Goal: Task Accomplishment & Management: Complete application form

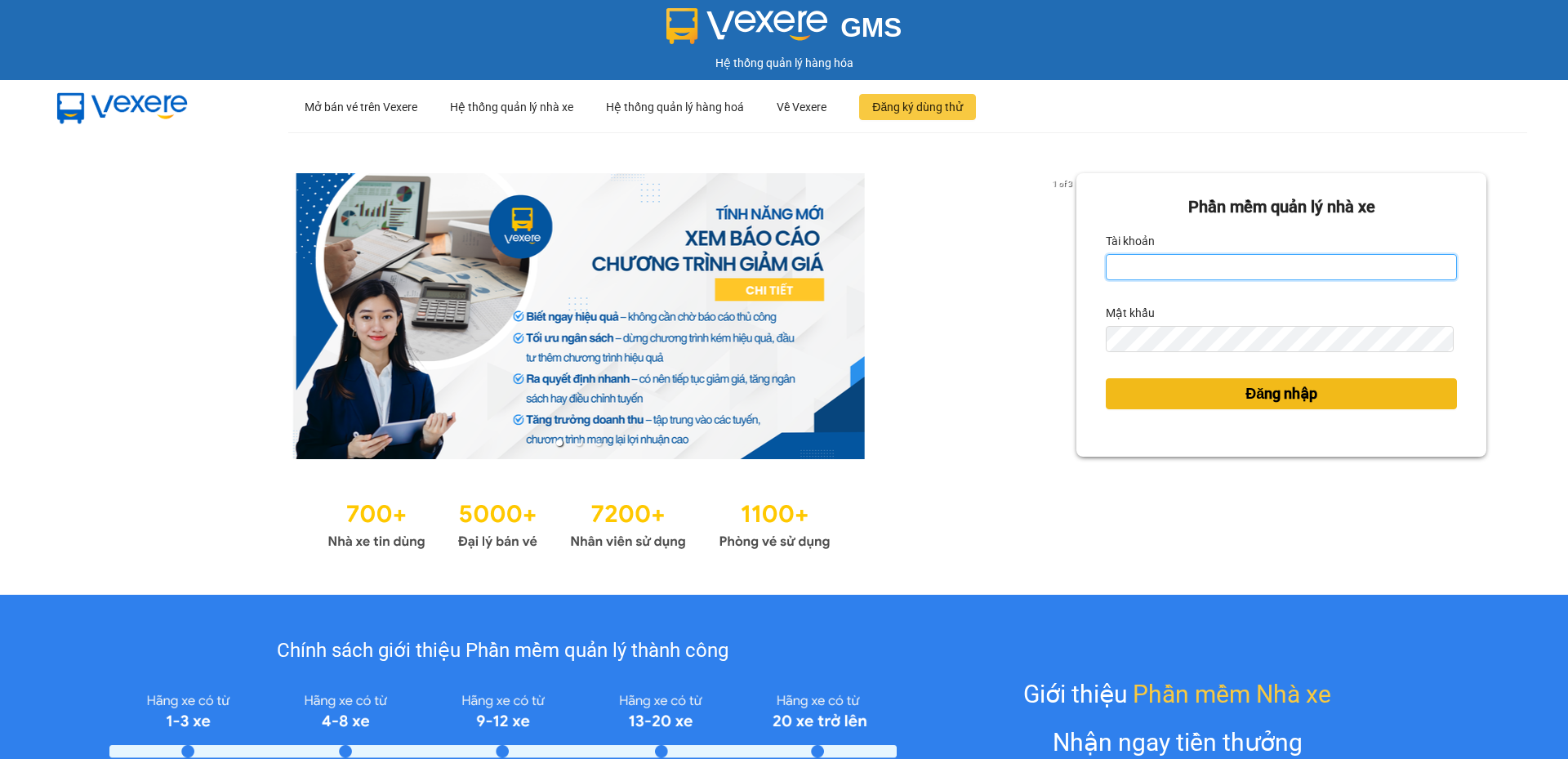
type input "cdtuan.apq"
click at [1190, 384] on button "Đăng nhập" at bounding box center [1282, 394] width 351 height 31
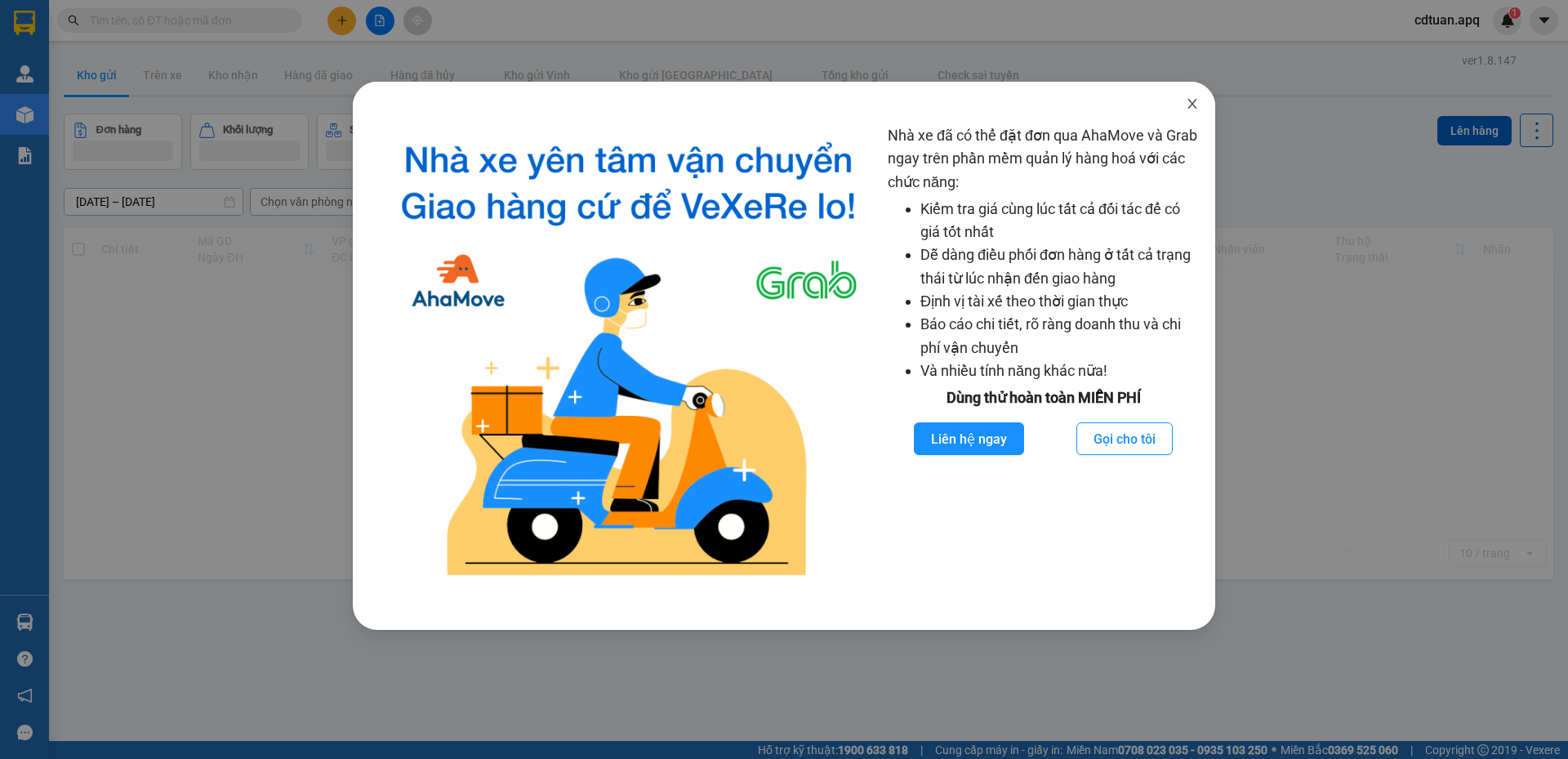
click at [1189, 101] on icon "close" at bounding box center [1192, 103] width 9 height 10
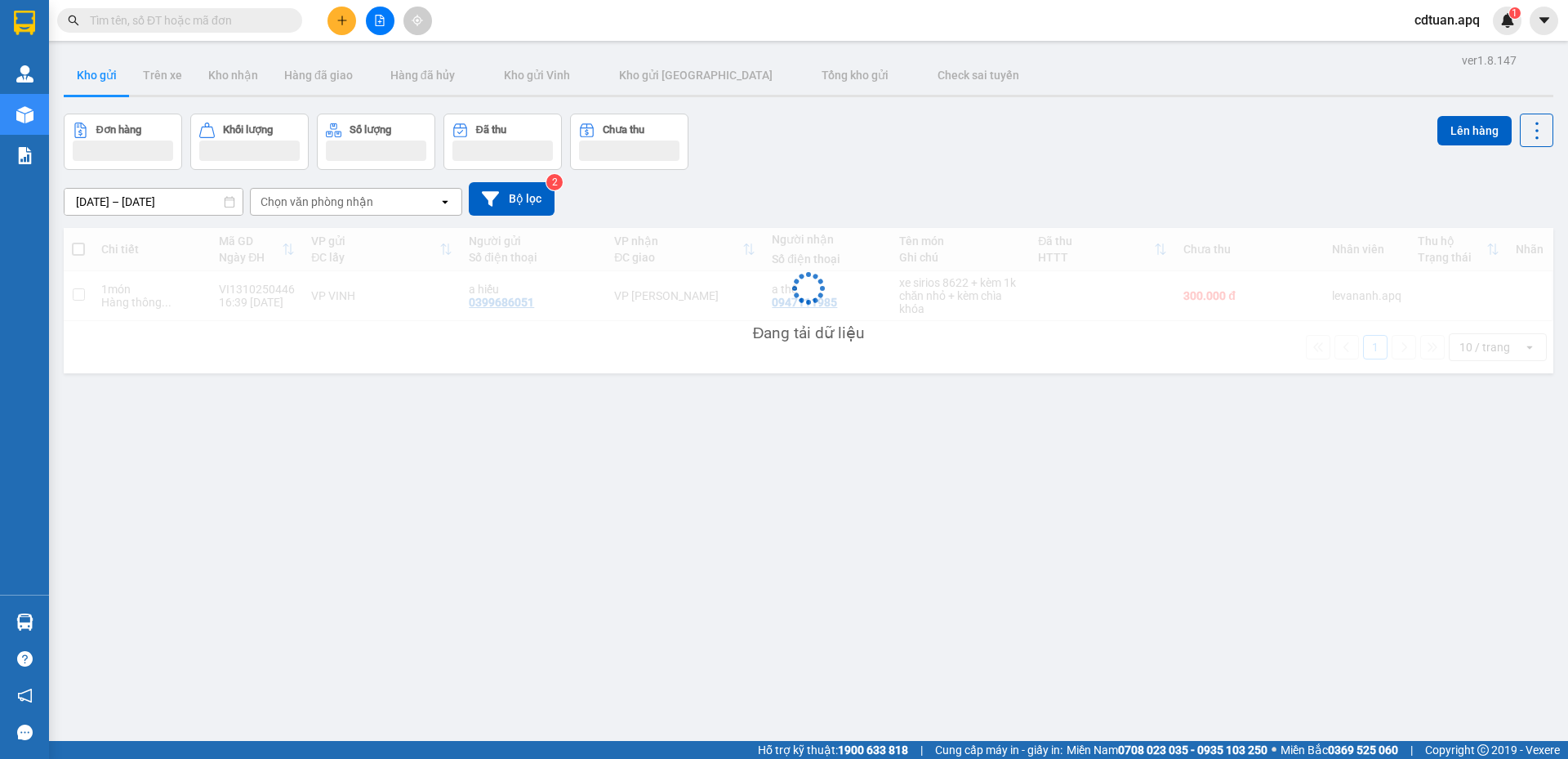
click at [275, 22] on input "text" at bounding box center [186, 20] width 193 height 18
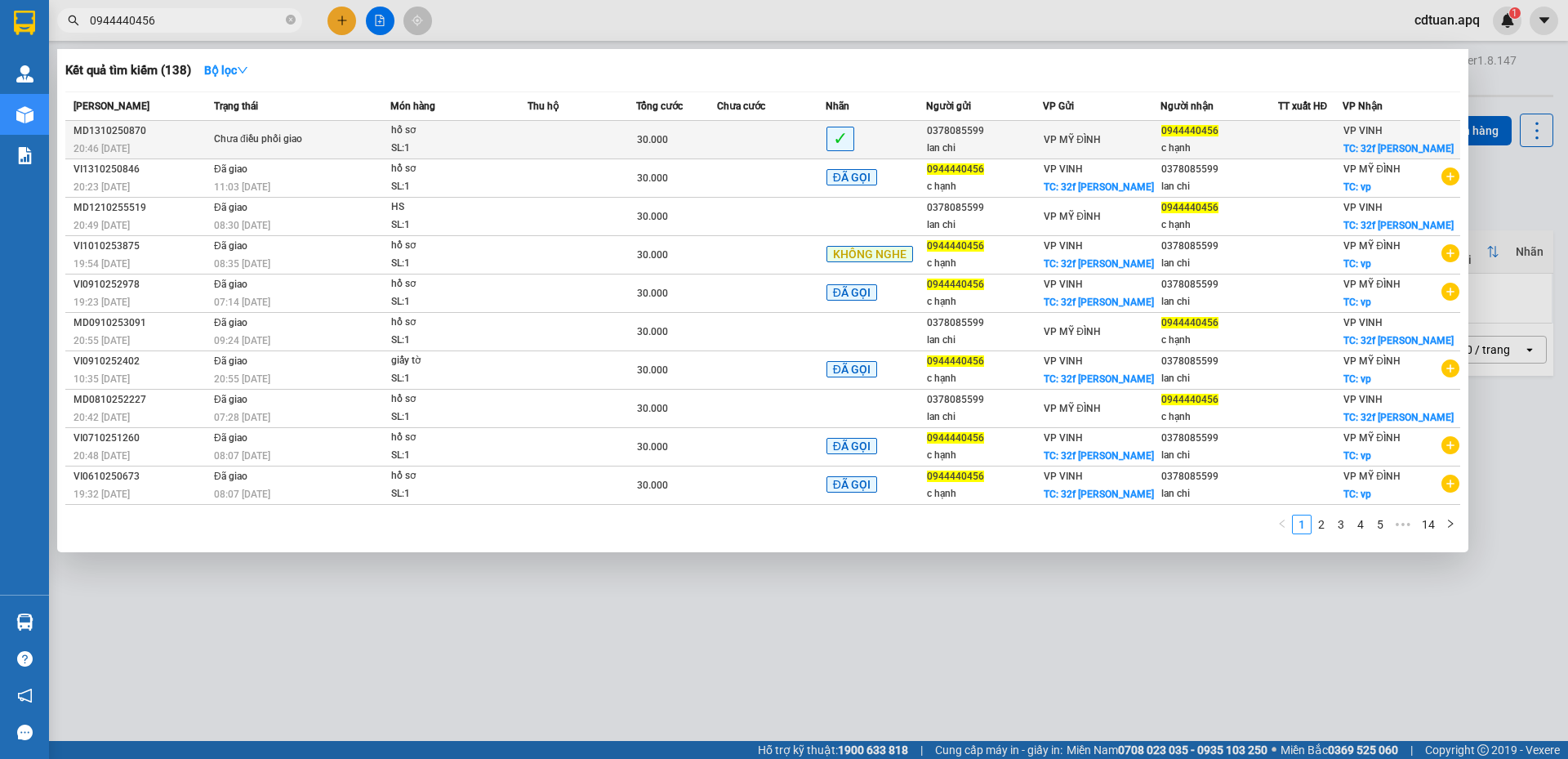
type input "0944440456"
click at [502, 135] on div "hố sơ" at bounding box center [453, 131] width 123 height 18
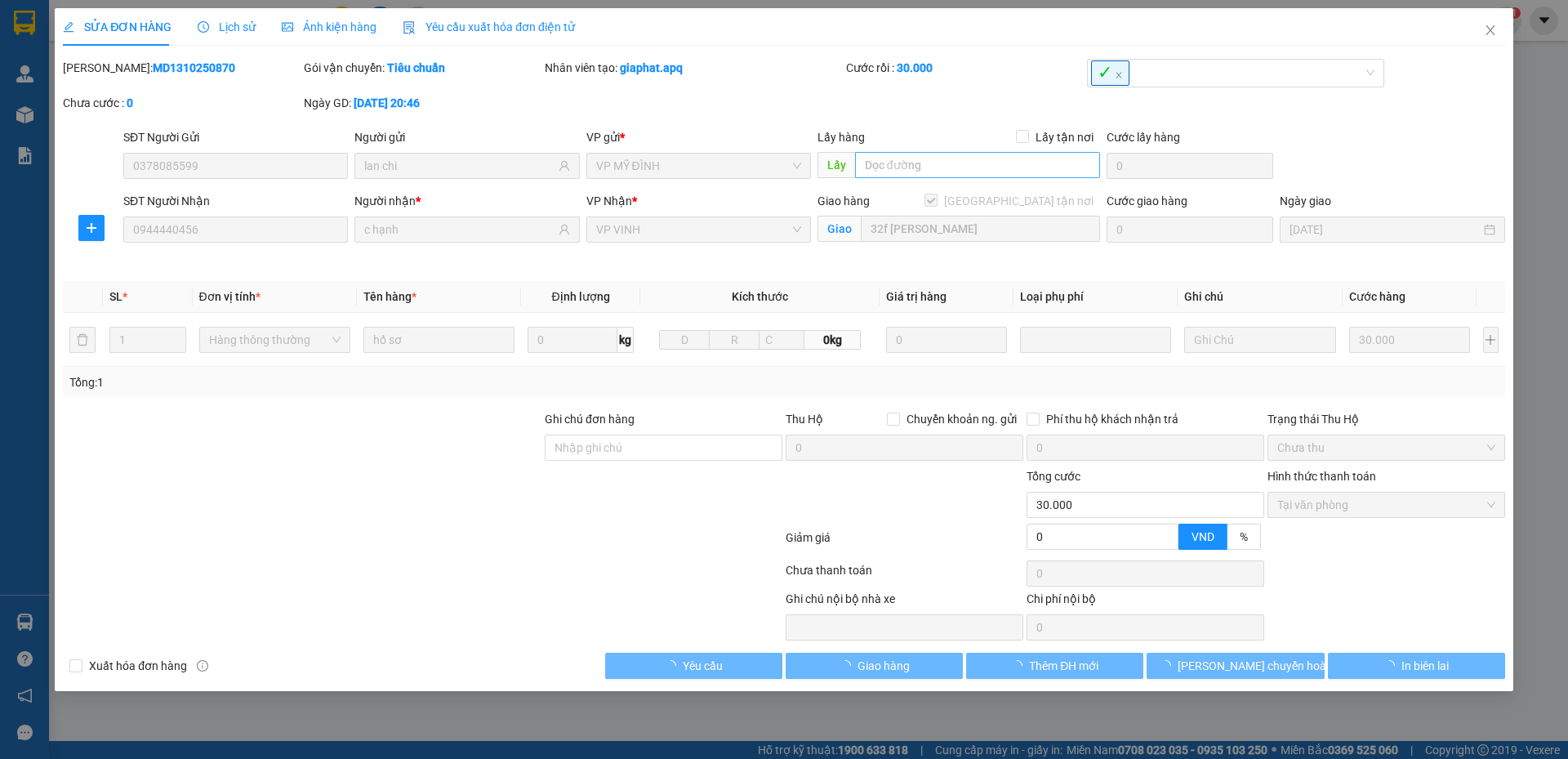
type input "0378085599"
type input "lan chi"
type input "0944440456"
type input "c hạnh"
checkbox input "true"
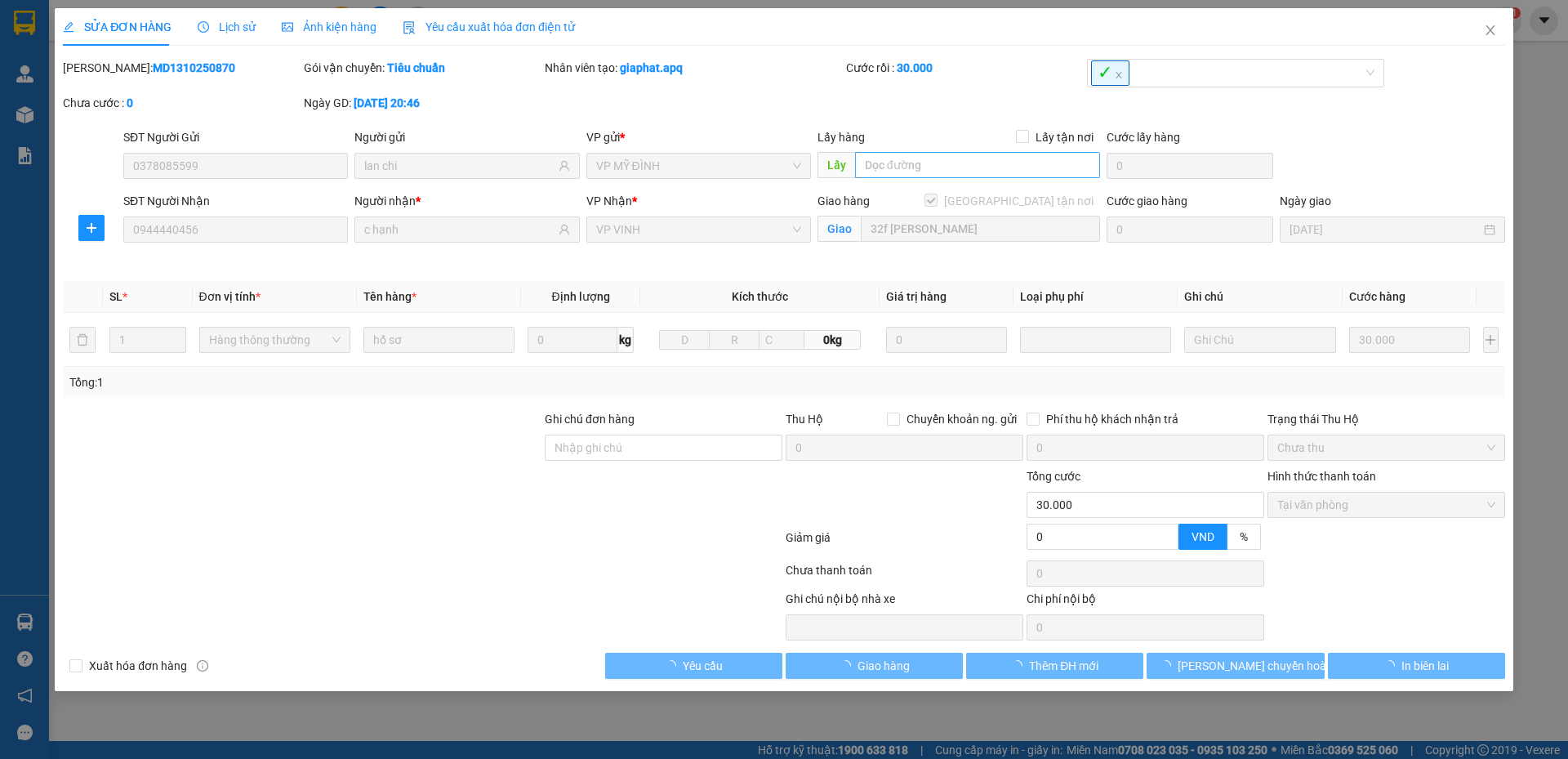
type input "32f [PERSON_NAME]"
type input "0"
type input "30.000"
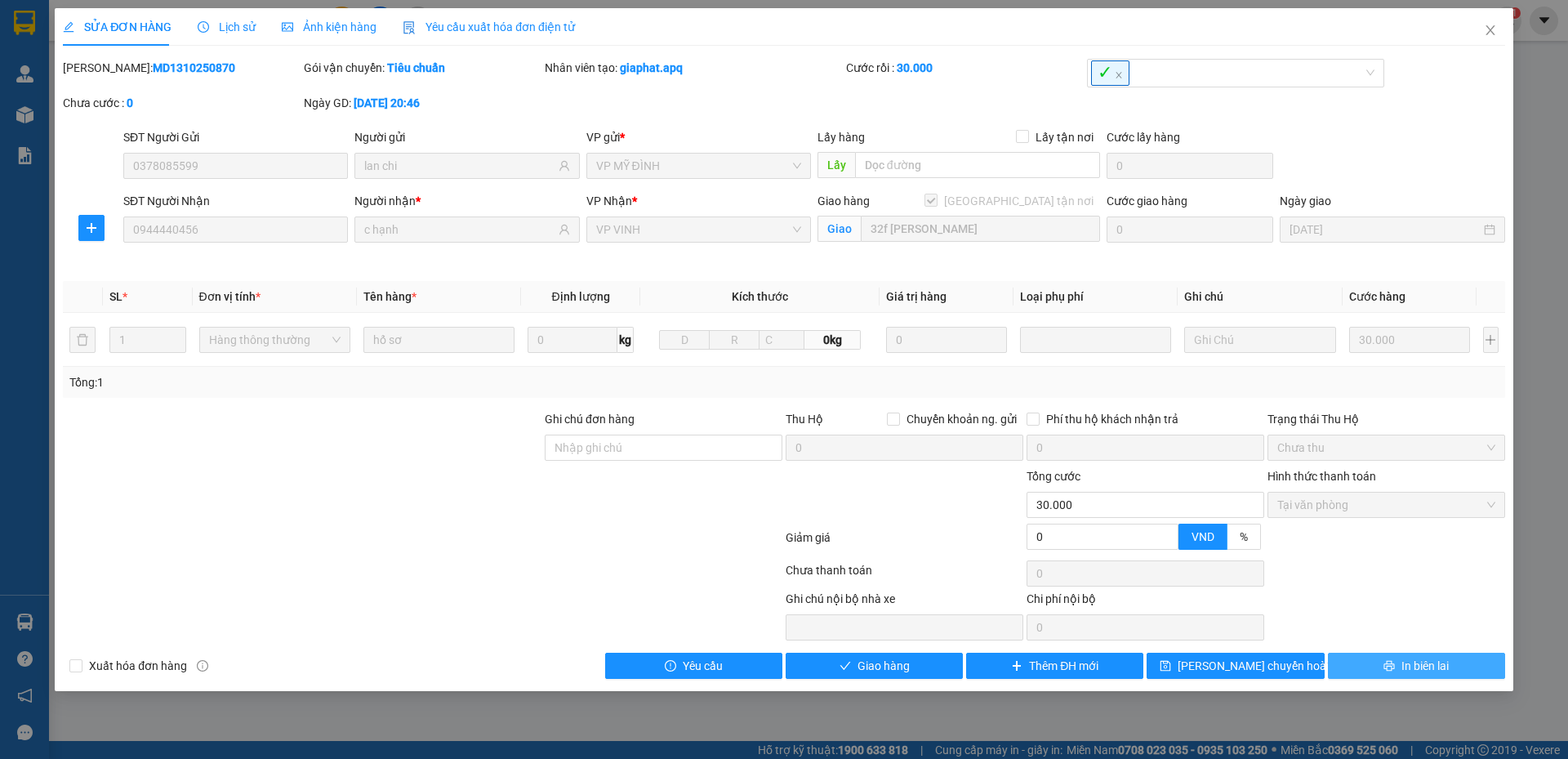
drag, startPoint x: 1391, startPoint y: 669, endPoint x: 1361, endPoint y: 658, distance: 32.0
click at [1391, 669] on icon "printer" at bounding box center [1390, 666] width 10 height 10
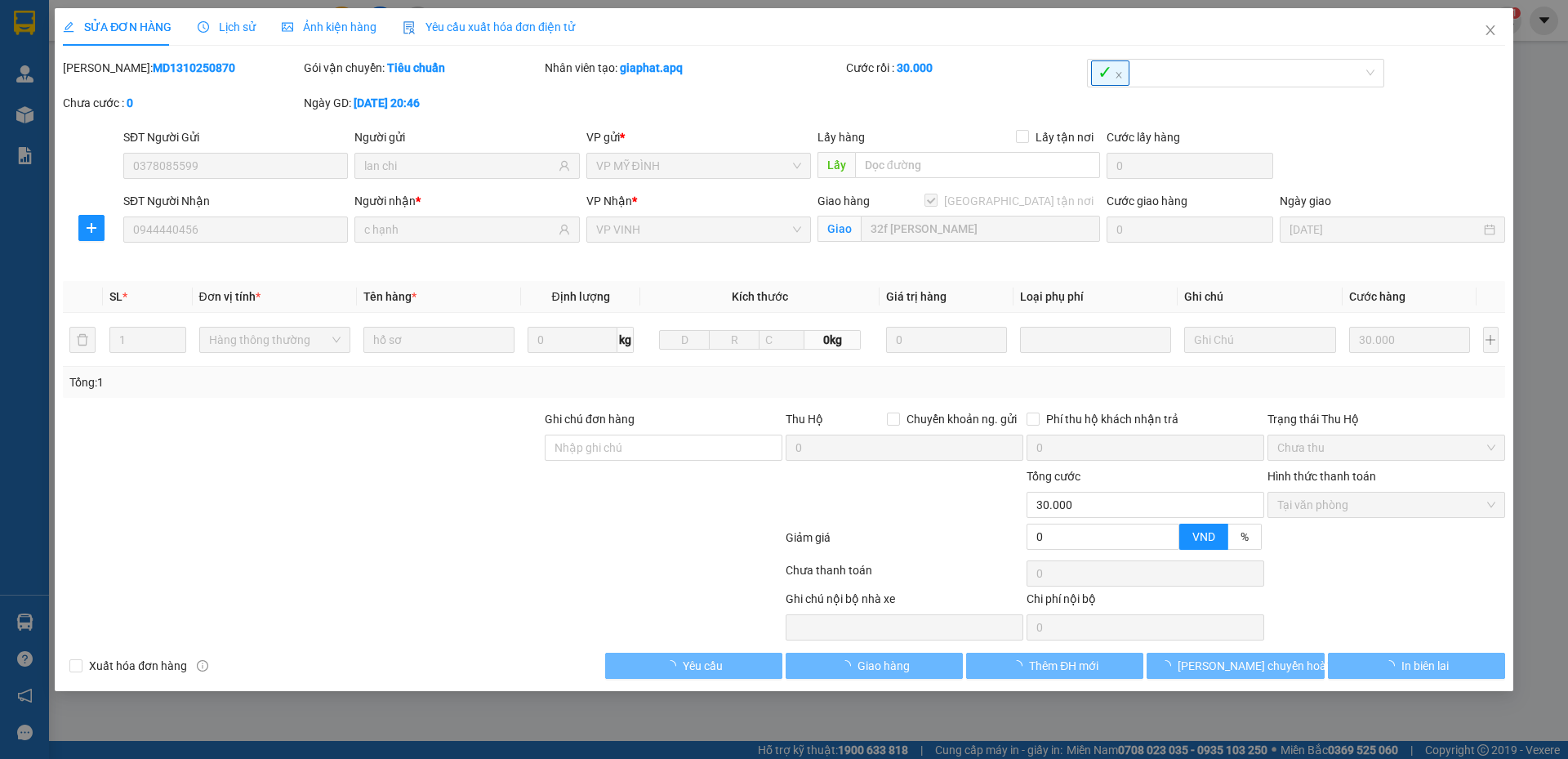
type input "0378085599"
type input "lan chi"
type input "0944440456"
type input "c hạnh"
checkbox input "true"
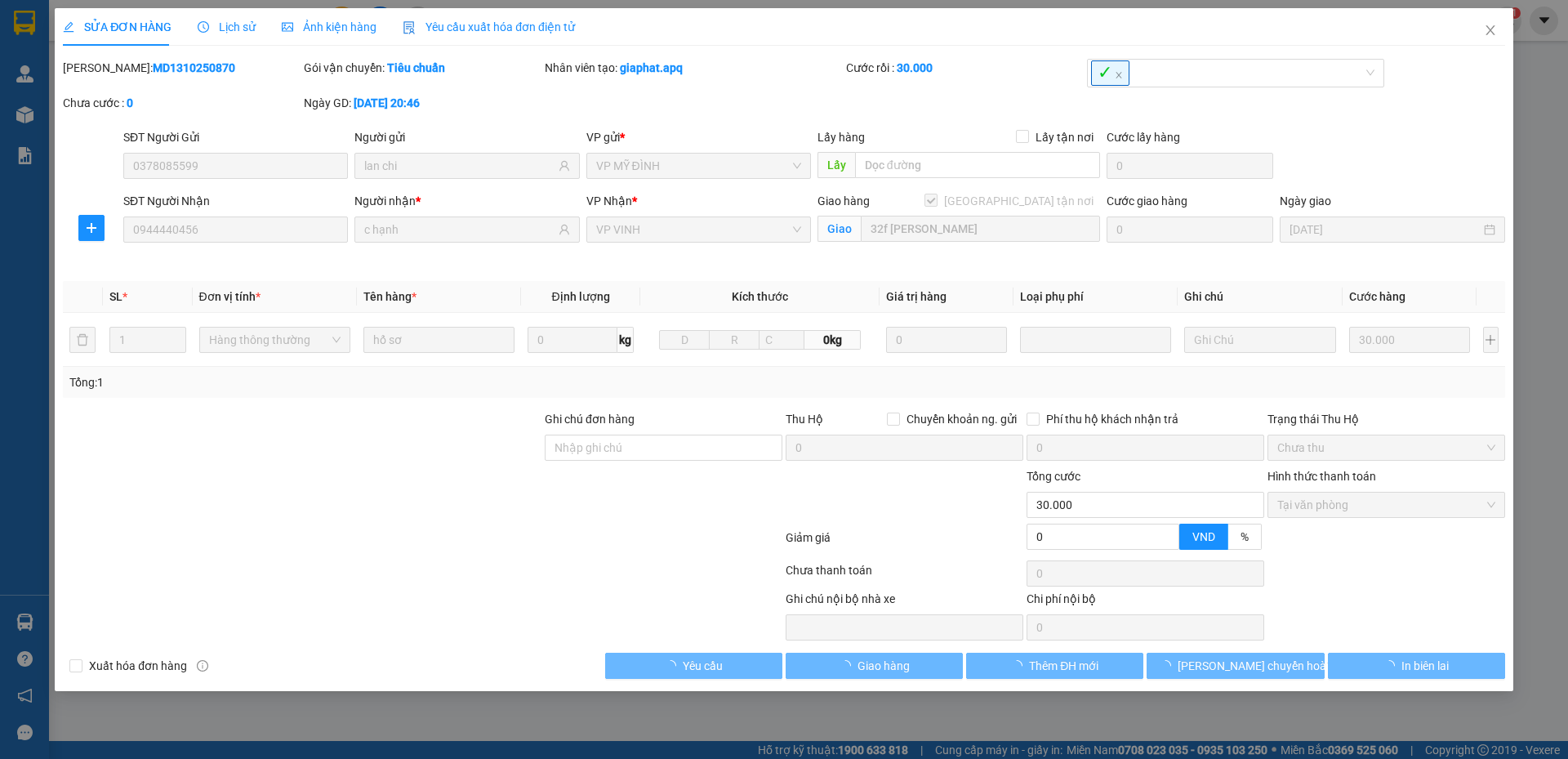
type input "32f [PERSON_NAME]"
type input "0"
type input "30.000"
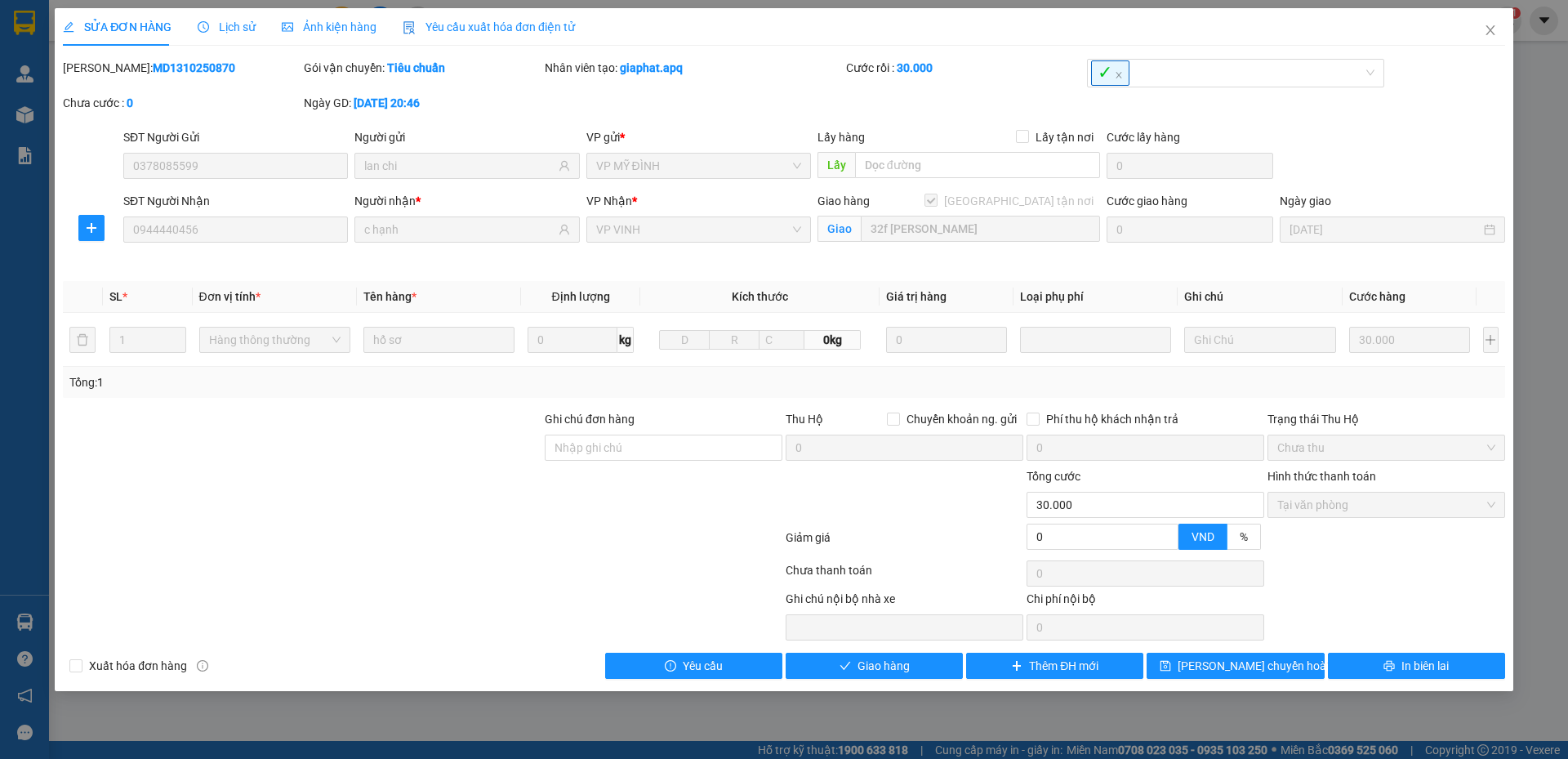
click at [40, 66] on div "SỬA ĐƠN HÀNG Lịch sử Ảnh kiện hàng Yêu cầu xuất hóa đơn điện tử Total Paid Fee …" at bounding box center [784, 379] width 1568 height 759
click at [1481, 33] on span "Close" at bounding box center [1490, 30] width 46 height 46
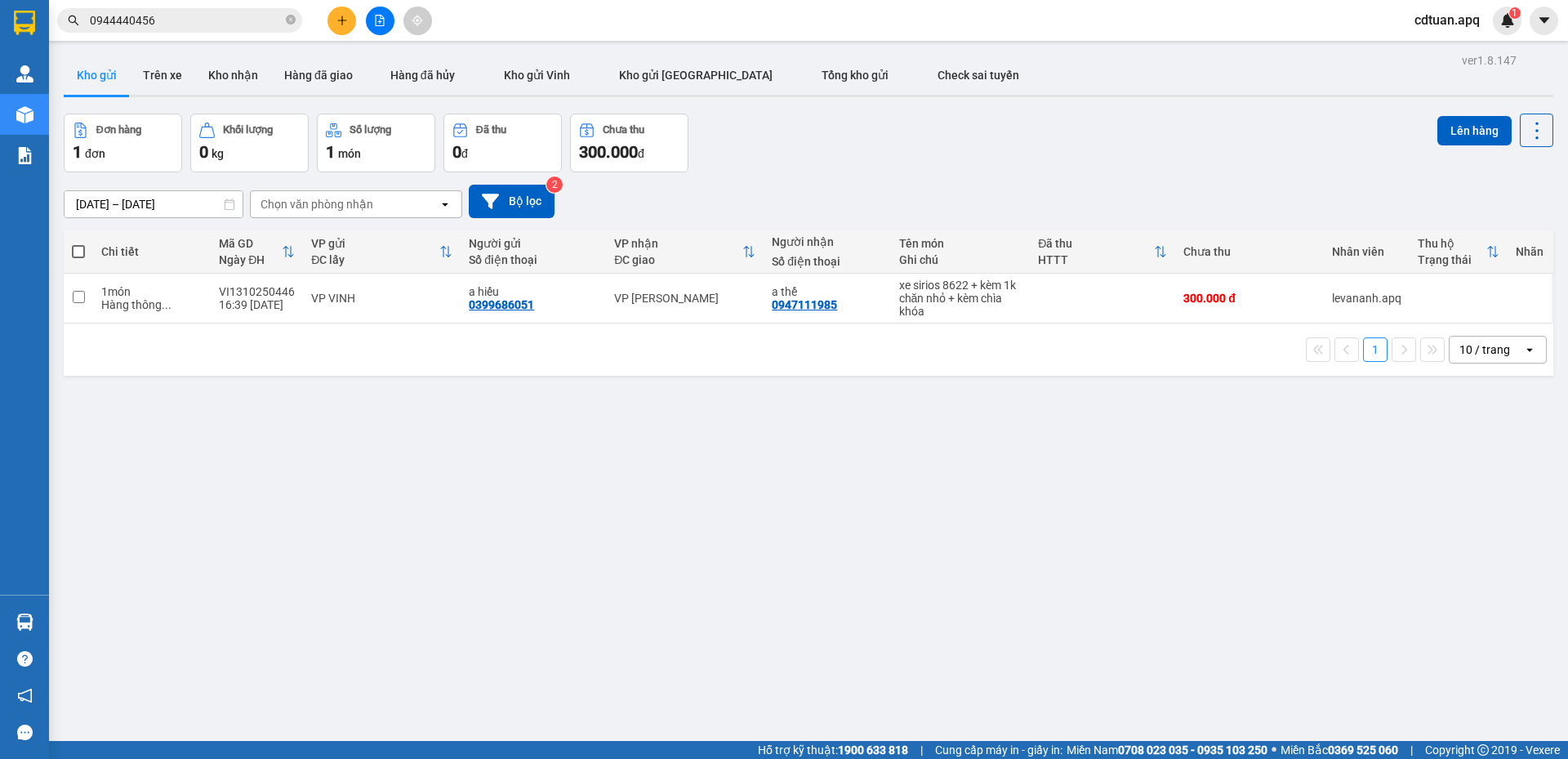
click at [1256, 24] on div "Kết quả tìm kiếm ( 138 ) Bộ lọc Mã ĐH Trạng thái Món hàng Thu hộ Tổng cước Chưa…" at bounding box center [784, 20] width 1568 height 41
click at [1212, 23] on div "Kết quả tìm kiếm ( 138 ) Bộ lọc Mã ĐH Trạng thái Món hàng Thu hộ Tổng cước Chưa…" at bounding box center [784, 20] width 1568 height 41
click at [343, 20] on icon "plus" at bounding box center [342, 20] width 11 height 11
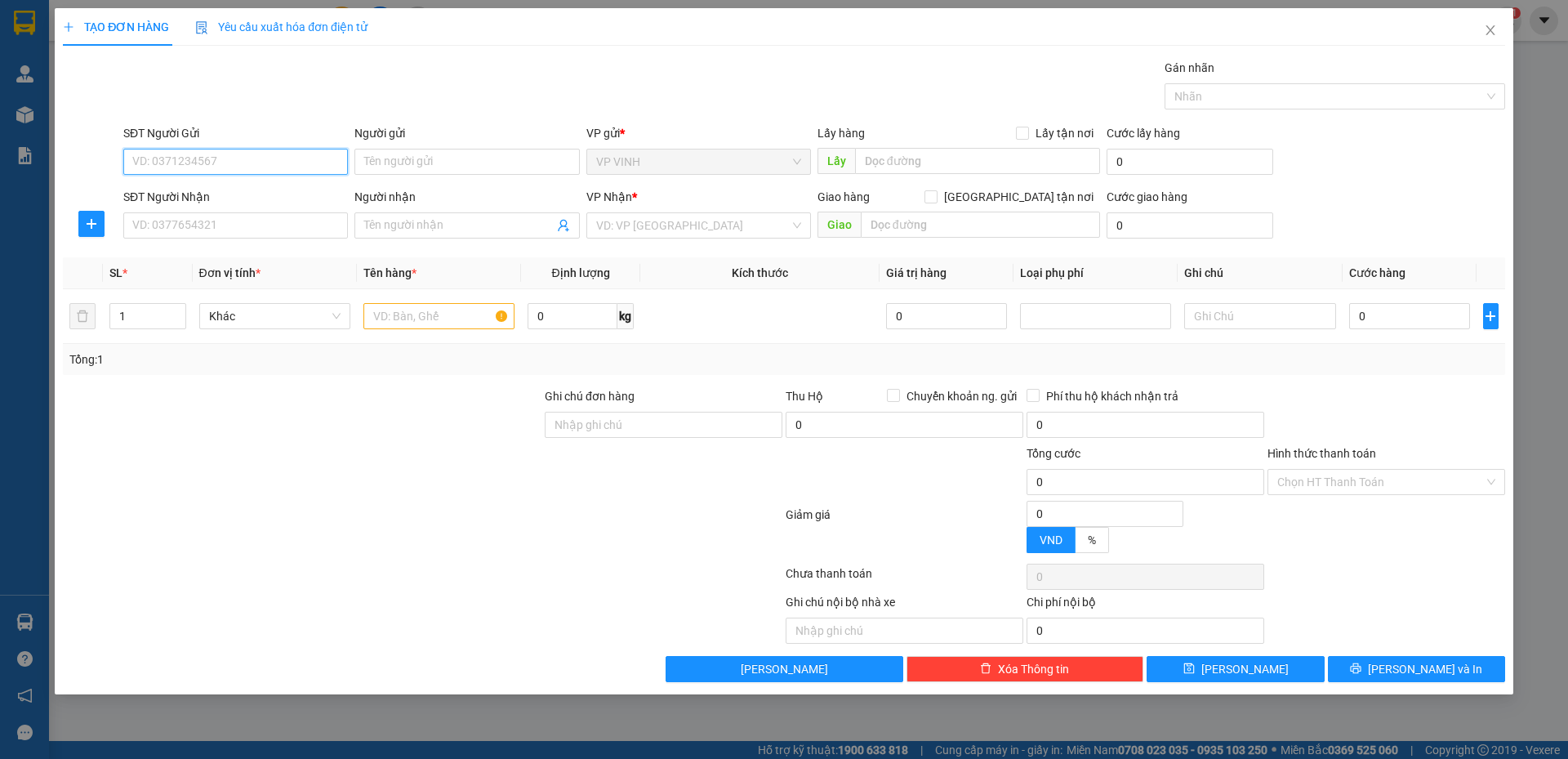
click at [278, 164] on input "SĐT Người Gửi" at bounding box center [236, 162] width 225 height 26
click at [1494, 28] on icon "close" at bounding box center [1490, 29] width 9 height 10
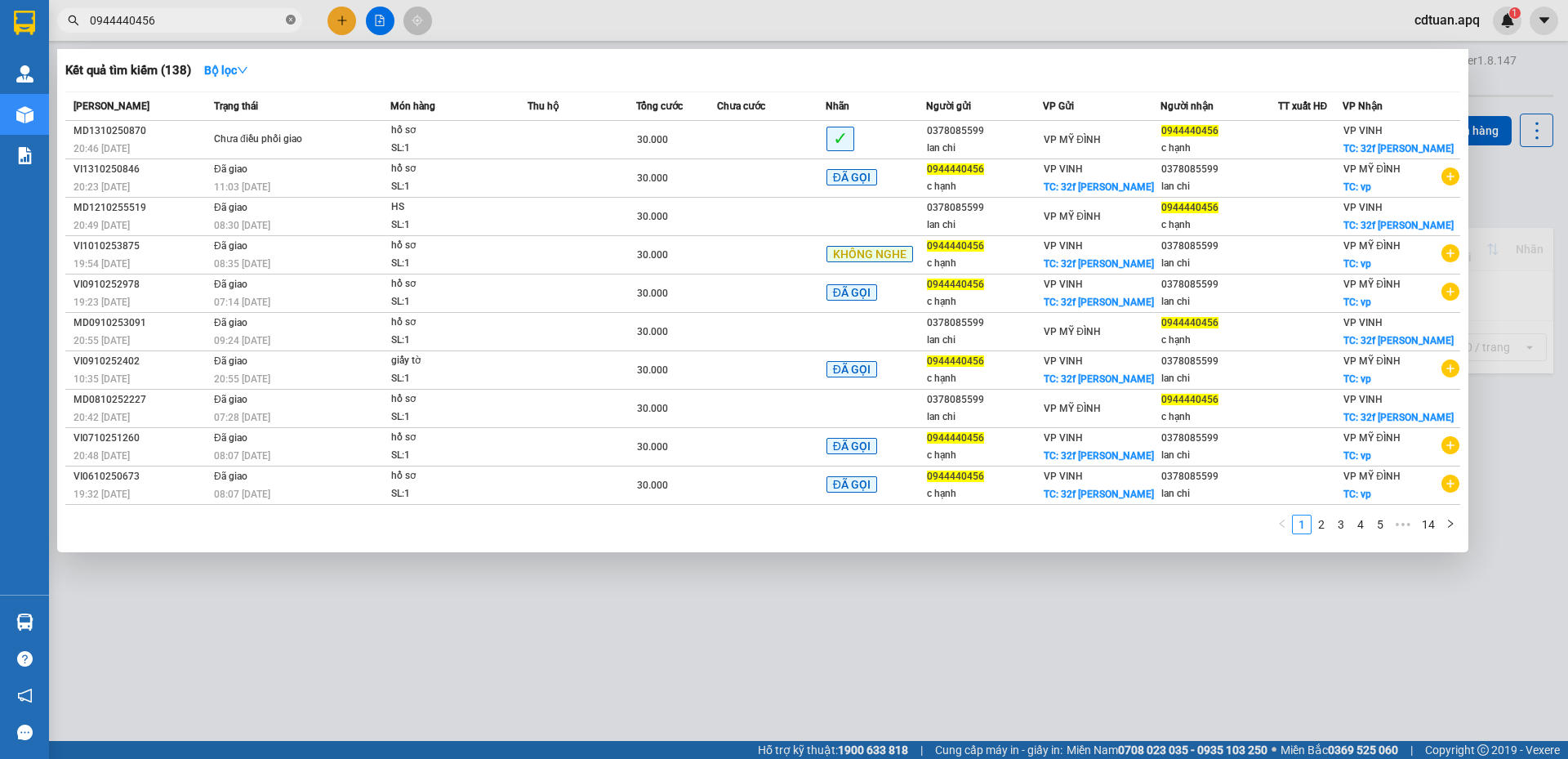
click at [291, 18] on icon "close-circle" at bounding box center [290, 19] width 10 height 10
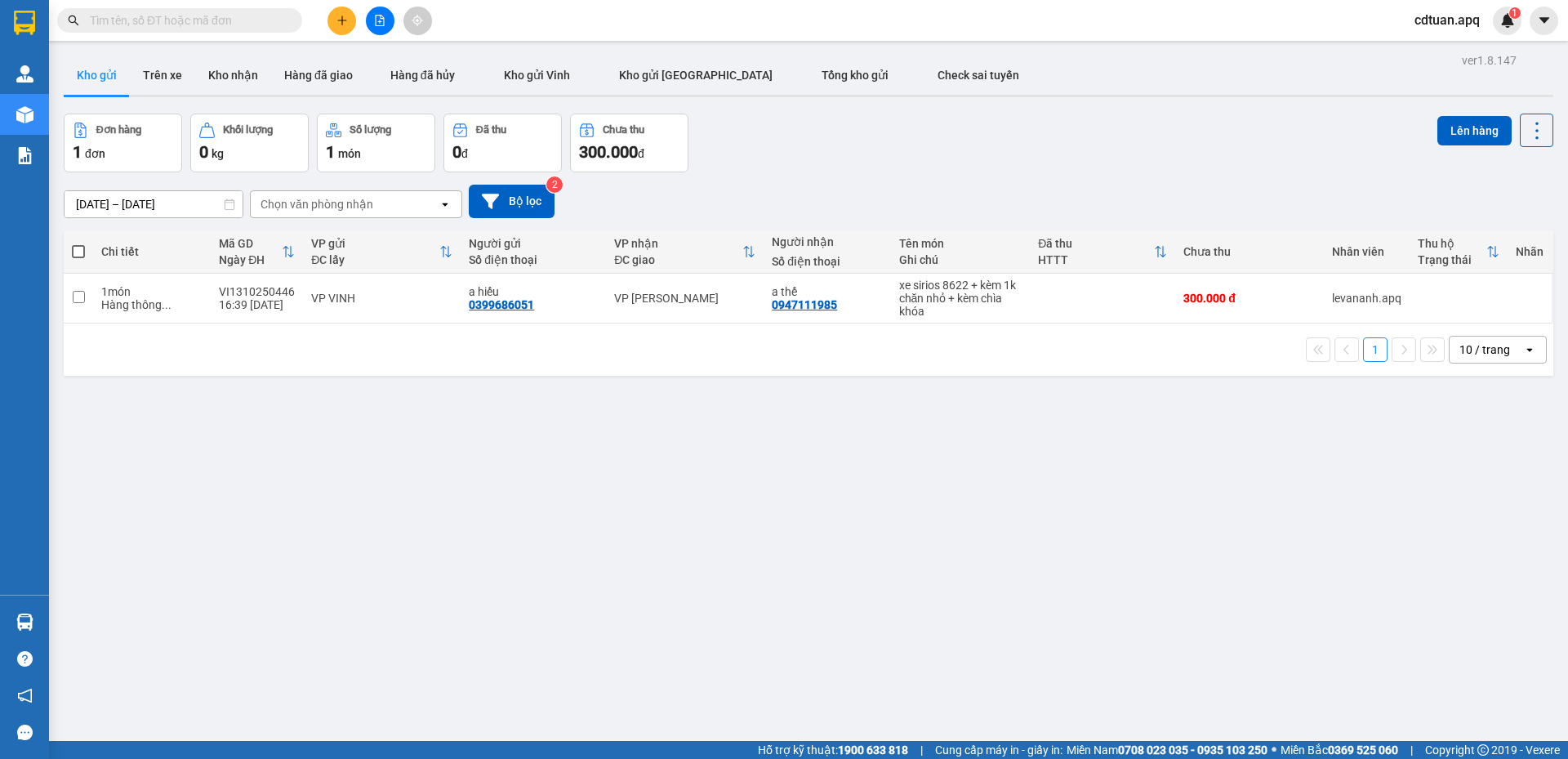
click at [231, 18] on input "text" at bounding box center [186, 20] width 193 height 18
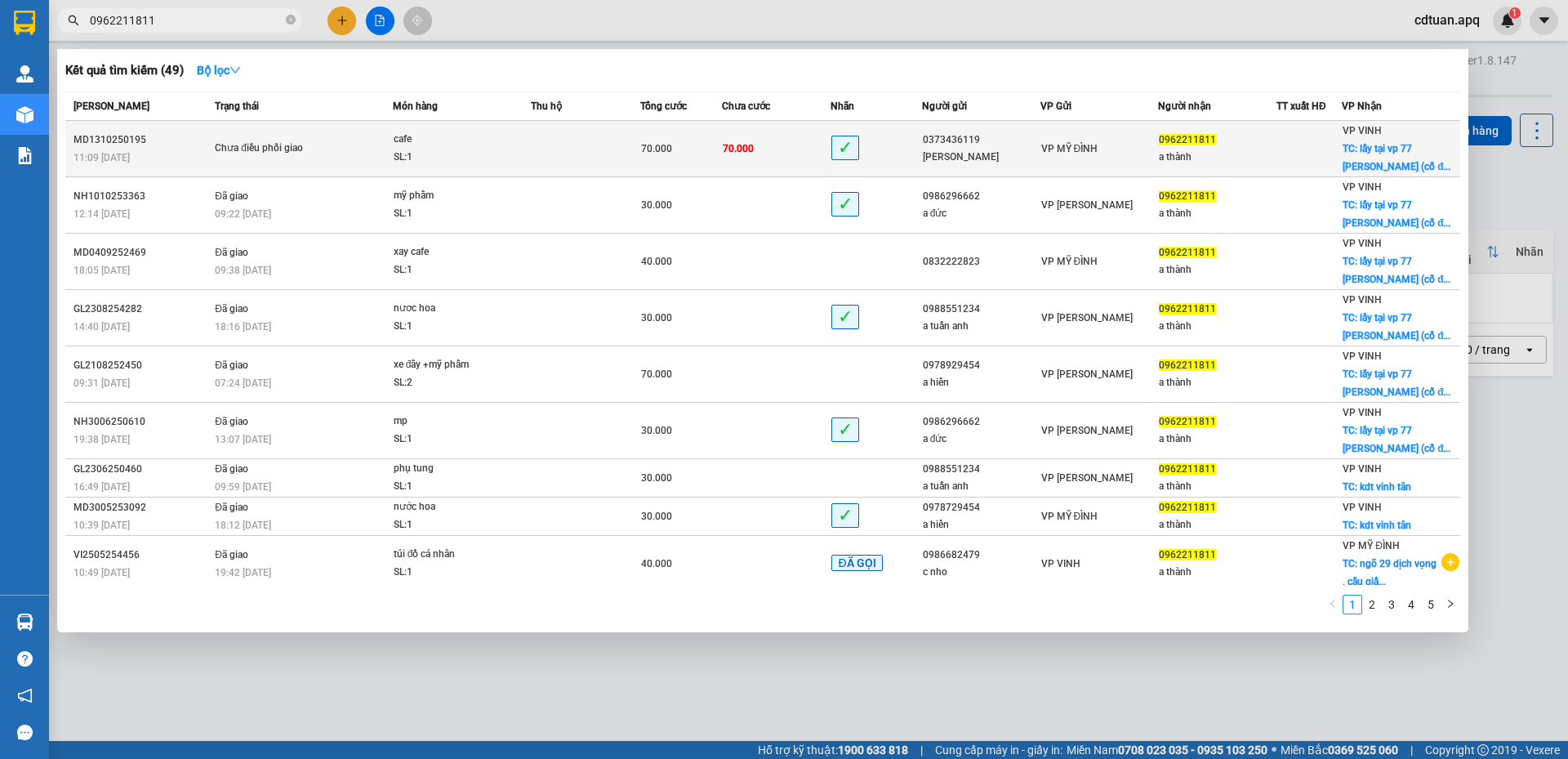
type input "0962211811"
click at [350, 152] on span "Chưa điều phối giao" at bounding box center [303, 148] width 177 height 18
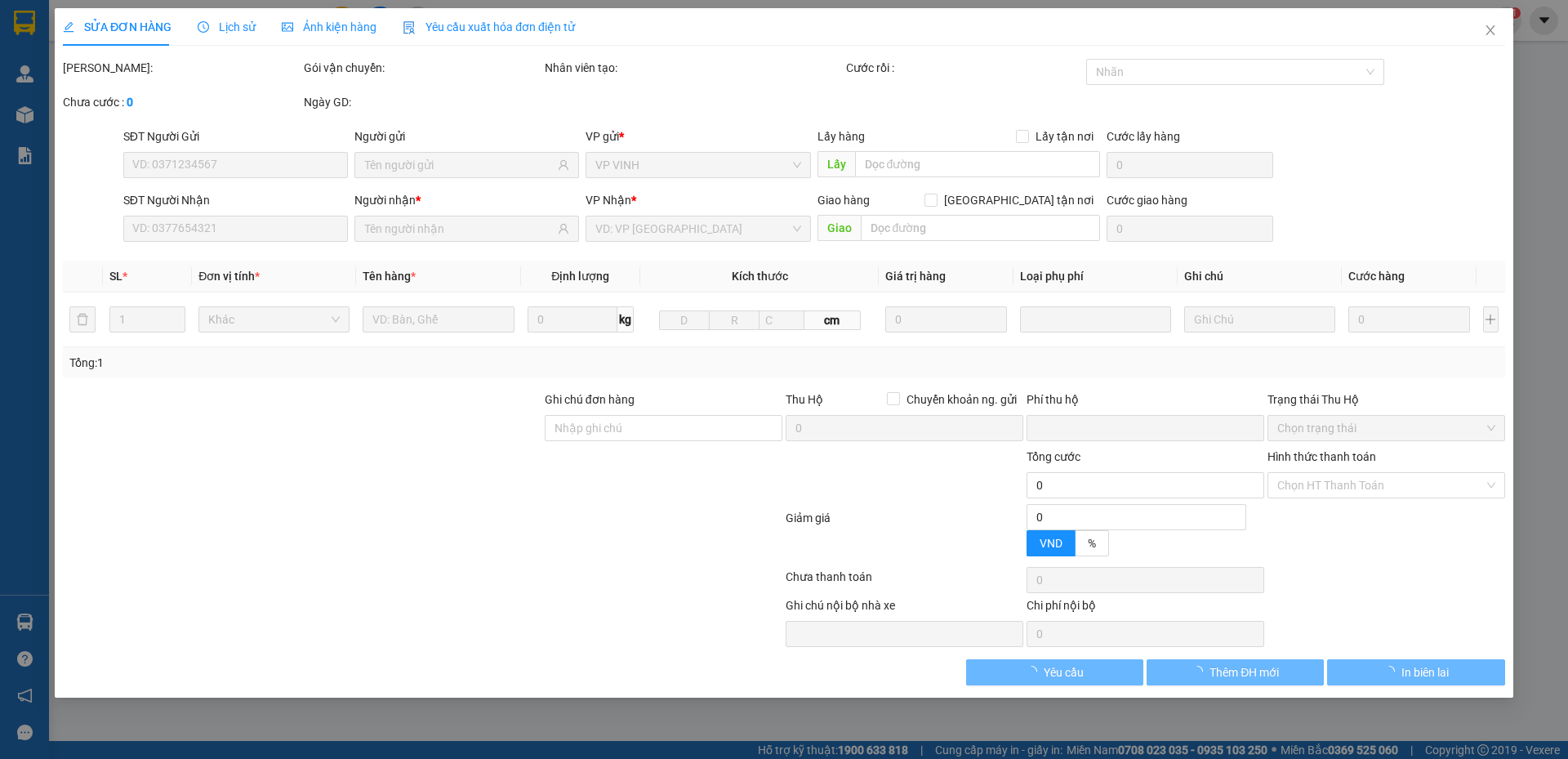
type input "0373436119"
type input "[PERSON_NAME]"
type input "0962211811"
type input "a thành"
checkbox input "true"
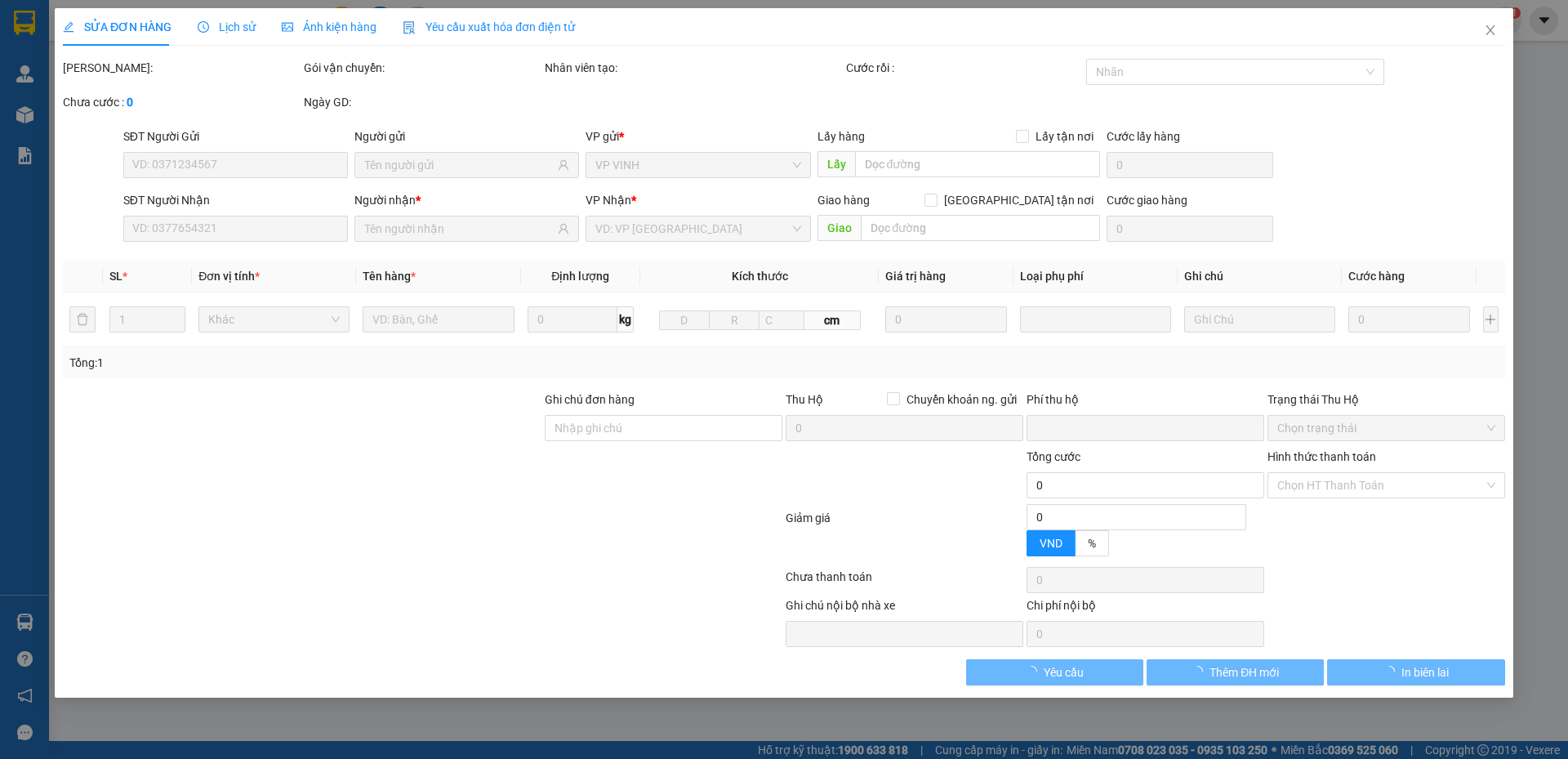
type input "lấy tại vp 77 [PERSON_NAME] (cố định)"
type input "0"
type input "70.000"
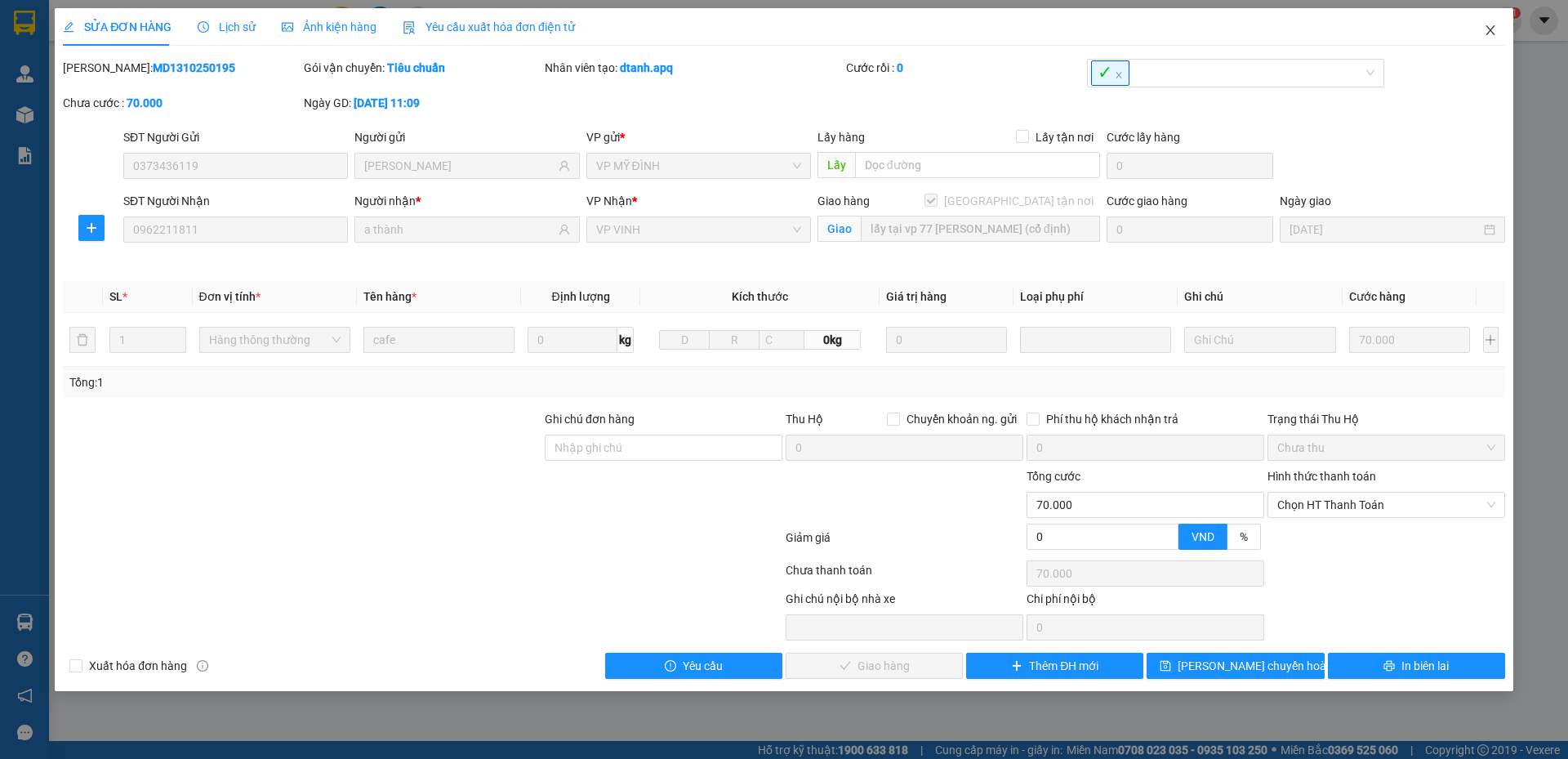
click at [1487, 33] on icon "close" at bounding box center [1490, 29] width 13 height 13
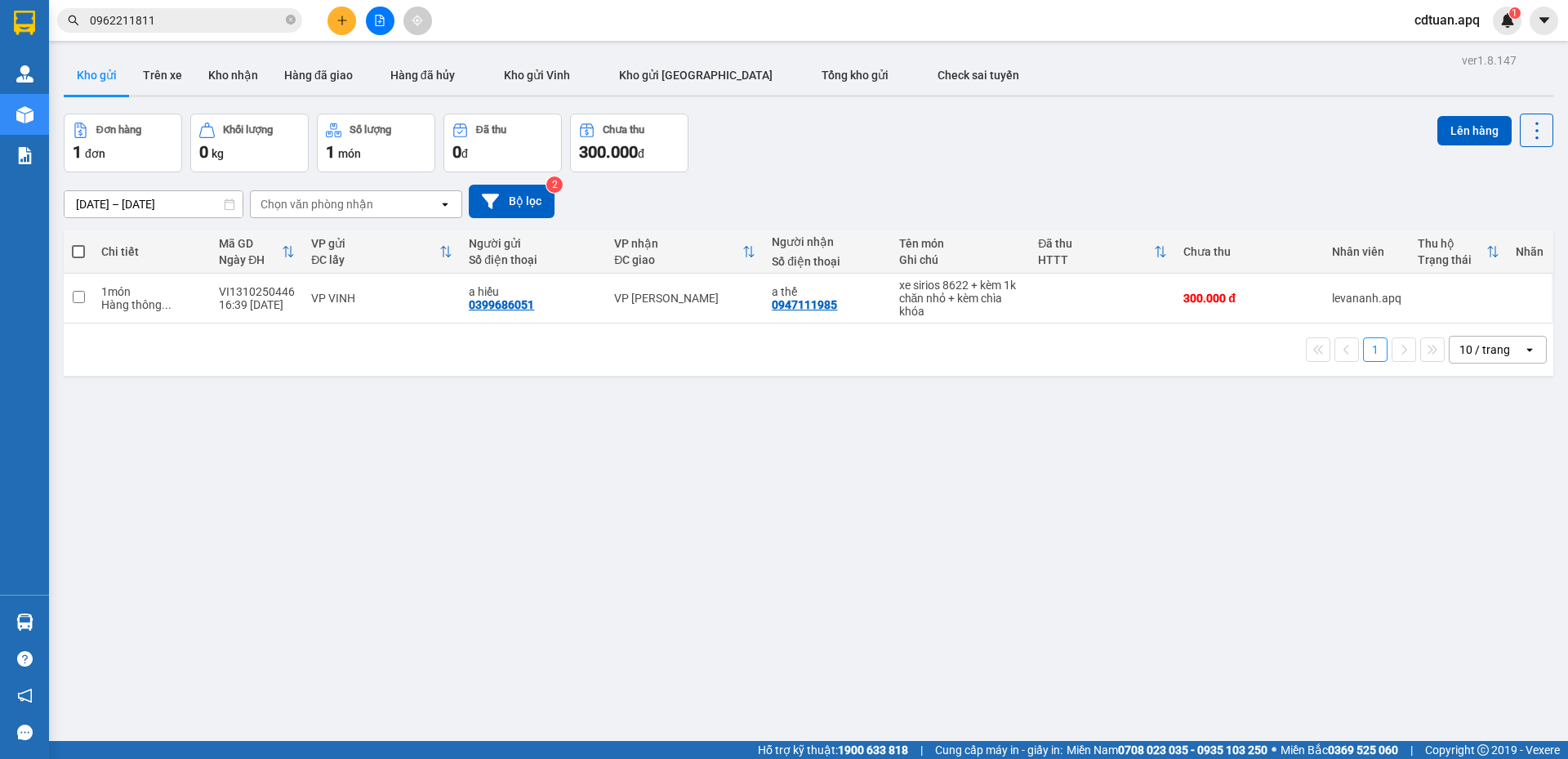
click at [267, 20] on input "0962211811" at bounding box center [186, 20] width 193 height 18
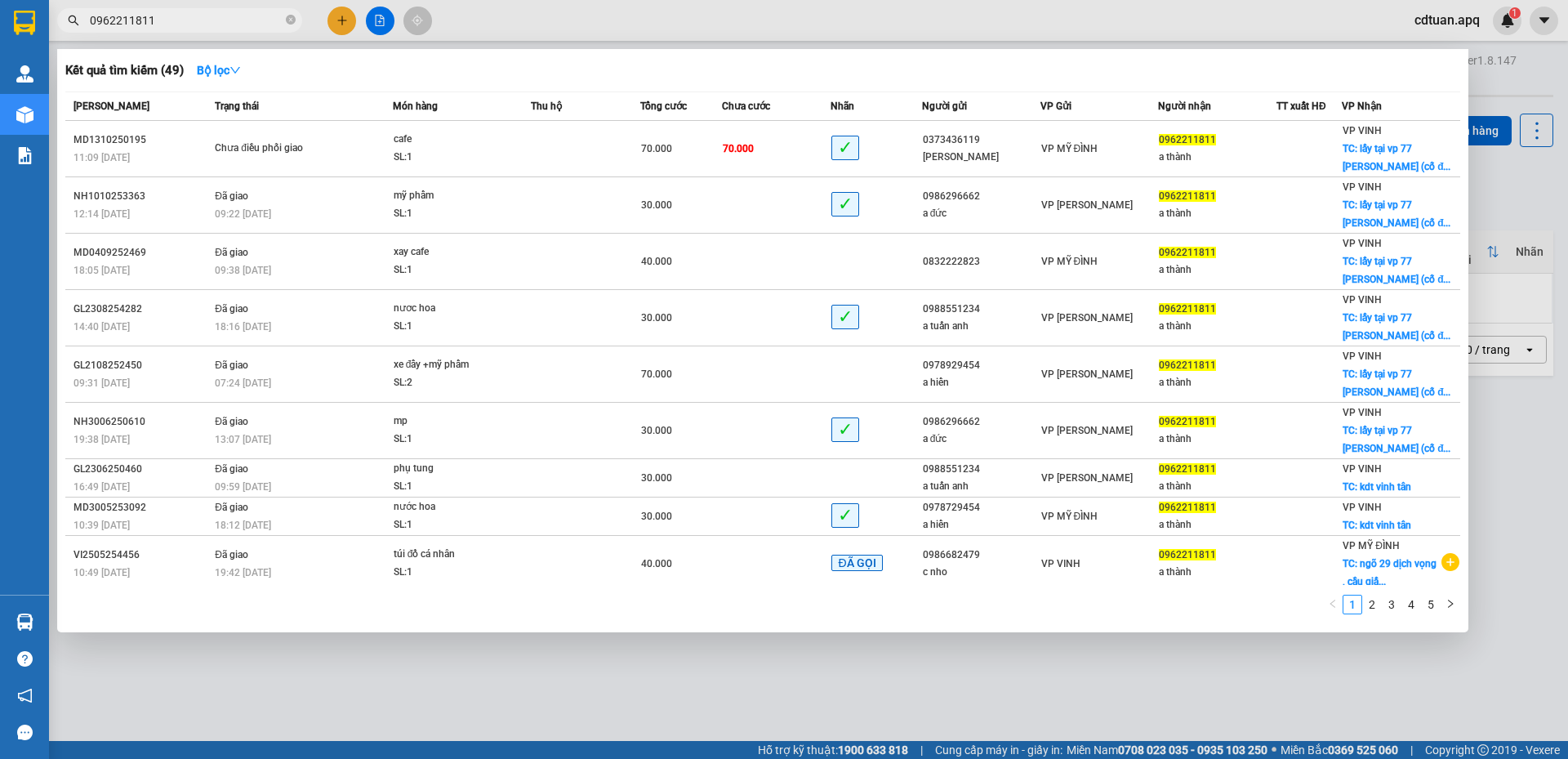
click at [988, 35] on div at bounding box center [784, 379] width 1568 height 759
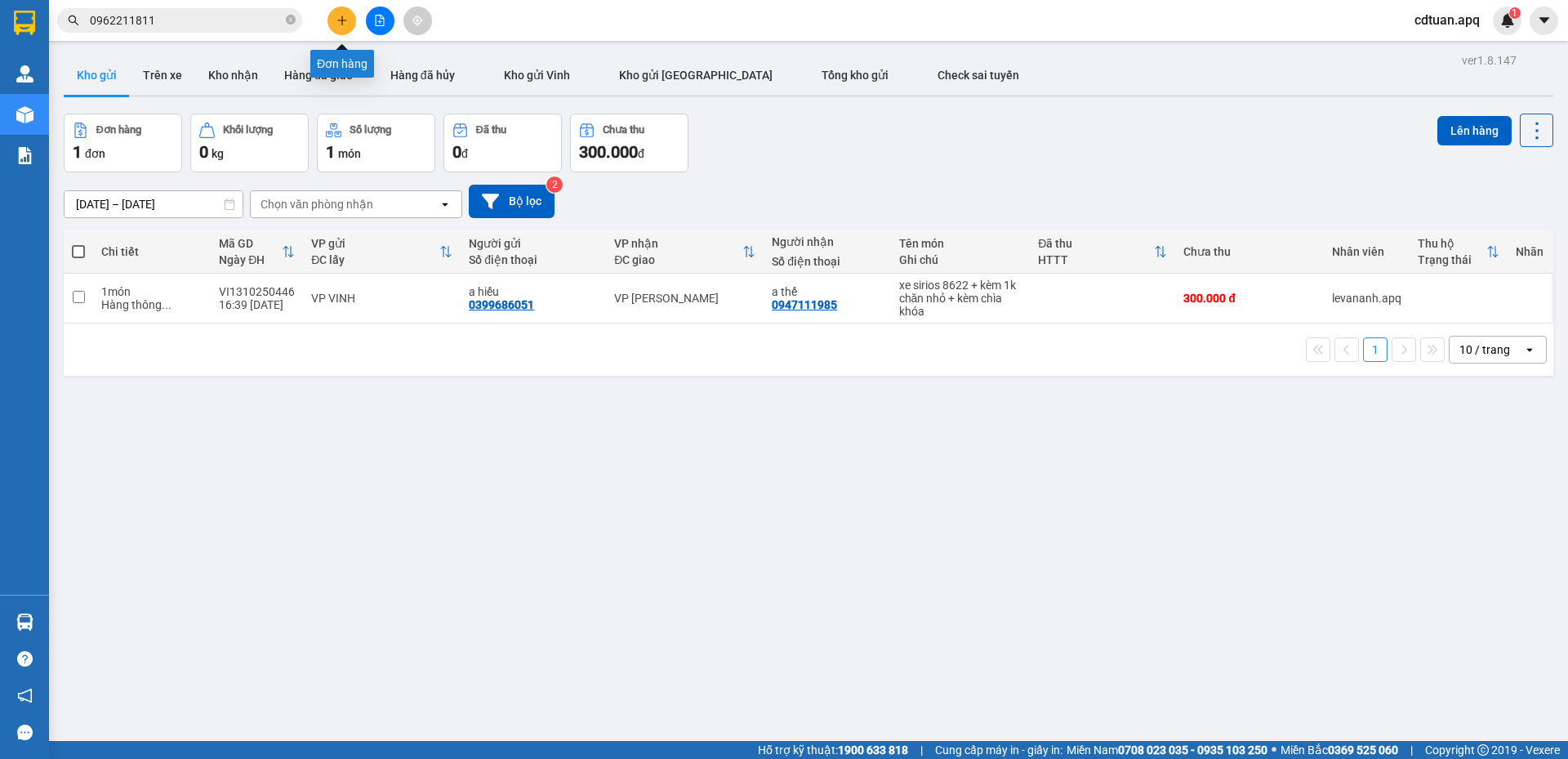
click at [350, 18] on button at bounding box center [341, 21] width 29 height 29
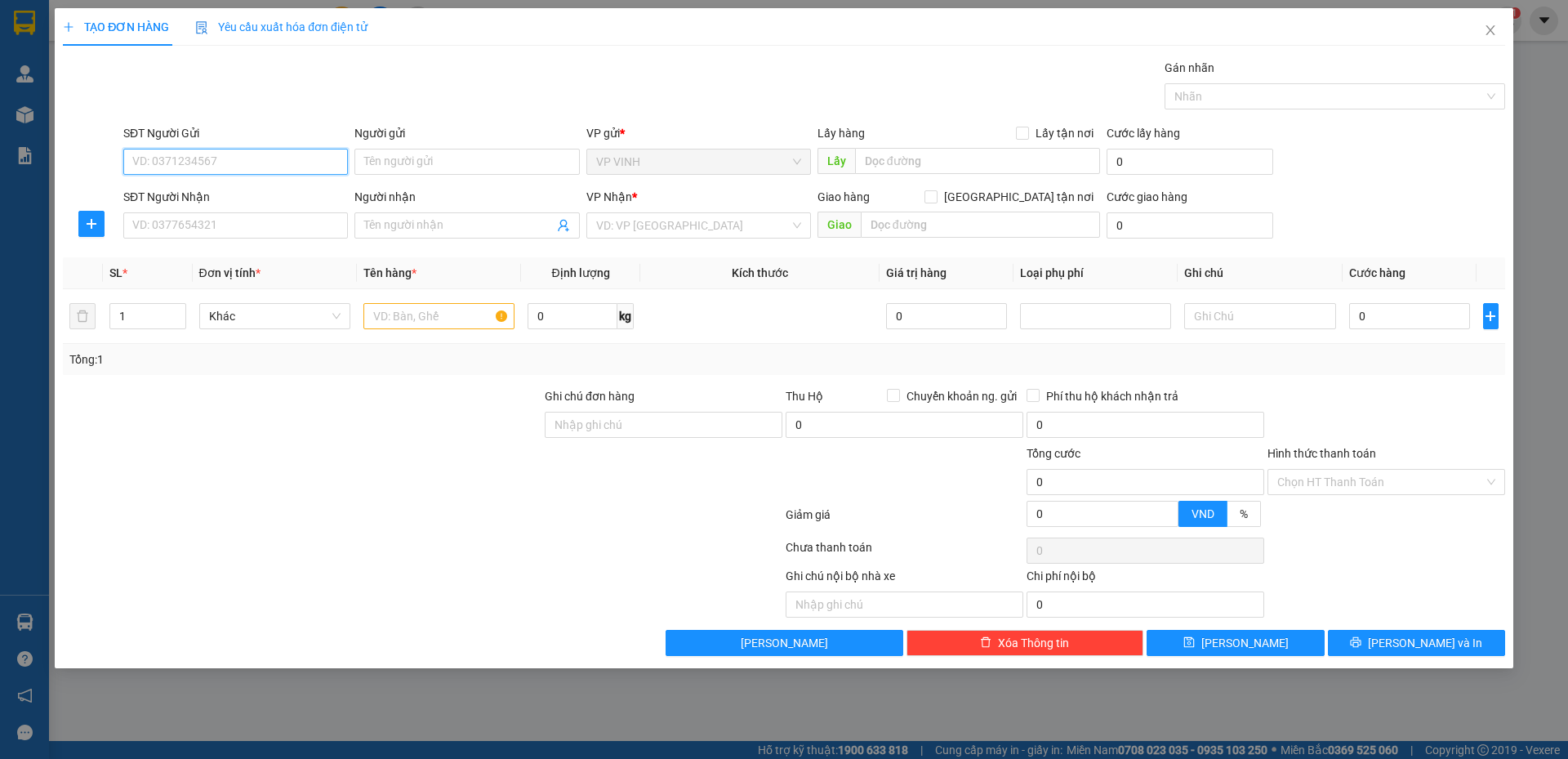
click at [260, 162] on input "SĐT Người Gửi" at bounding box center [236, 162] width 225 height 26
click at [371, 169] on input "Người gửi" at bounding box center [467, 162] width 225 height 26
click at [223, 168] on input "0844848777" at bounding box center [236, 162] width 225 height 26
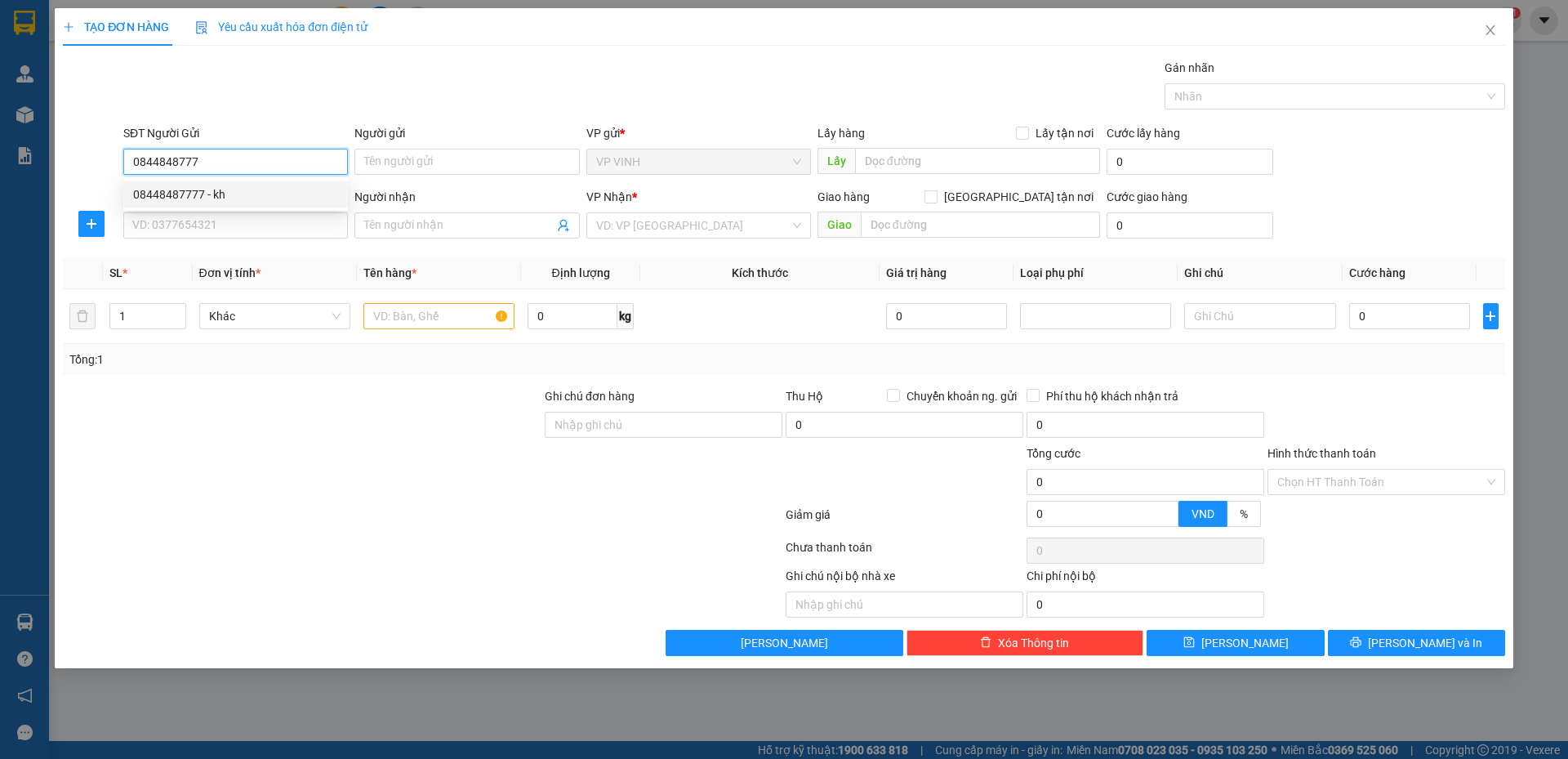
click at [233, 169] on input "0844848777" at bounding box center [236, 162] width 225 height 26
click at [228, 190] on div "08448487777 - kh" at bounding box center [235, 194] width 205 height 18
type input "08448487777"
type input "kh"
checkbox input "true"
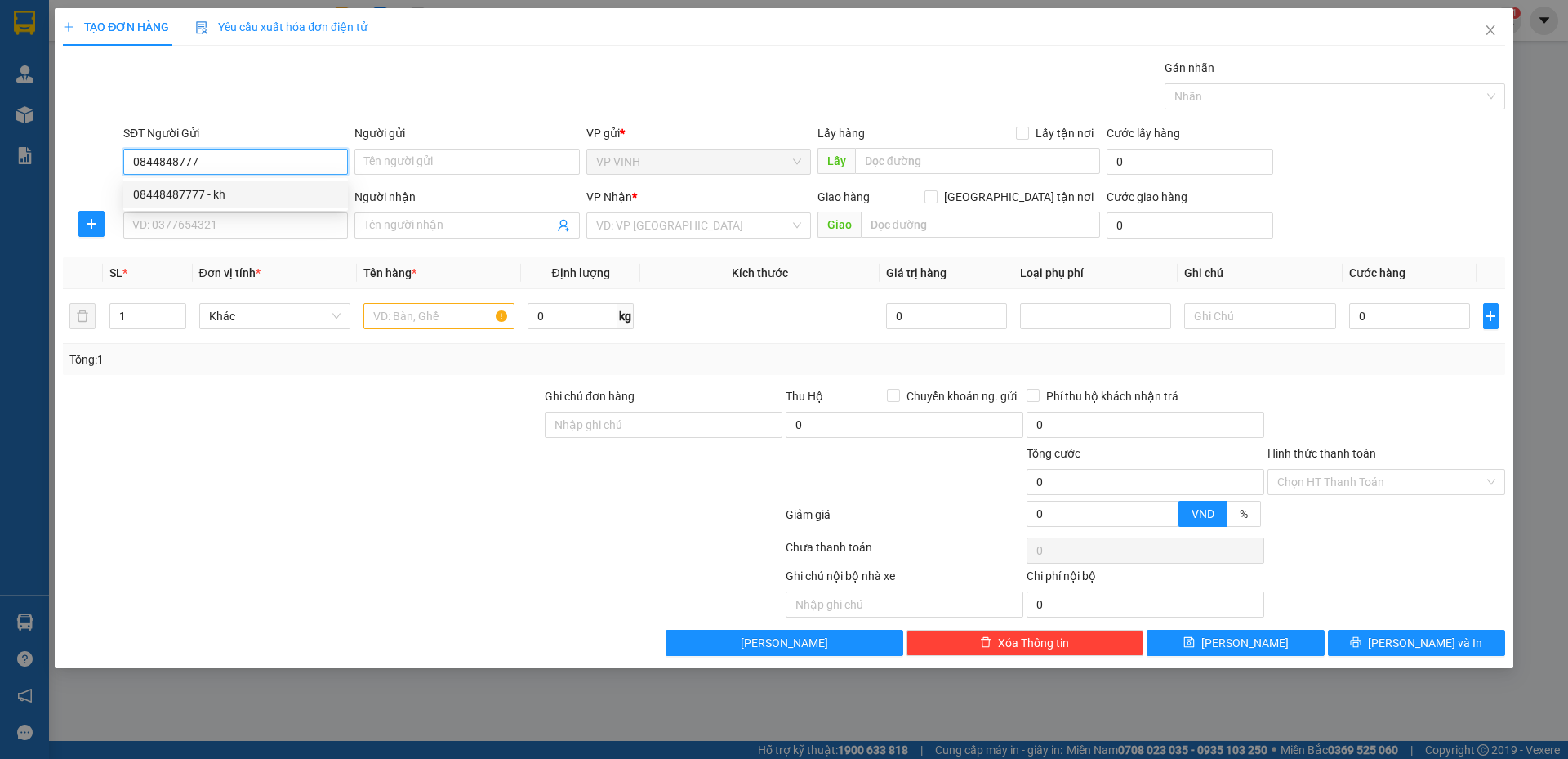
type input "18 [GEOGRAPHIC_DATA]"
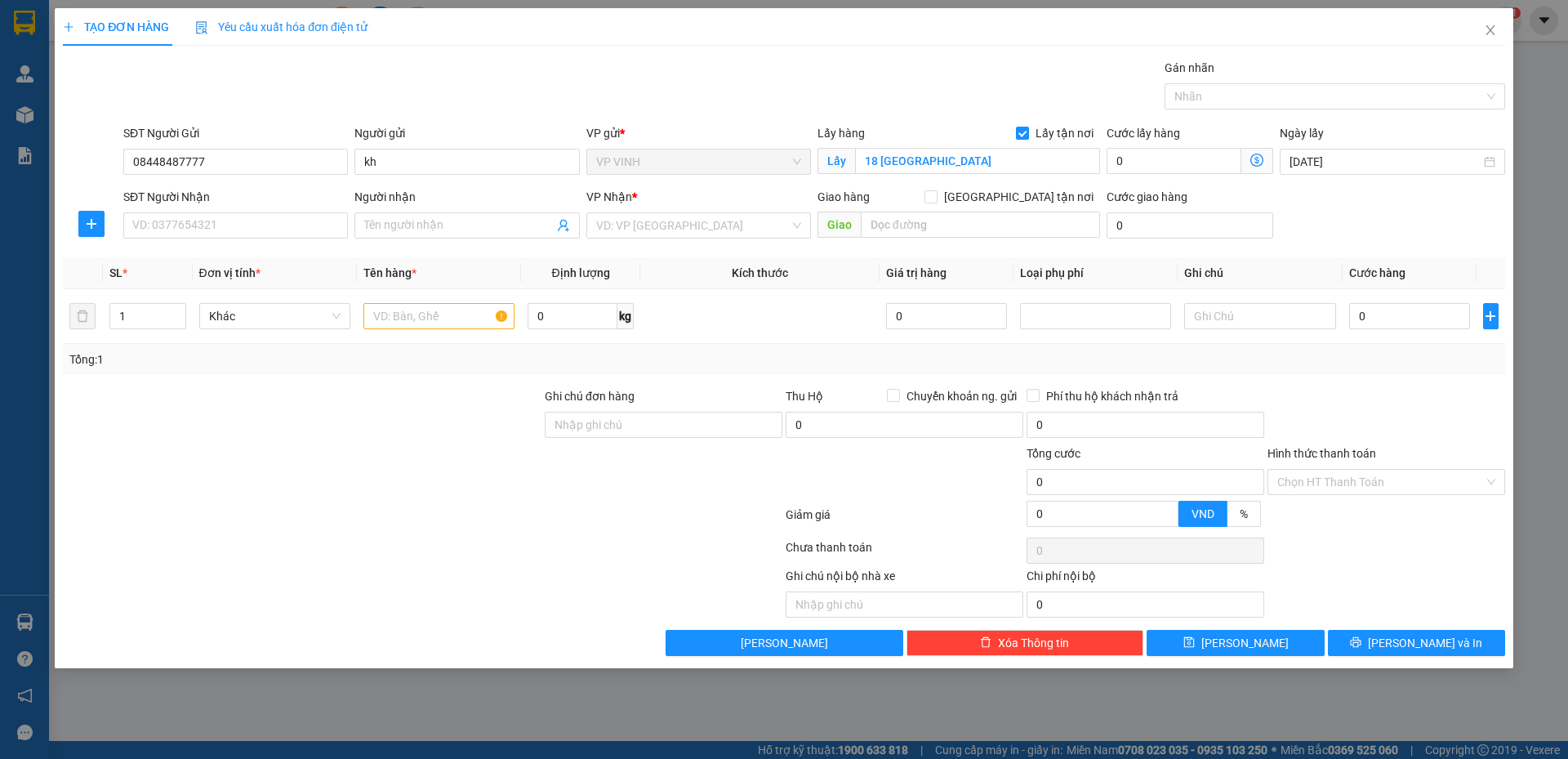
click at [225, 203] on div "SĐT Người Nhận" at bounding box center [236, 196] width 225 height 18
click at [225, 212] on input "SĐT Người Nhận" at bounding box center [236, 225] width 225 height 26
click at [222, 229] on input "SĐT Người Nhận" at bounding box center [236, 225] width 225 height 26
click at [233, 165] on input "08448487777" at bounding box center [236, 162] width 225 height 26
click at [234, 164] on input "08448487777" at bounding box center [236, 162] width 225 height 26
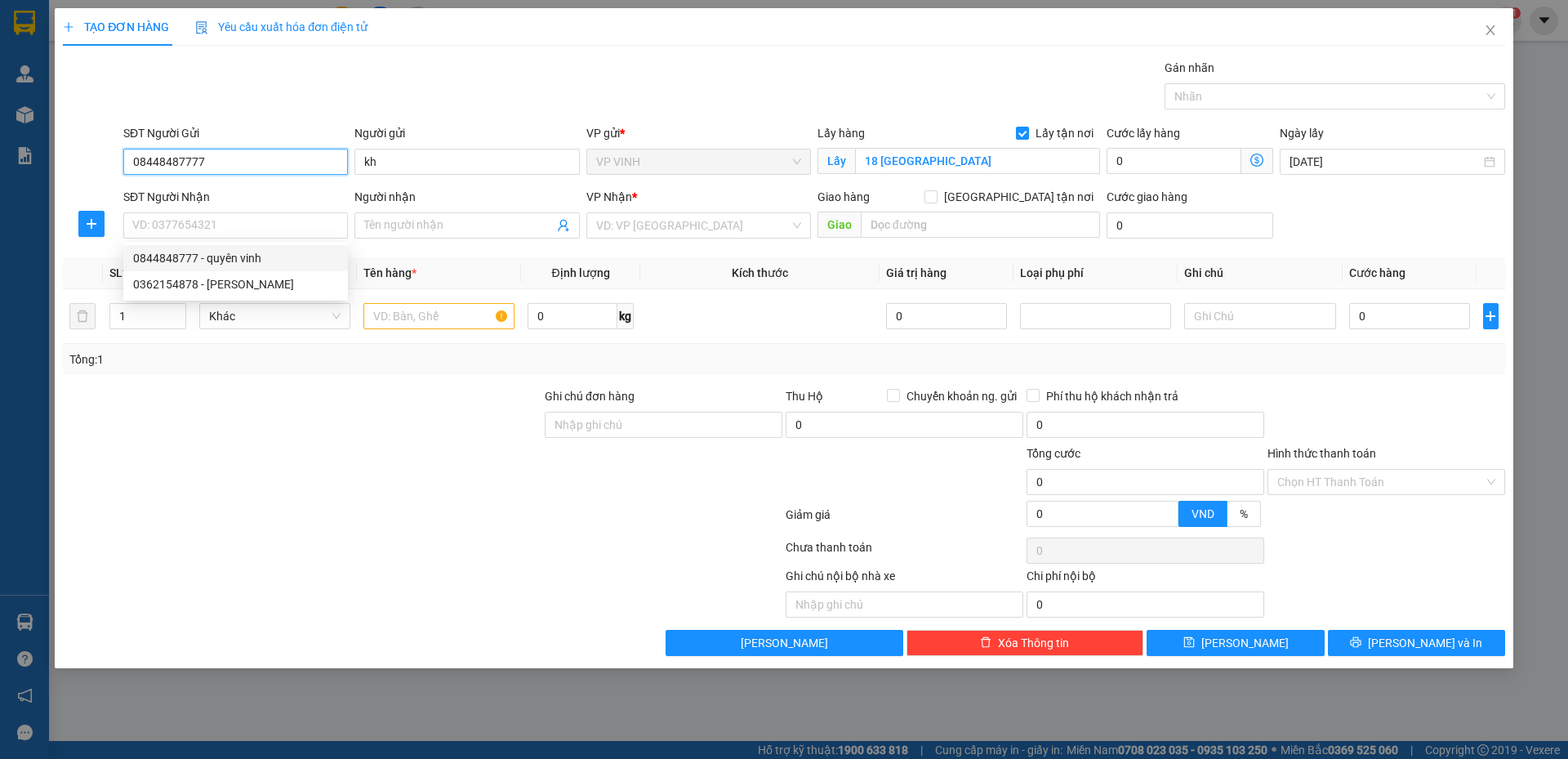
click at [234, 164] on input "08448487777" at bounding box center [236, 162] width 225 height 26
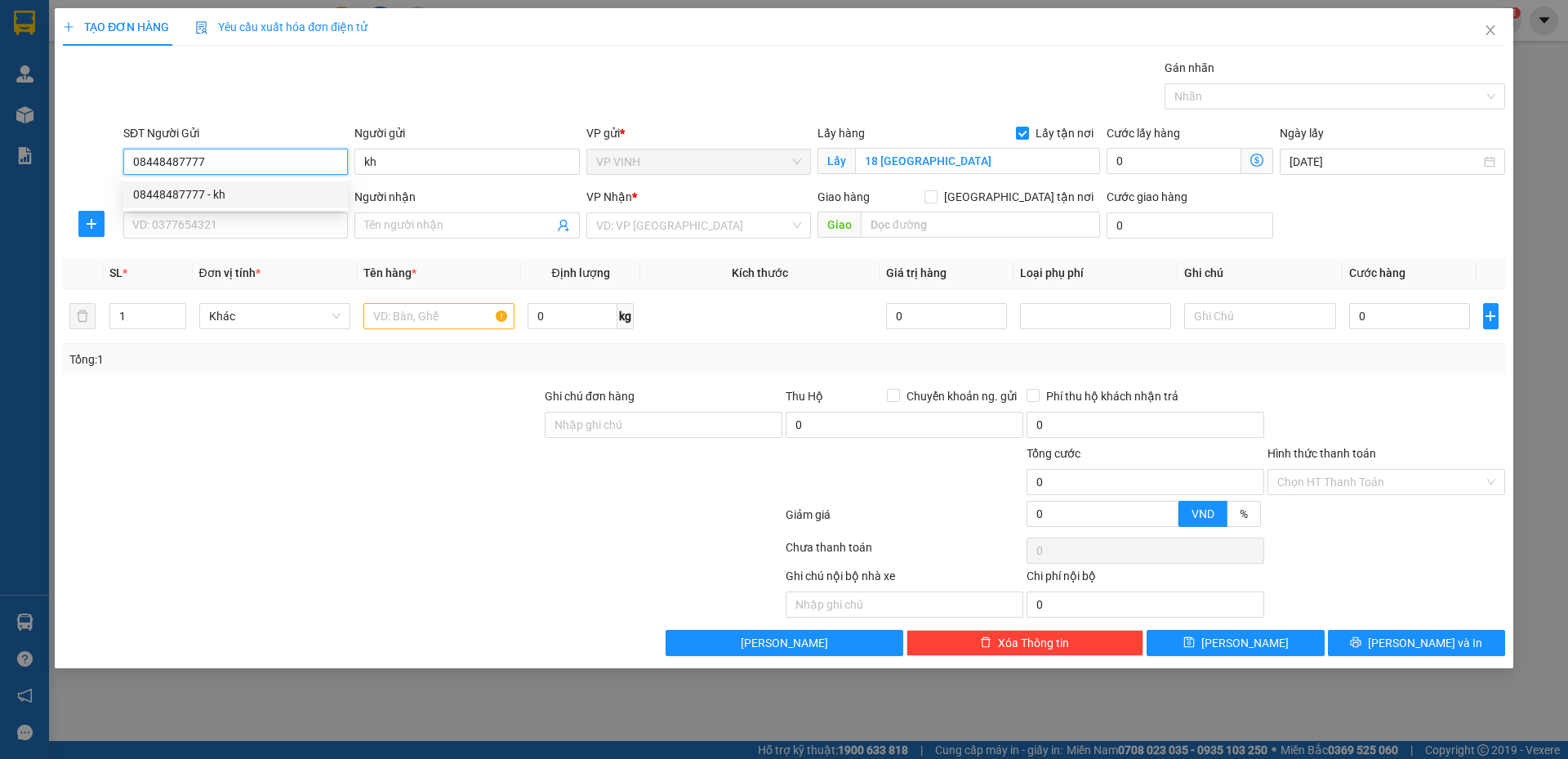
click at [234, 164] on input "08448487777" at bounding box center [236, 162] width 225 height 26
click at [215, 222] on input "SĐT Người Nhận" at bounding box center [236, 225] width 225 height 26
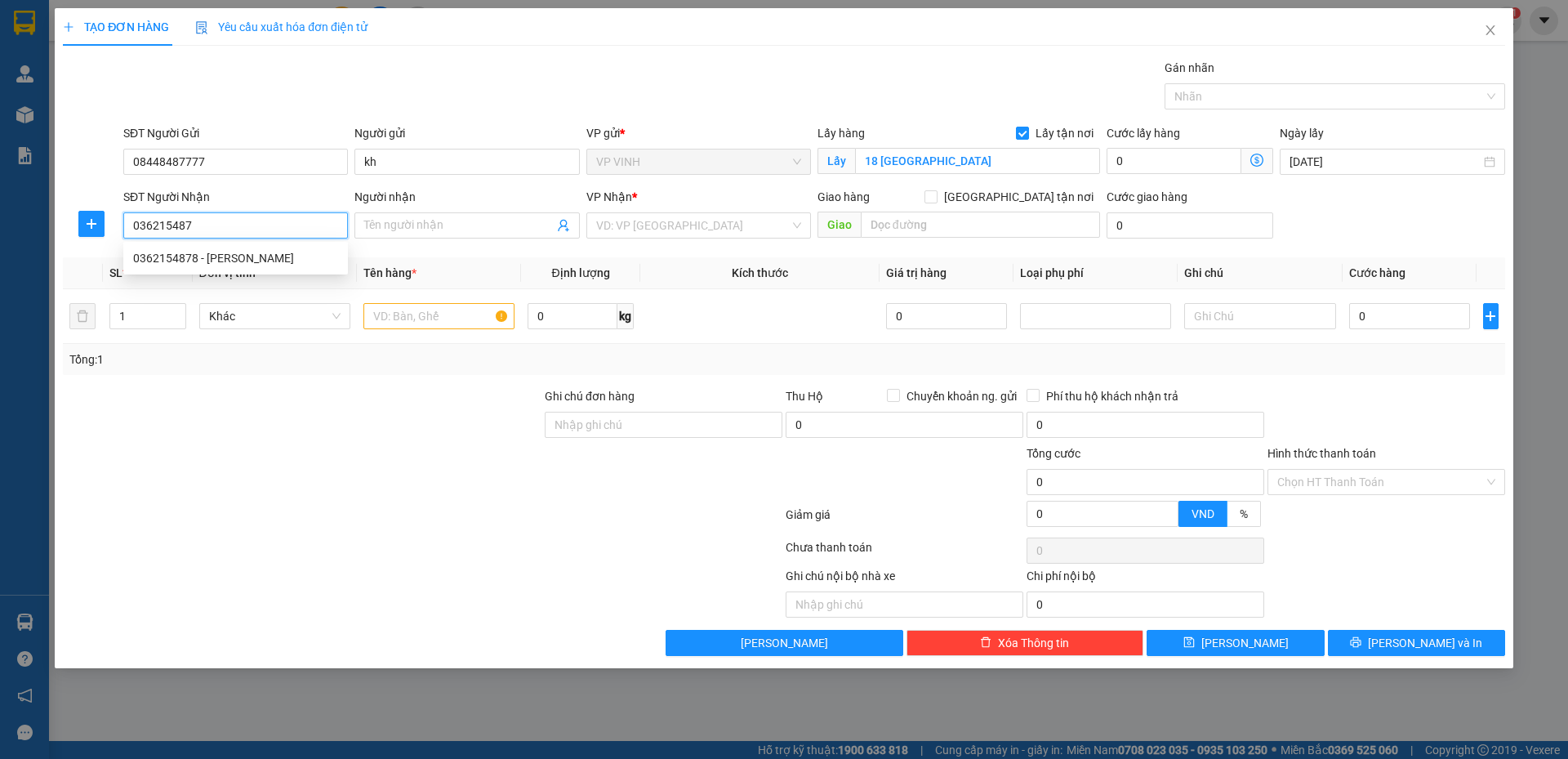
type input "0362154878"
click at [212, 255] on div "0362154878 - [PERSON_NAME]" at bounding box center [235, 258] width 205 height 18
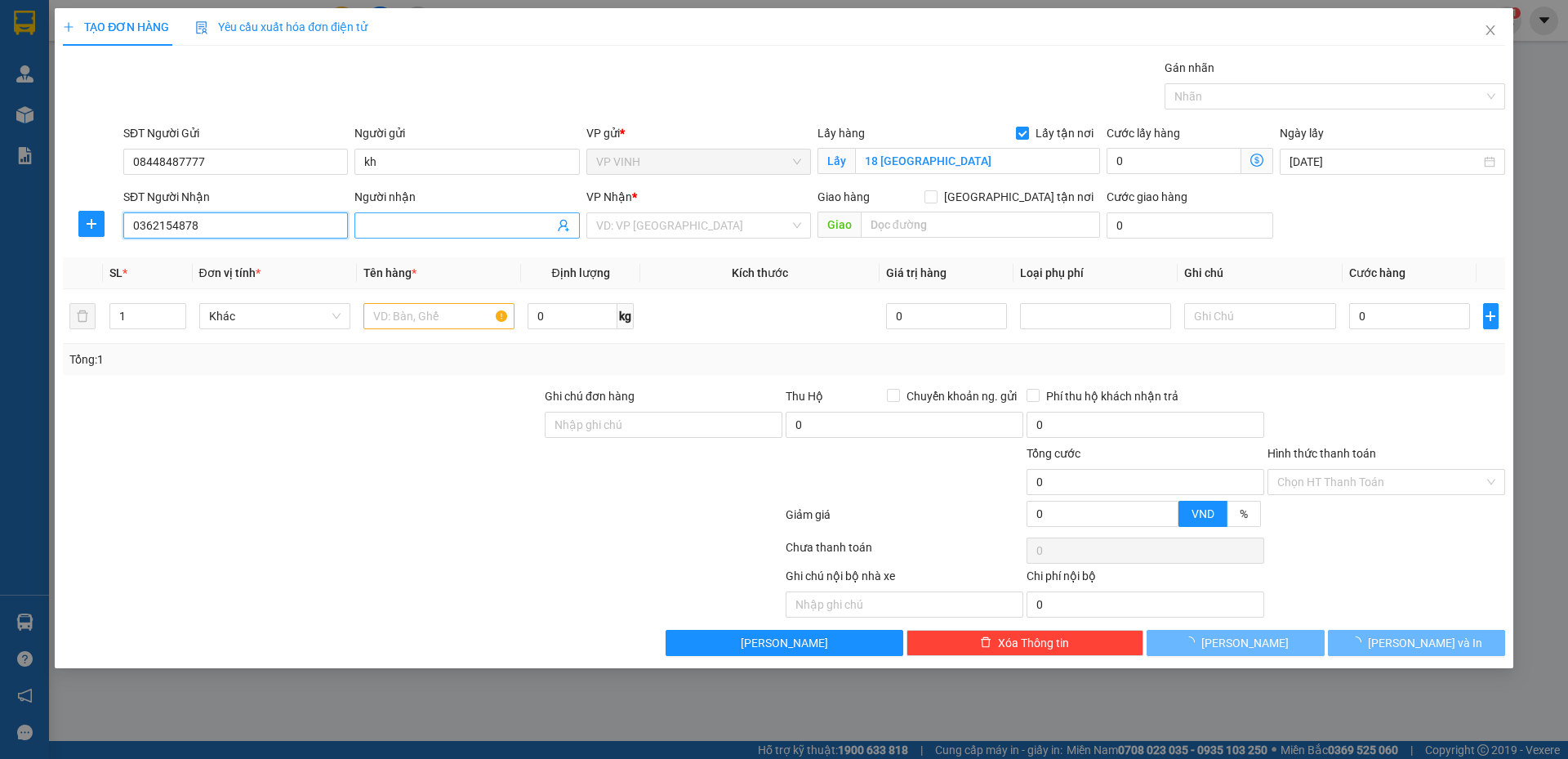
type input "huyền anh"
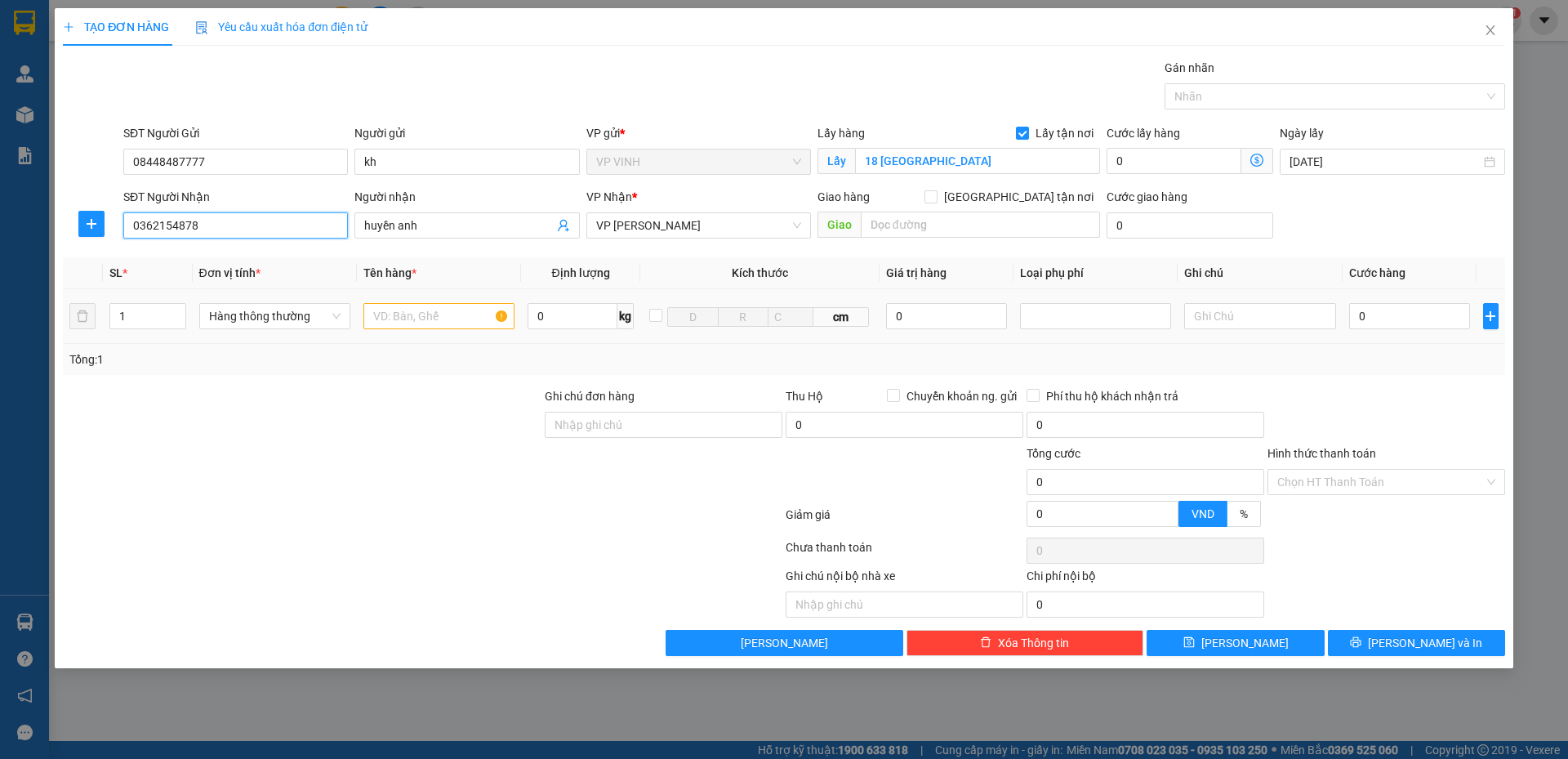
type input "0362154878"
click at [422, 318] on input "text" at bounding box center [439, 316] width 151 height 26
type input "d"
type input "đồ khô"
click at [1380, 320] on input "0" at bounding box center [1410, 316] width 122 height 26
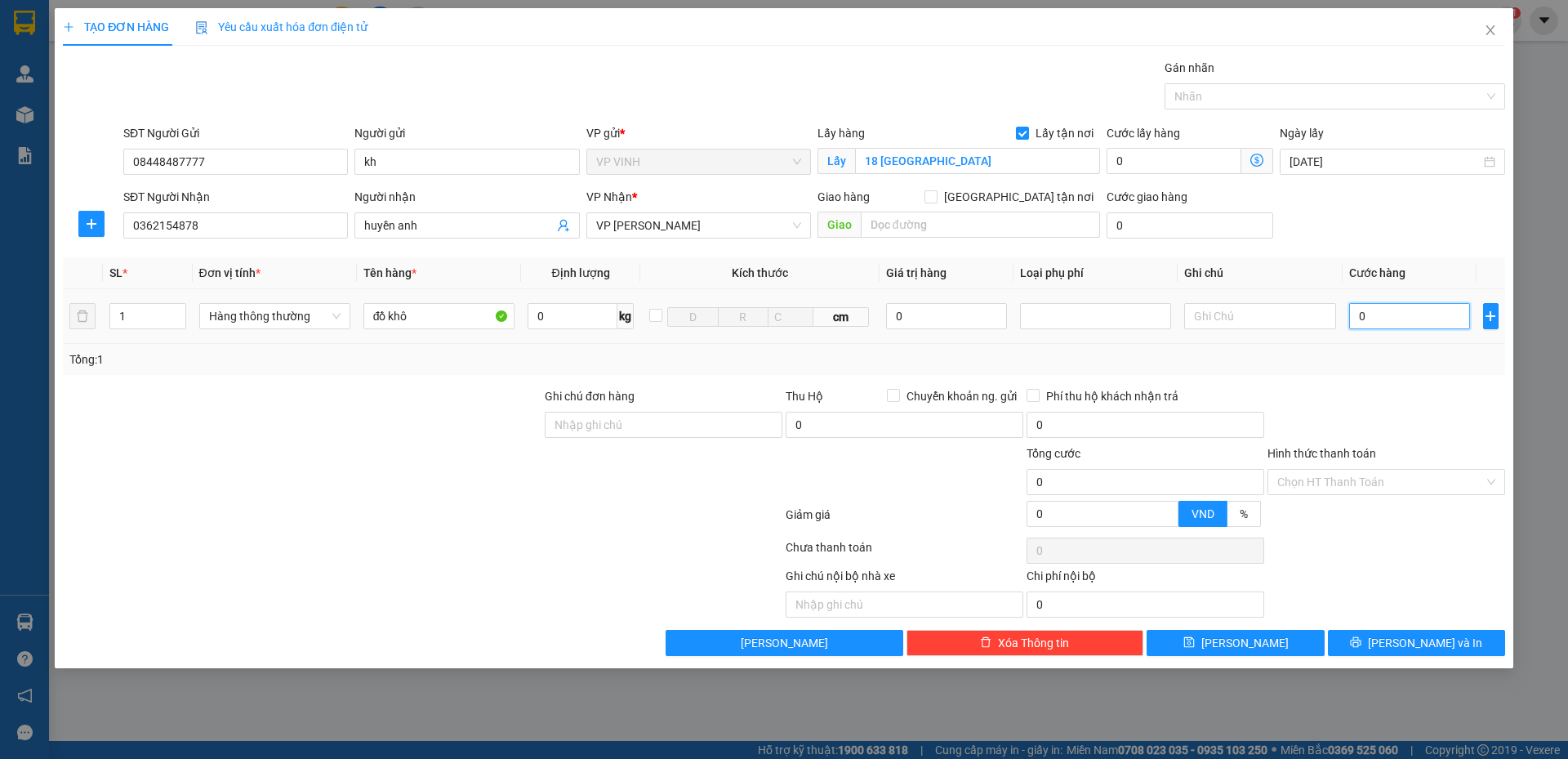
type input "1"
type input "10"
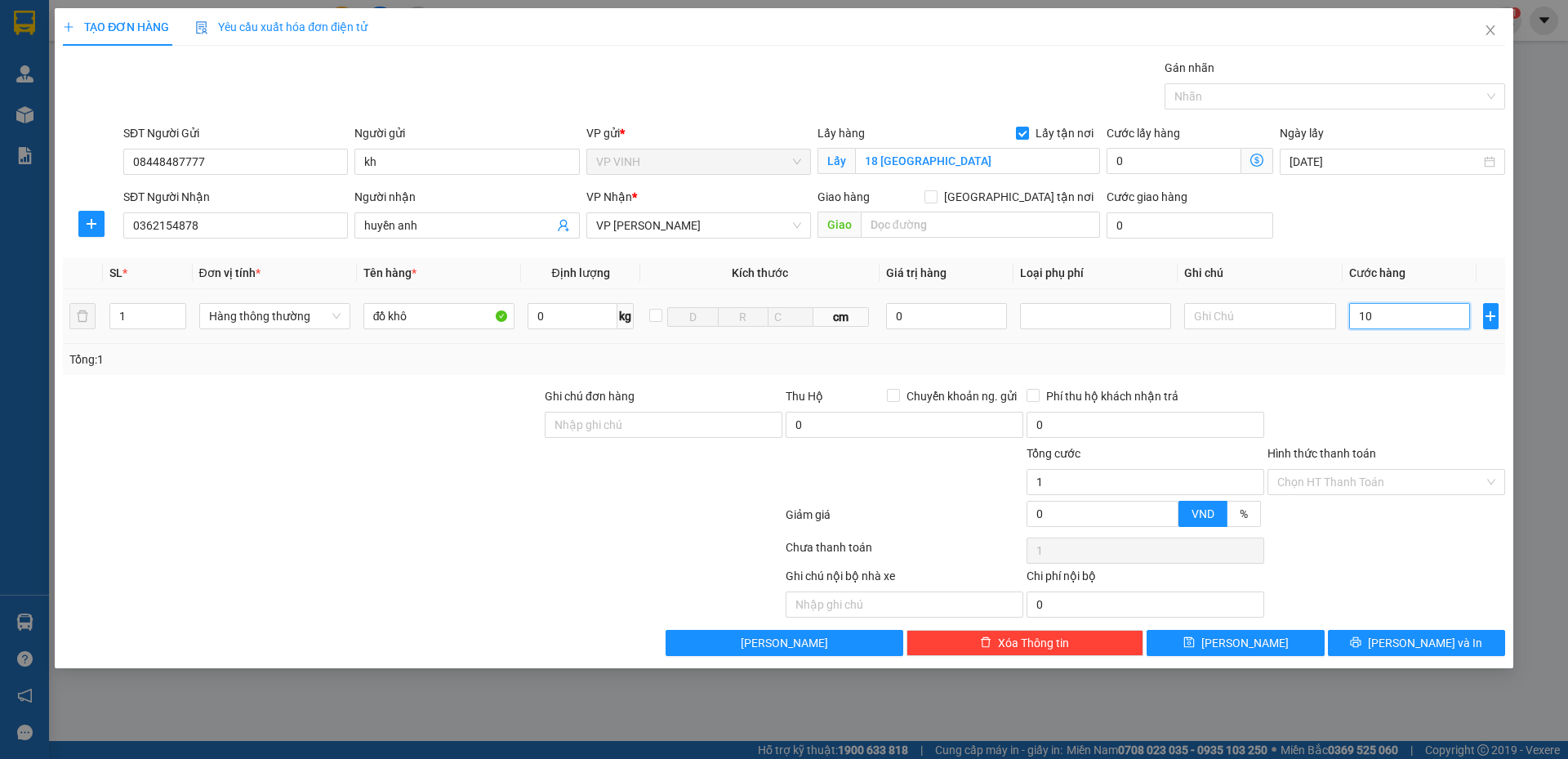
type input "10"
type input "100"
type input "100.000"
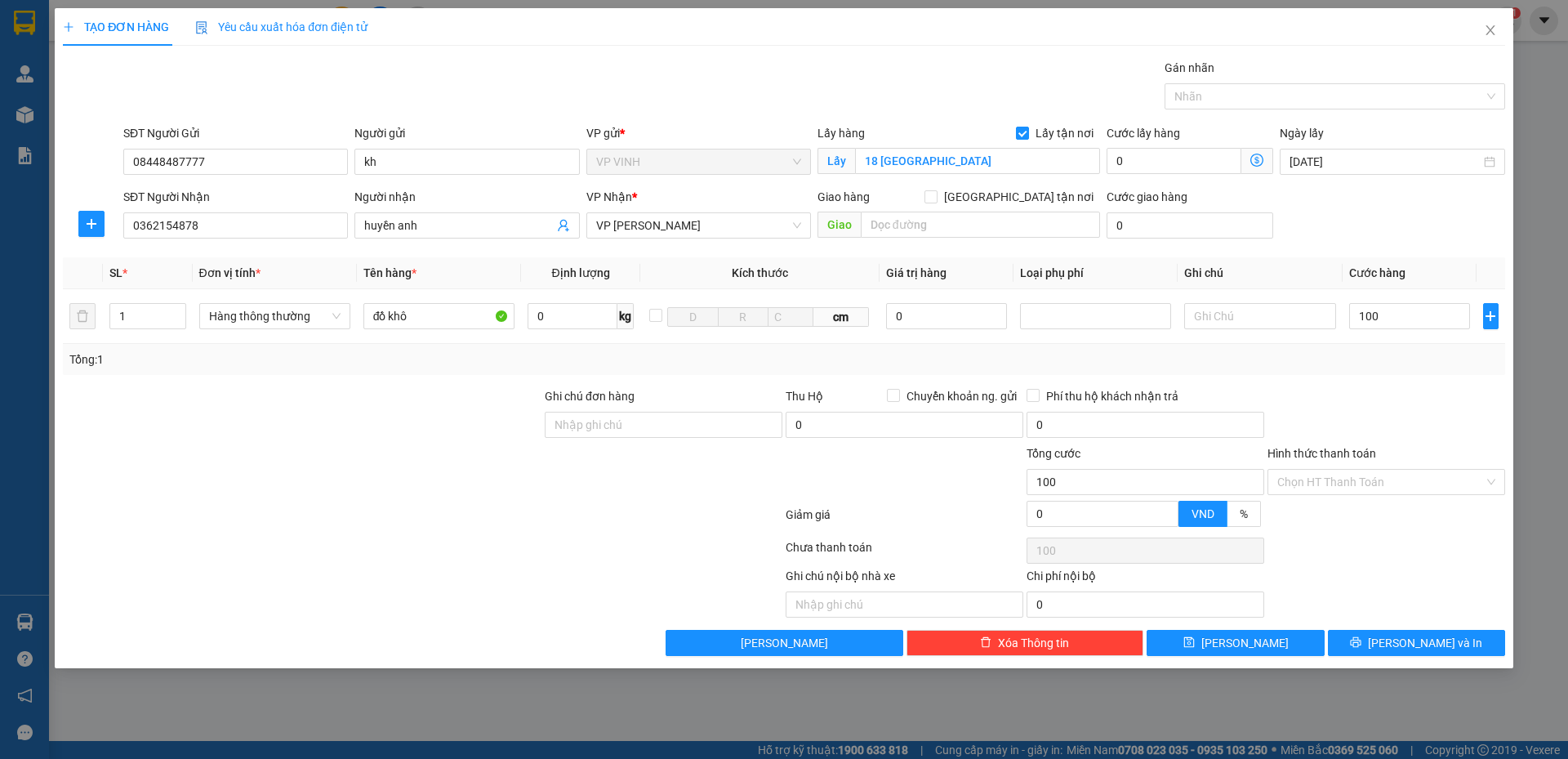
type input "100.000"
click at [1377, 372] on div "Tổng: 1" at bounding box center [784, 359] width 1443 height 31
click at [1384, 636] on button "[PERSON_NAME] và In" at bounding box center [1417, 643] width 177 height 26
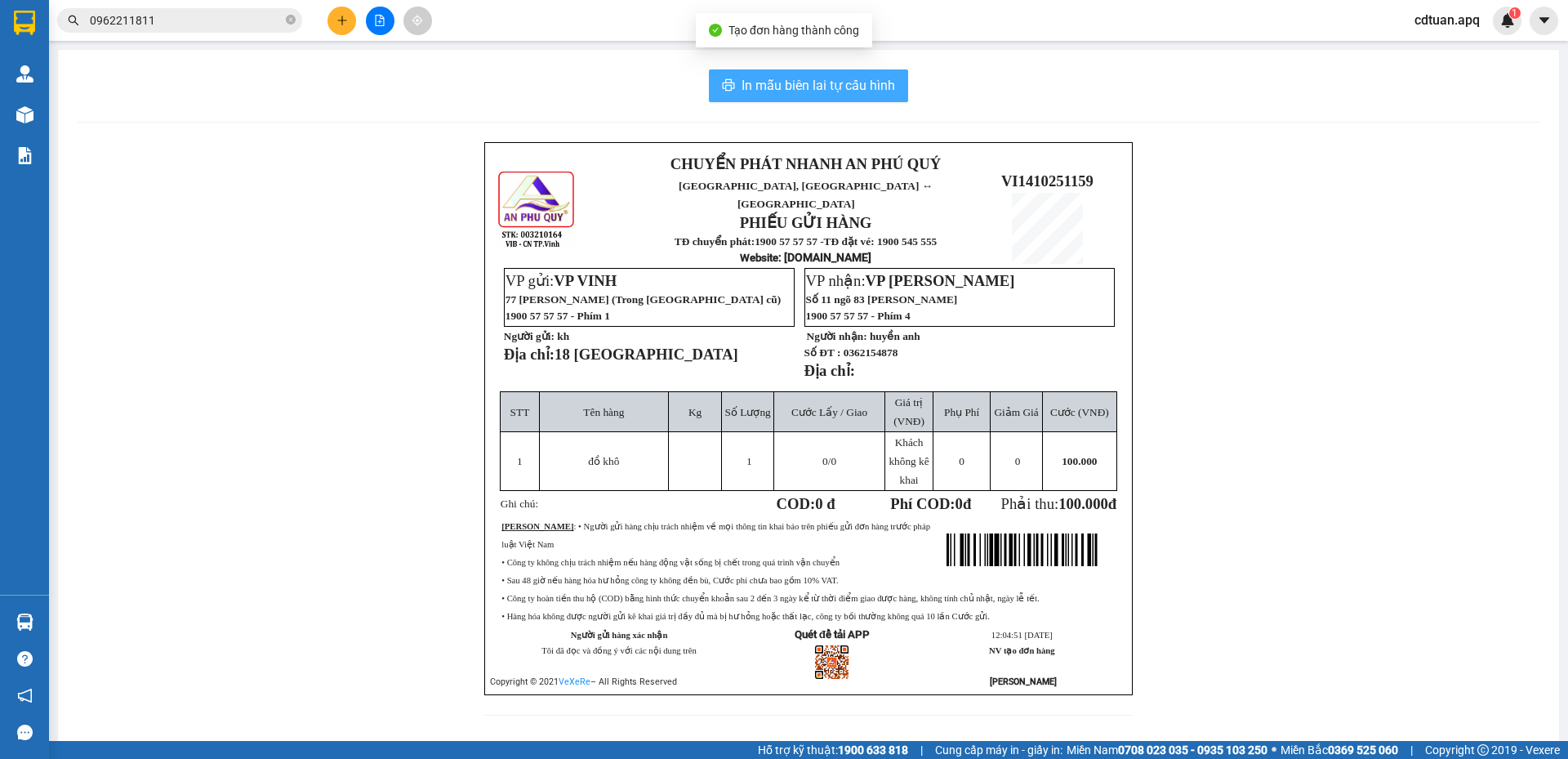
click at [823, 84] on span "In mẫu biên lai tự cấu hình" at bounding box center [818, 86] width 153 height 21
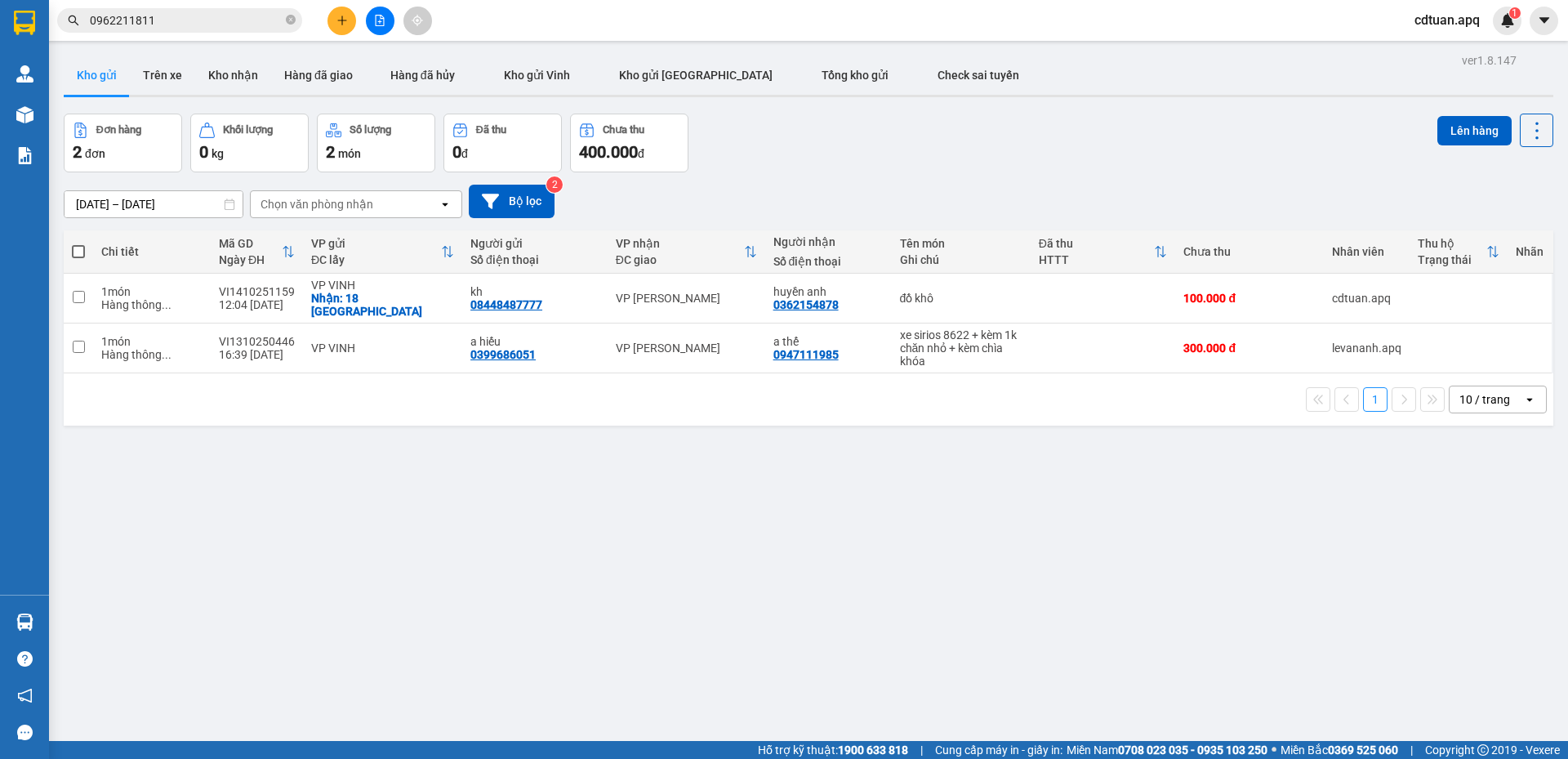
click at [956, 157] on div "Đơn hàng 2 đơn Khối lượng 0 kg Số lượng 2 món Đã thu 0 đ Chưa thu 400.000 đ Lên…" at bounding box center [809, 143] width 1490 height 59
click at [340, 20] on icon "plus" at bounding box center [342, 20] width 11 height 11
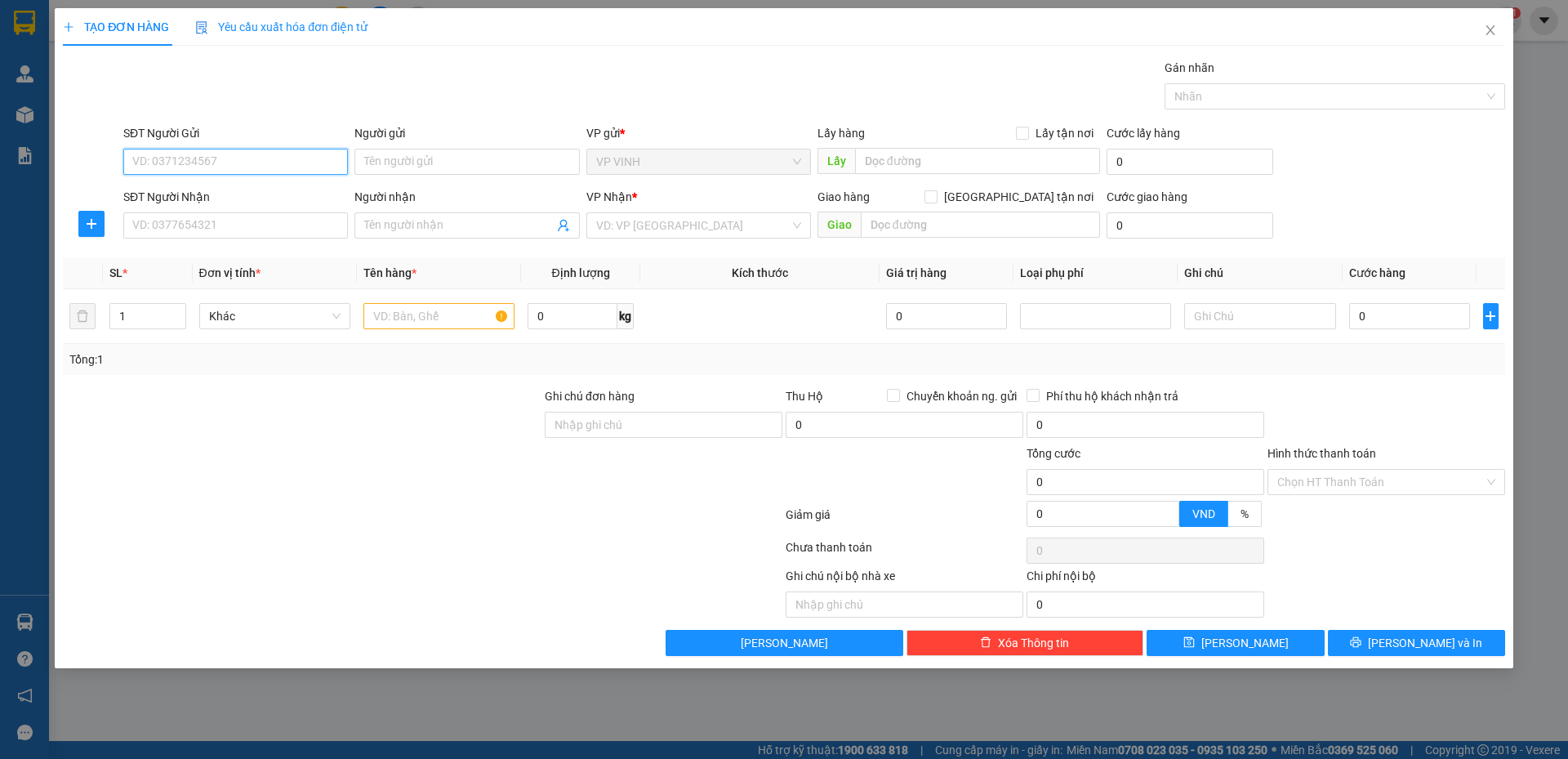
click at [208, 157] on input "SĐT Người Gửi" at bounding box center [236, 162] width 225 height 26
type input "0945912239"
click at [264, 195] on div "0945912239 - mẹ hương" at bounding box center [235, 194] width 205 height 18
type input "mẹ hương"
type input "0945912239"
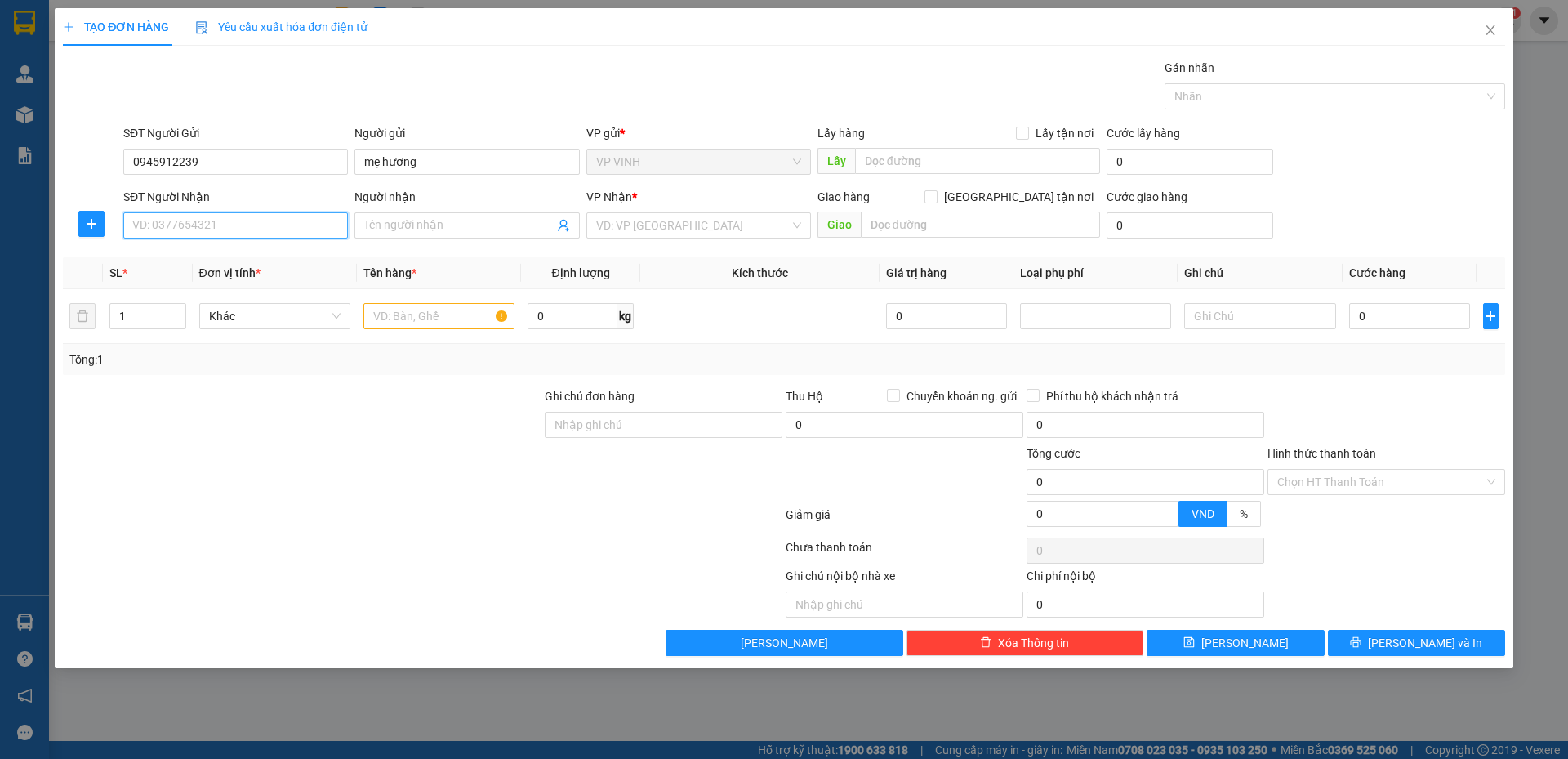
click at [259, 225] on input "SĐT Người Nhận" at bounding box center [236, 225] width 225 height 26
click at [254, 279] on div "0368626640 - [PERSON_NAME]" at bounding box center [235, 284] width 205 height 18
type input "0368626640"
type input "[PERSON_NAME]"
type input "2C NGÕ 77B . [PERSON_NAME]"
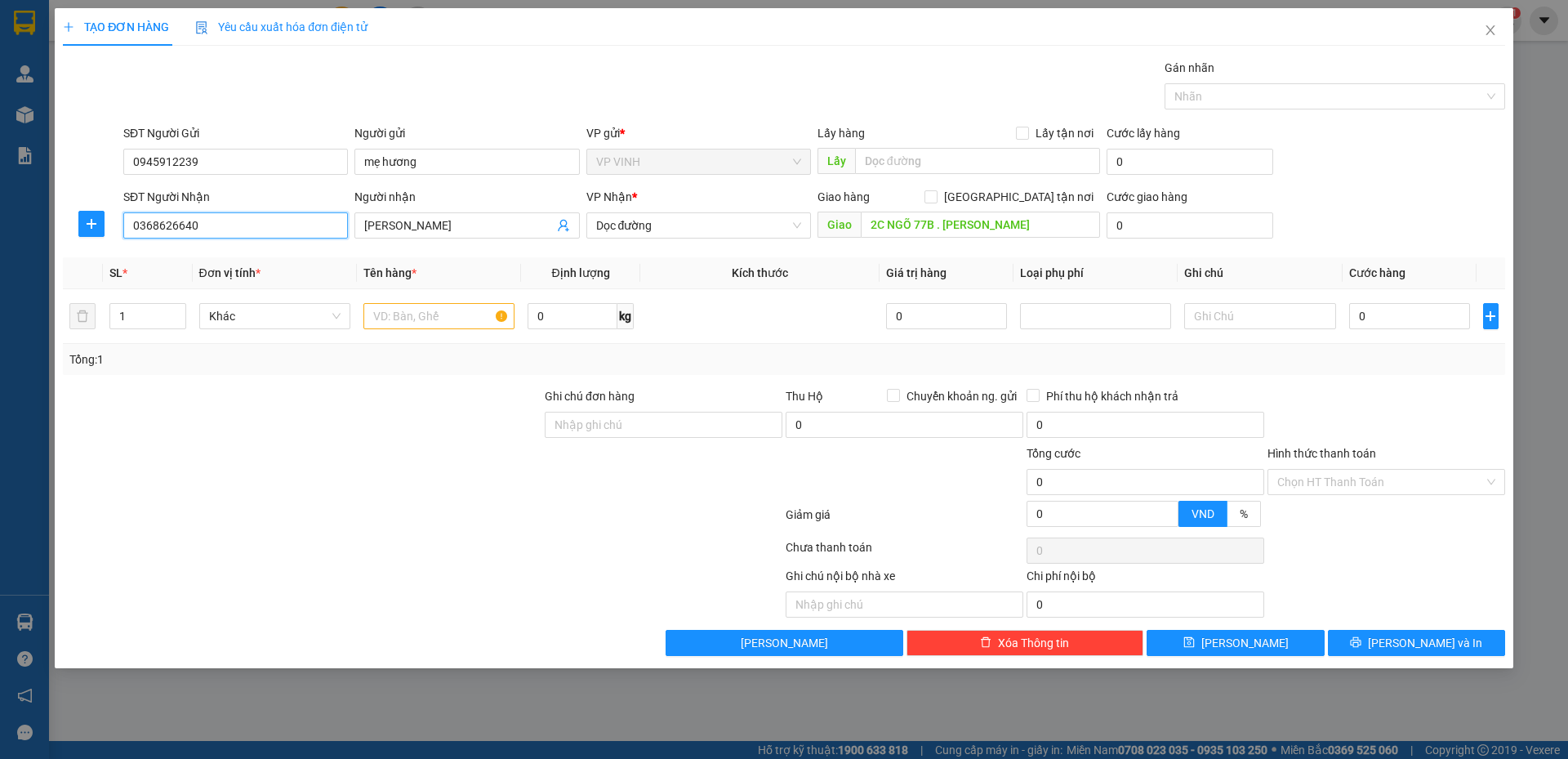
click at [285, 227] on input "0368626640" at bounding box center [236, 225] width 225 height 26
click at [247, 258] on div "0368626640 - [PERSON_NAME]" at bounding box center [235, 258] width 205 height 18
click at [1068, 220] on input "2C NGÕ 77B . [PERSON_NAME]" at bounding box center [980, 224] width 240 height 26
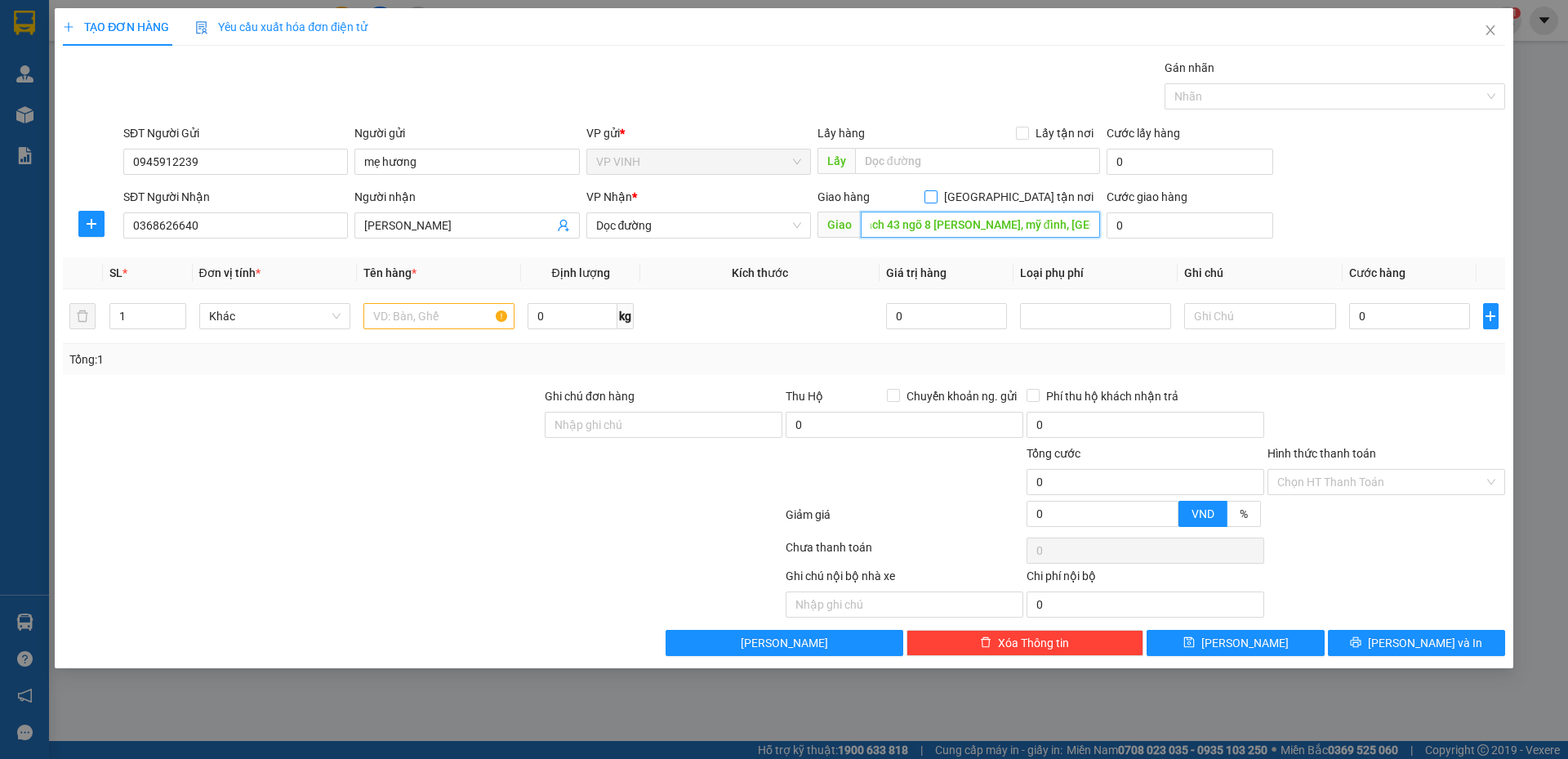
type input "58 ngách 43 ngõ 8 [PERSON_NAME], mỹ đình, [GEOGRAPHIC_DATA]"
click at [936, 194] on input "[GEOGRAPHIC_DATA] tận nơi" at bounding box center [929, 196] width 11 height 11
checkbox input "true"
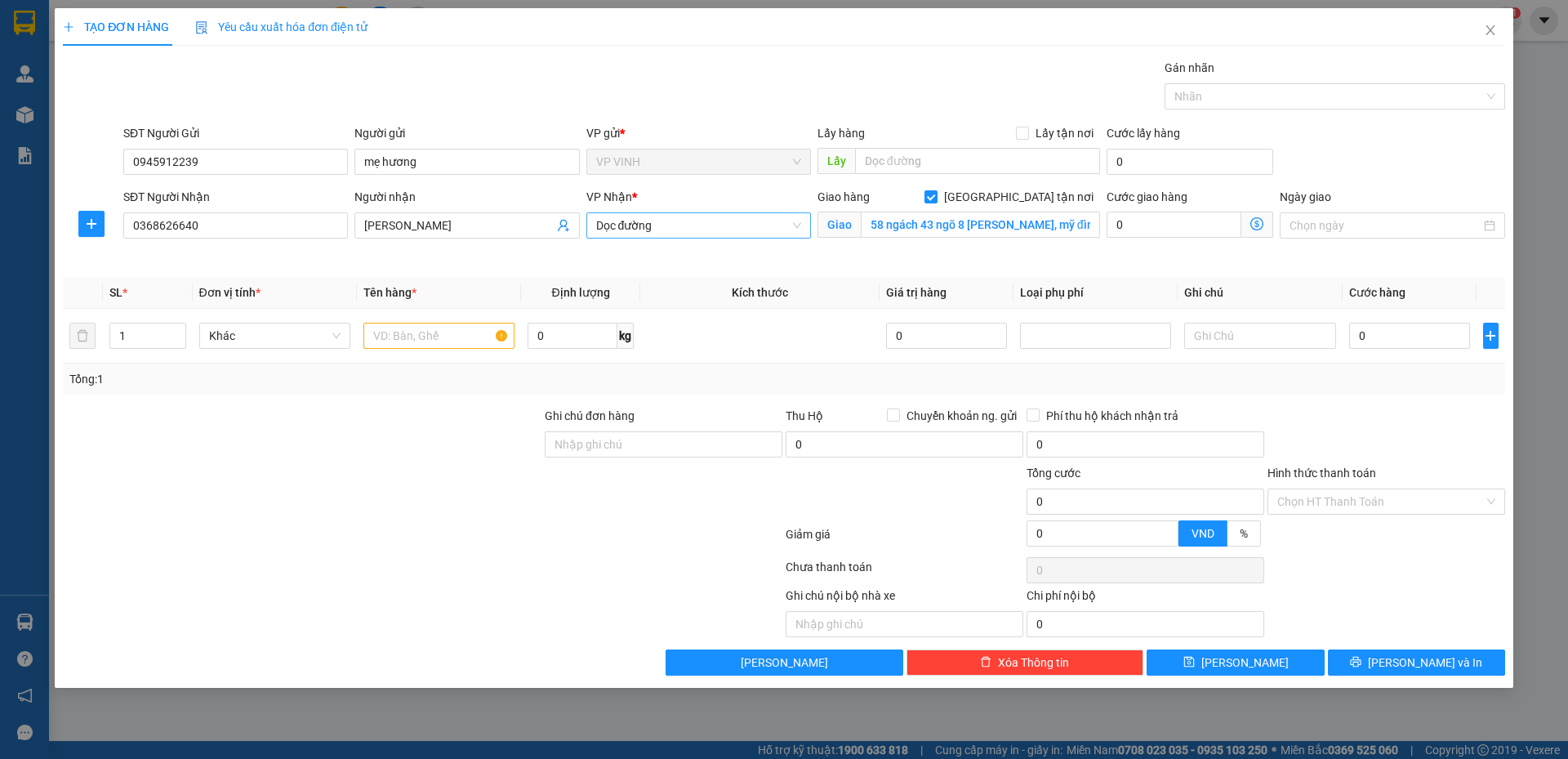
click at [794, 224] on span "Dọc đường" at bounding box center [698, 225] width 205 height 24
type input "my"
click at [665, 250] on div "VP MỸ ĐÌNH" at bounding box center [698, 258] width 205 height 18
click at [1250, 225] on span at bounding box center [1257, 224] width 32 height 26
click at [1257, 225] on icon "dollar-circle" at bounding box center [1256, 223] width 13 height 13
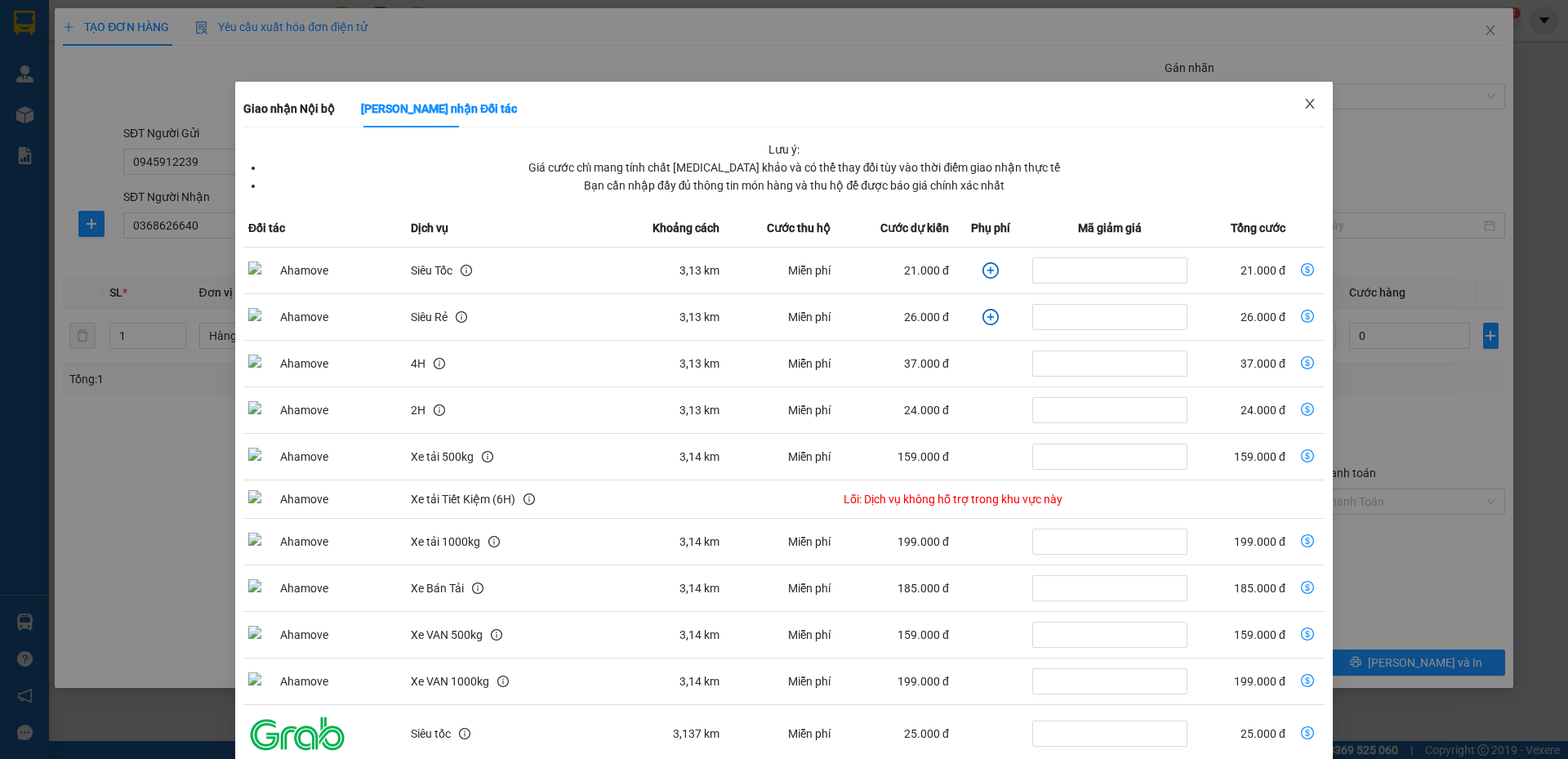
click at [1303, 103] on icon "close" at bounding box center [1309, 103] width 13 height 13
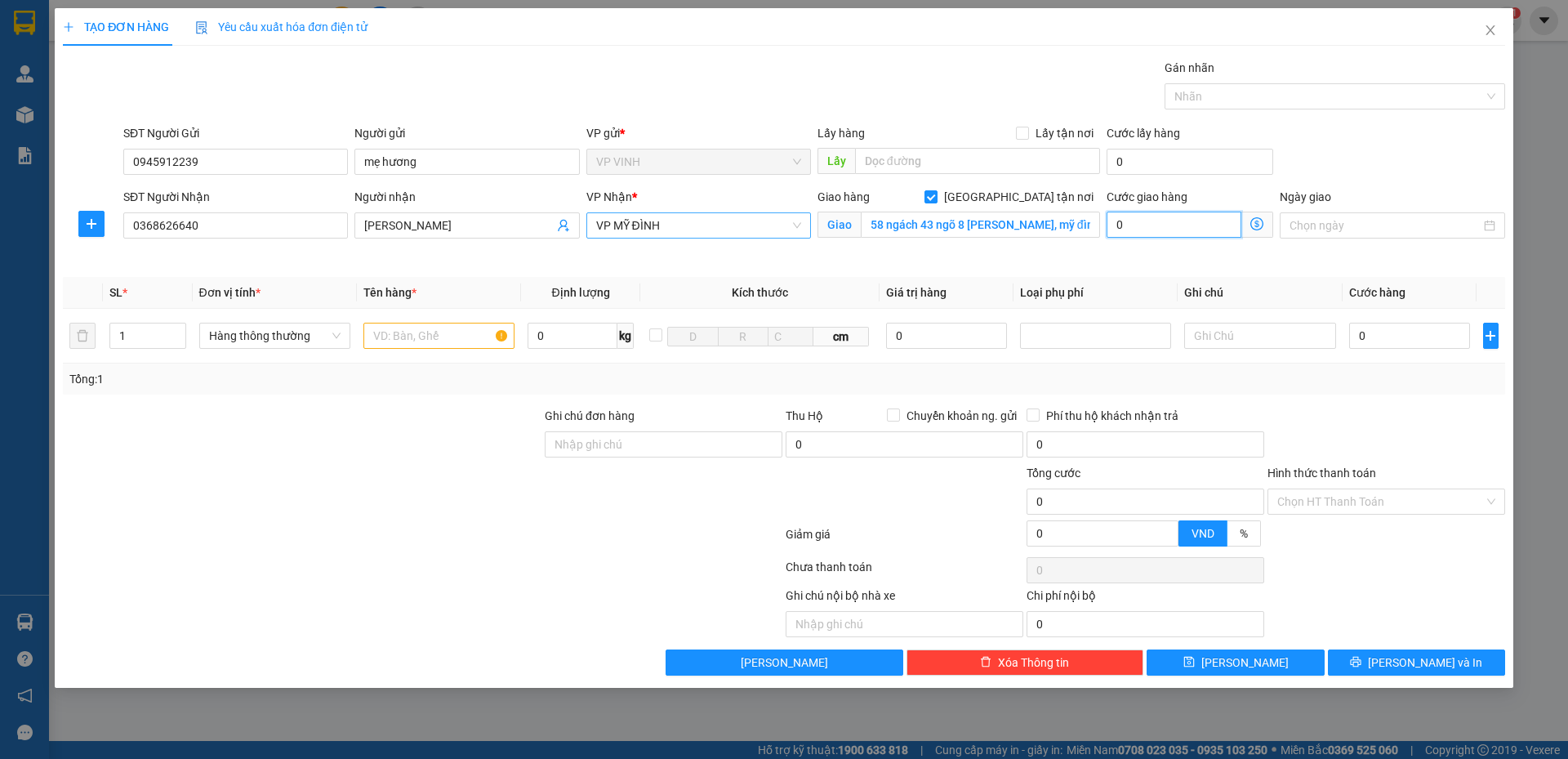
click at [1173, 228] on input "0" at bounding box center [1174, 224] width 135 height 26
type input "4"
type input "40"
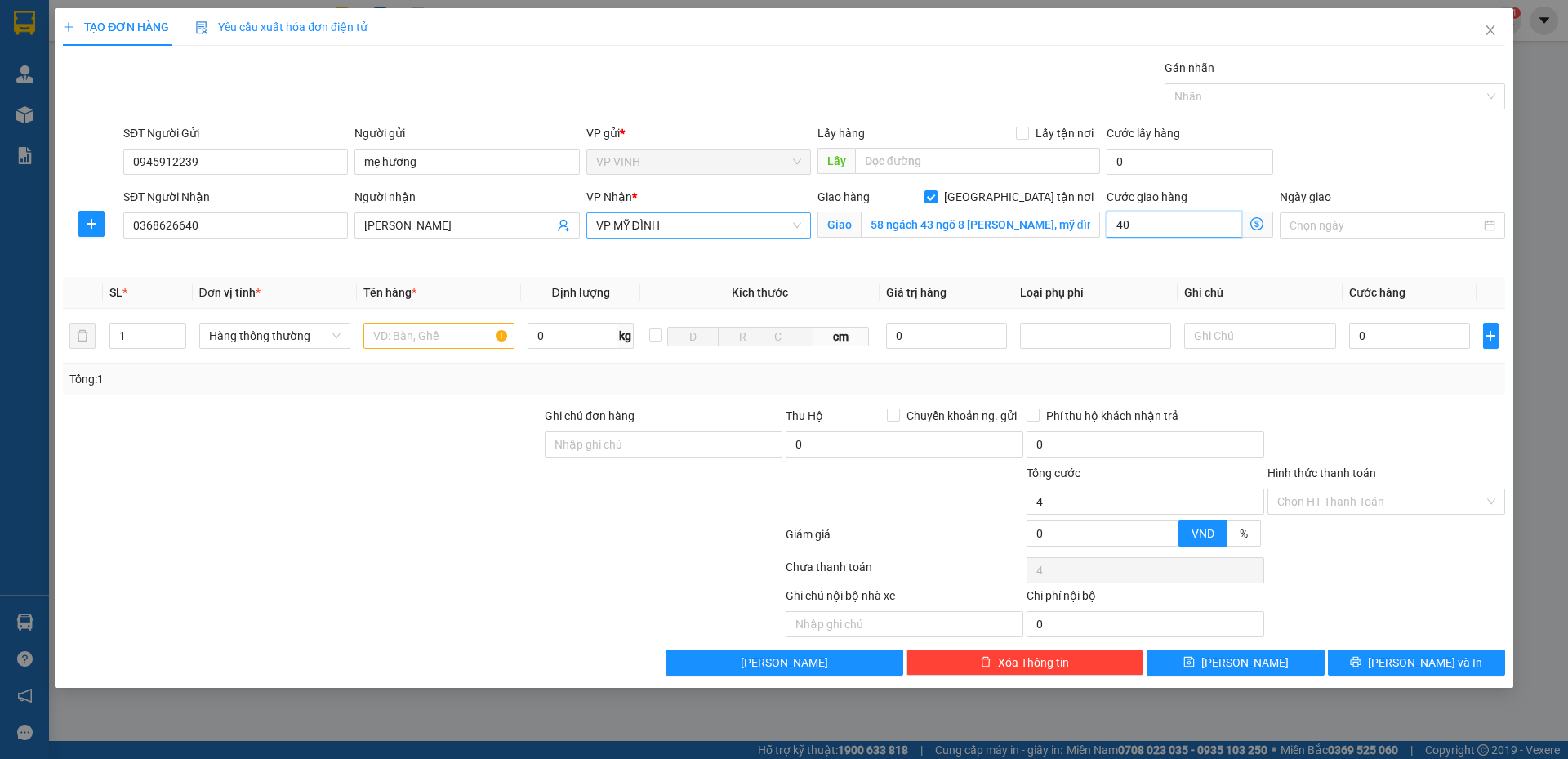
type input "40"
click at [1128, 273] on div "Transit Pickup Surcharge Ids Transit Deliver Surcharge Ids Transit Deliver Surc…" at bounding box center [784, 367] width 1443 height 617
type input "40.000"
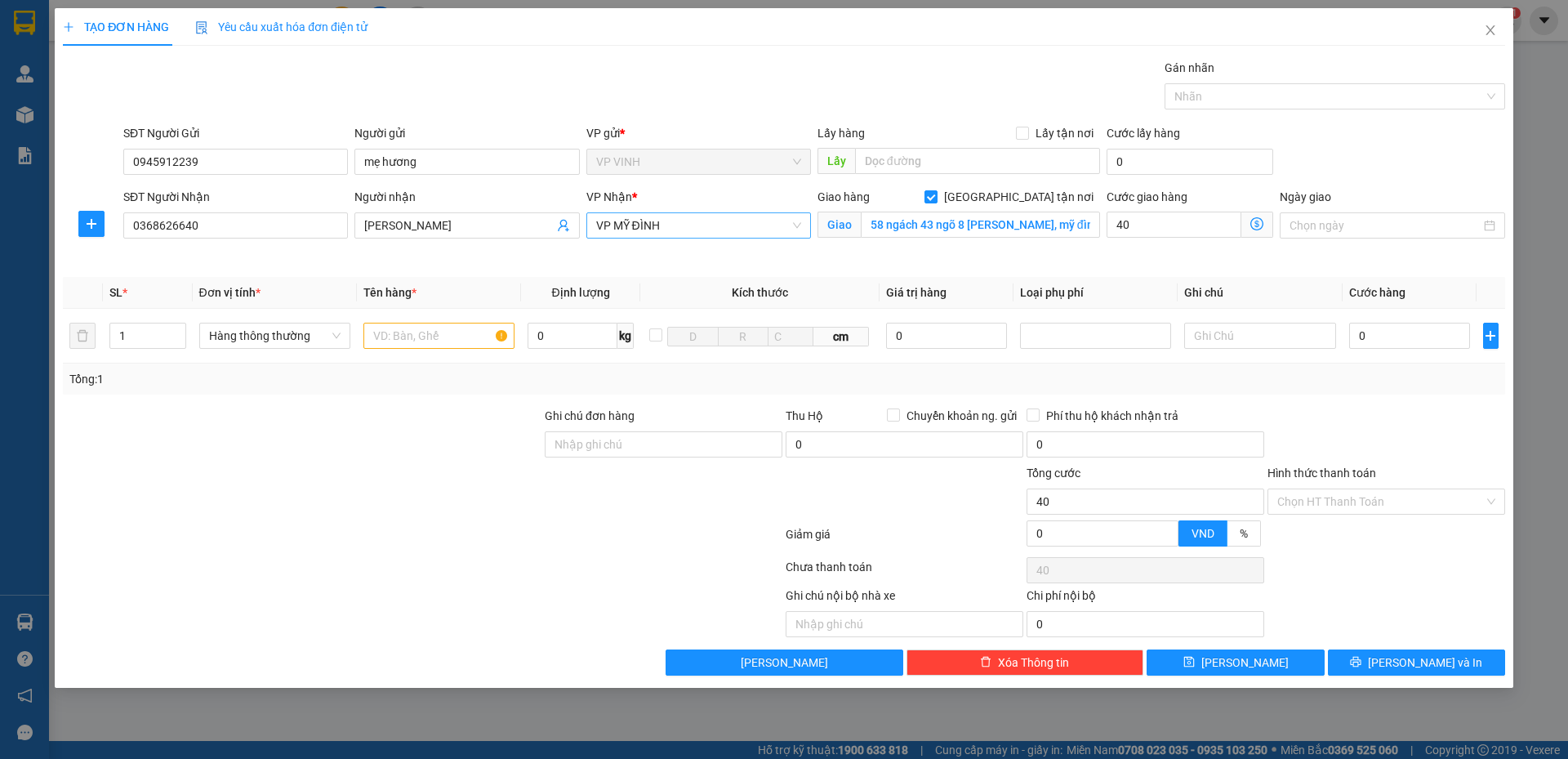
type input "40.000"
click at [1390, 332] on input "0" at bounding box center [1410, 336] width 122 height 26
type input "4"
type input "40.004"
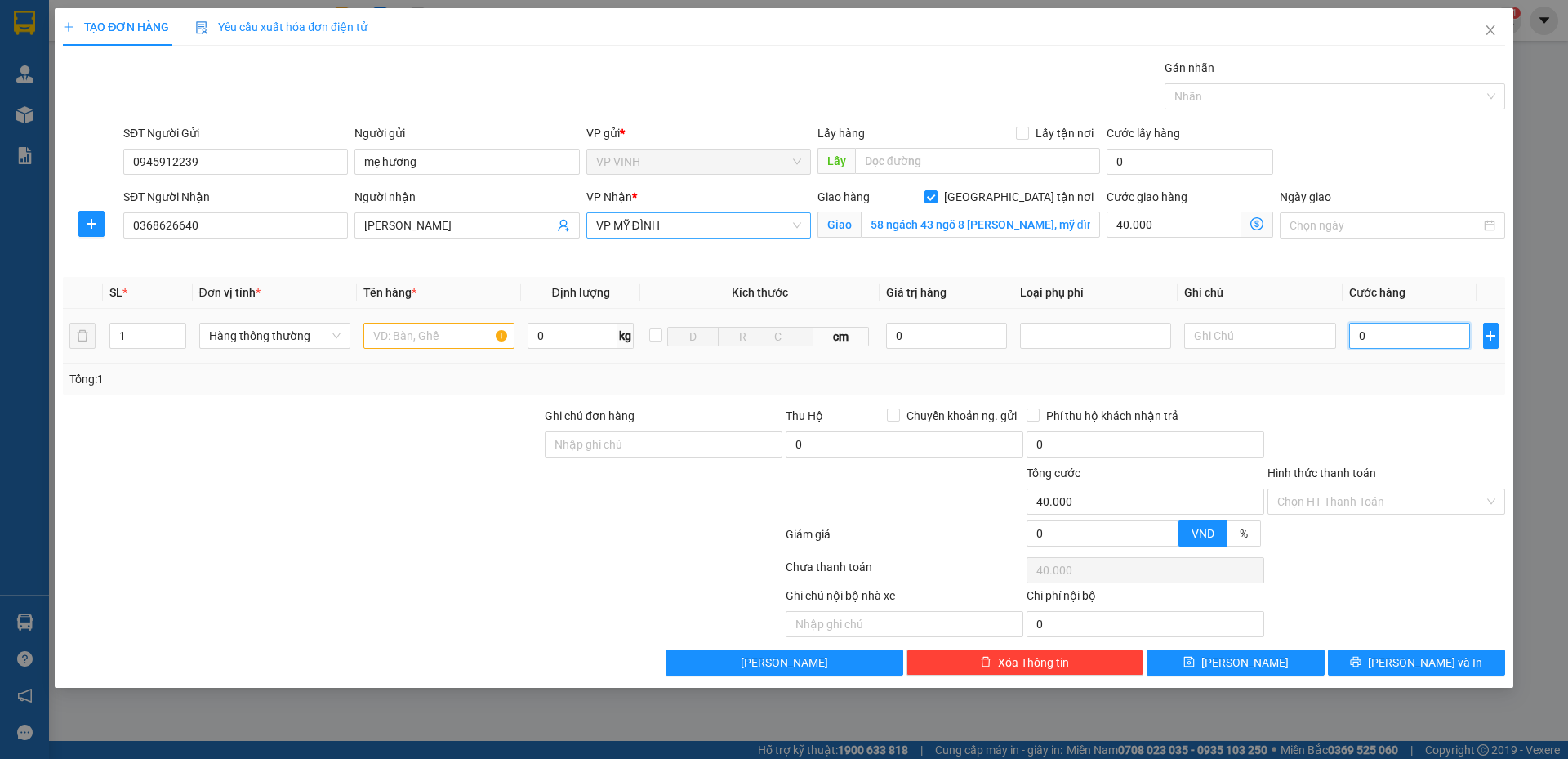
type input "40.004"
type input "40"
type input "40.040"
type input "40.000"
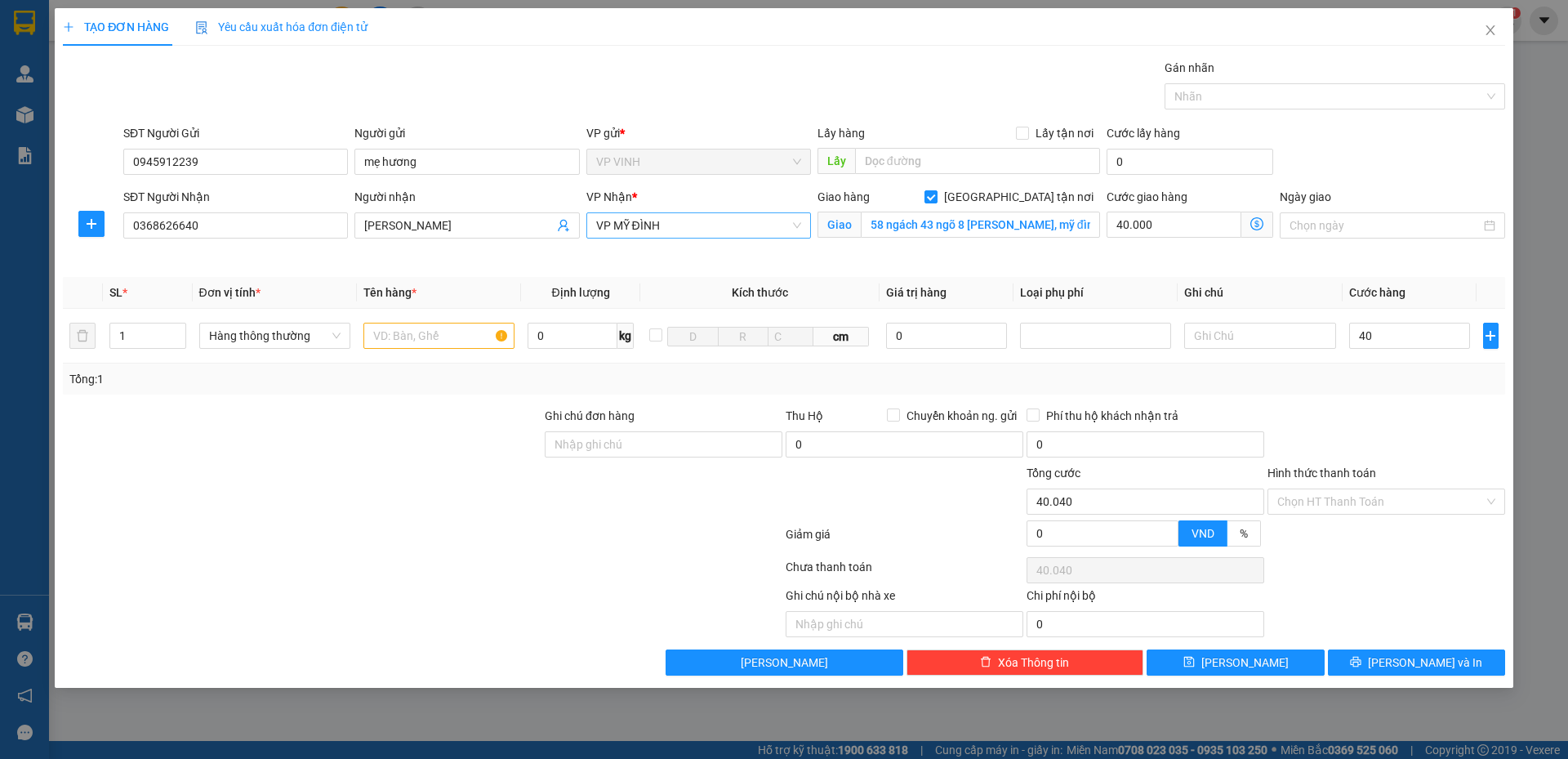
type input "80.000"
click at [1360, 387] on div "Tổng: 1" at bounding box center [784, 379] width 1430 height 18
click at [463, 343] on input "text" at bounding box center [439, 336] width 151 height 26
drag, startPoint x: 449, startPoint y: 338, endPoint x: 373, endPoint y: 327, distance: 76.8
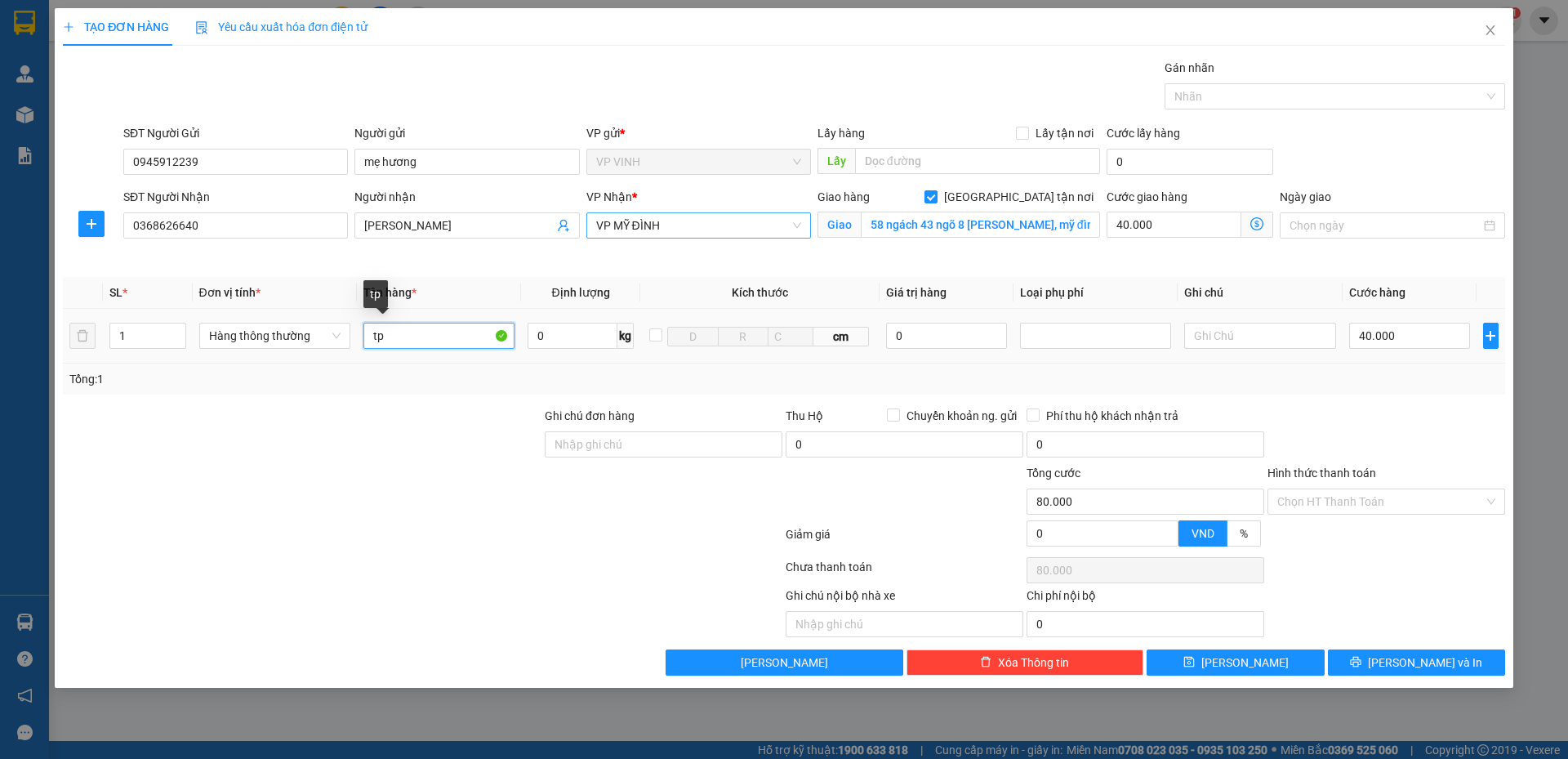
click at [373, 327] on input "tp" at bounding box center [439, 336] width 151 height 26
type input "sữa"
click at [464, 381] on div "Tổng: 1" at bounding box center [337, 379] width 536 height 18
click at [1412, 504] on input "Hình thức thanh toán" at bounding box center [1380, 501] width 207 height 24
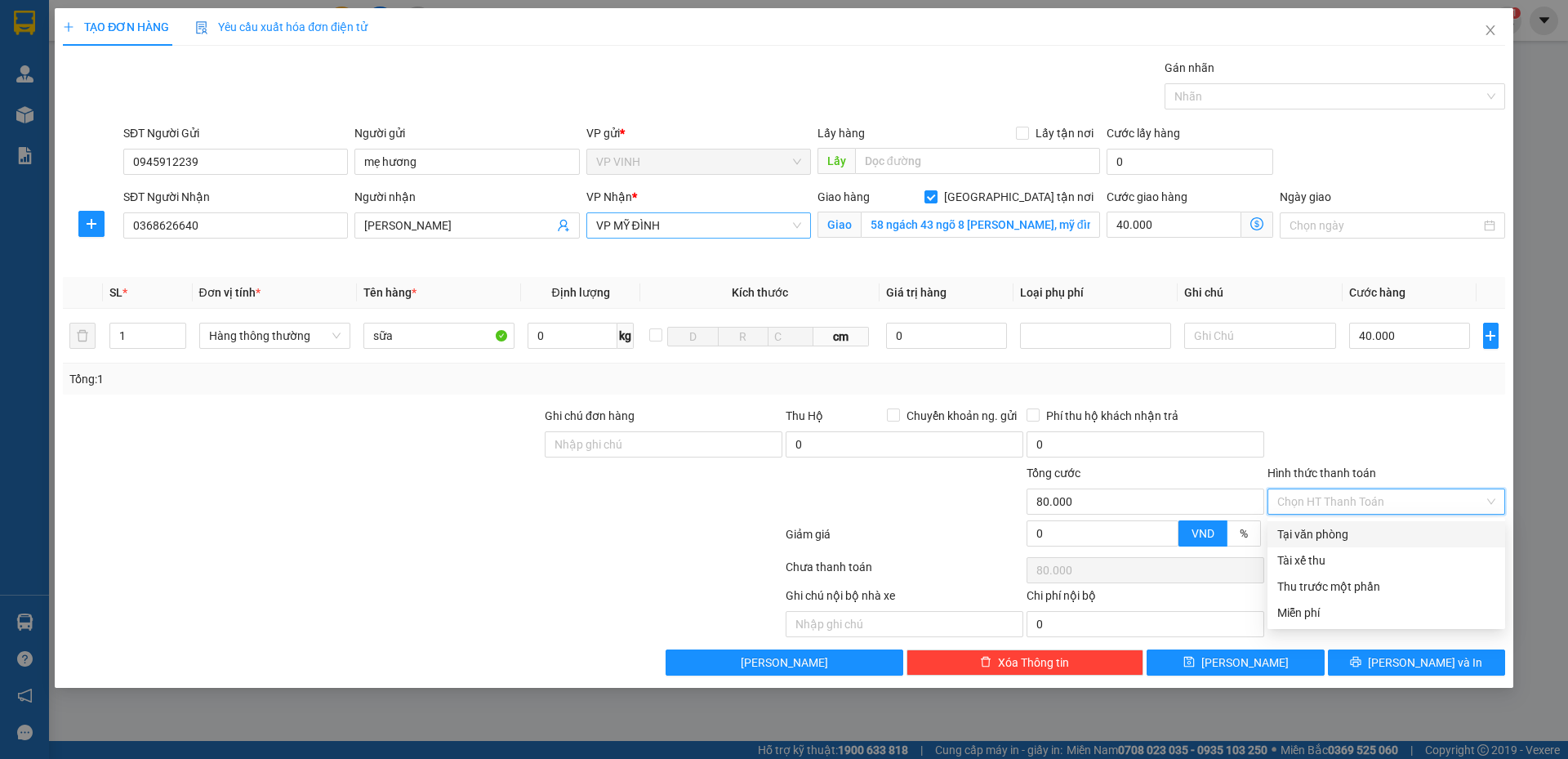
click at [1355, 535] on div "Tại văn phòng" at bounding box center [1386, 534] width 218 height 18
type input "0"
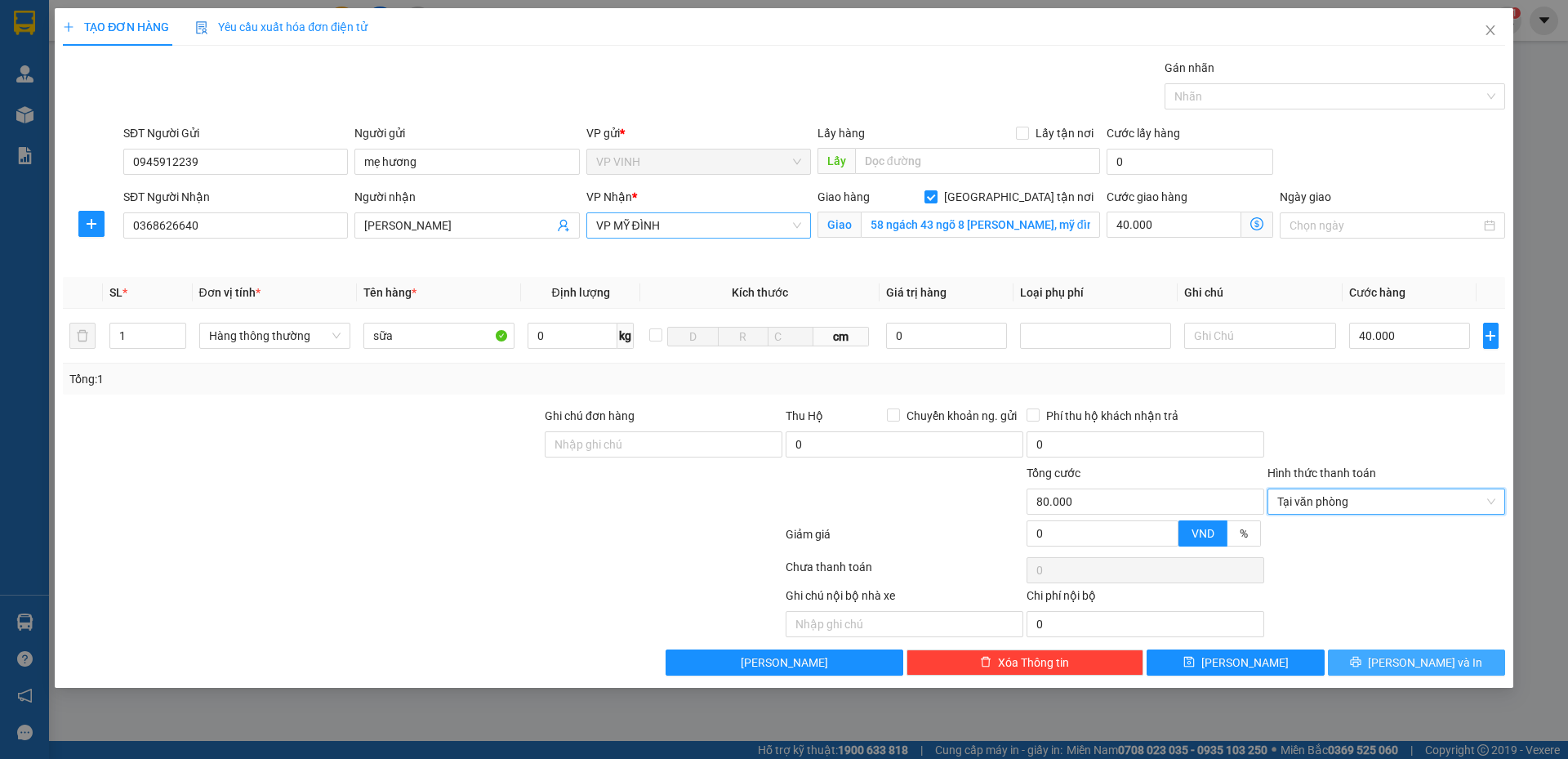
click at [1361, 664] on icon "printer" at bounding box center [1355, 661] width 11 height 11
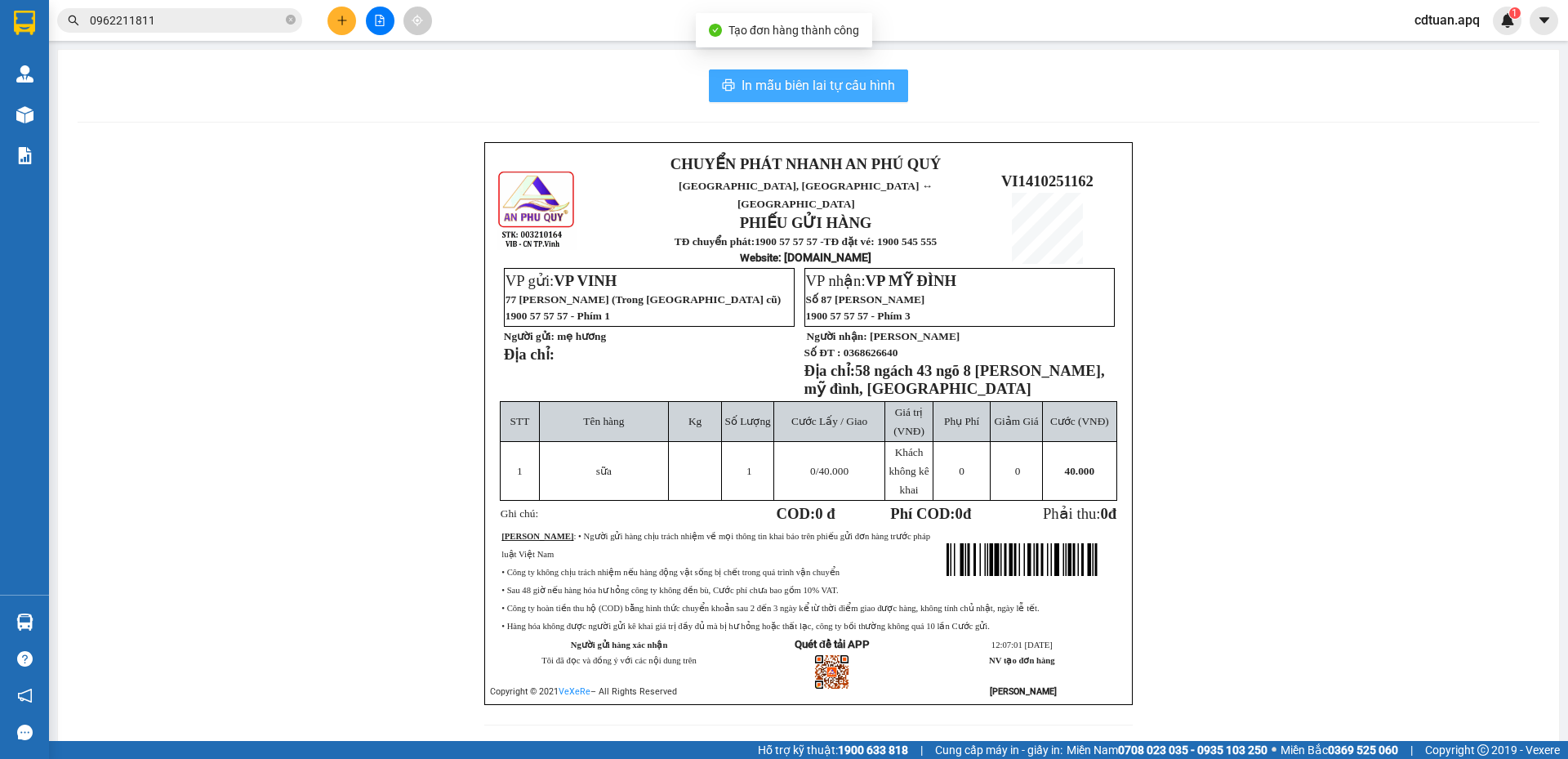
click at [812, 83] on span "In mẫu biên lai tự cấu hình" at bounding box center [818, 86] width 153 height 21
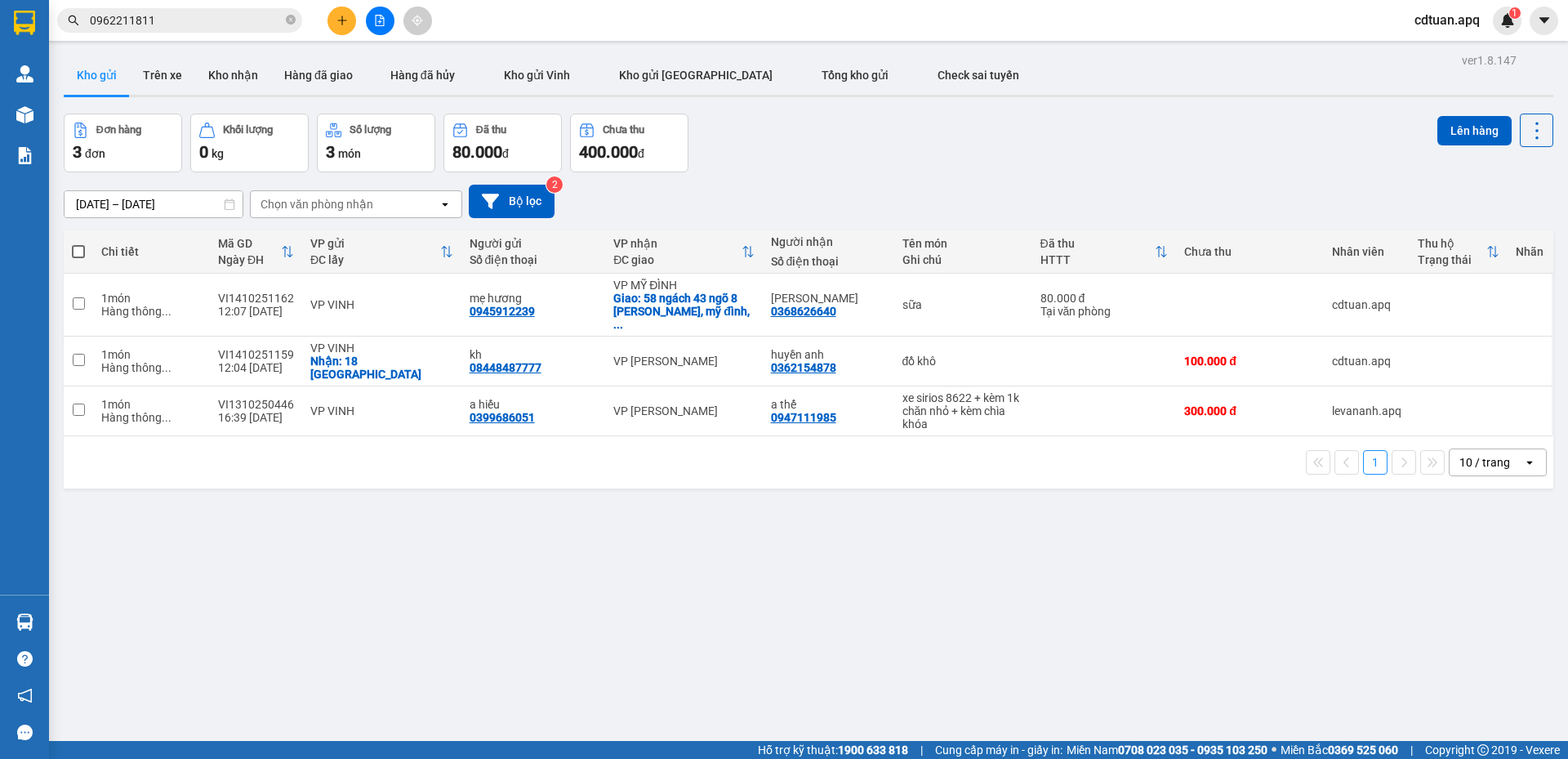
click at [995, 164] on div "Đơn hàng 3 đơn Khối lượng 0 kg Số lượng 3 món Đã thu 80.000 đ Chưa thu 400.000 …" at bounding box center [809, 143] width 1490 height 59
click at [1298, 355] on div "100.000 đ" at bounding box center [1250, 361] width 132 height 13
checkbox input "true"
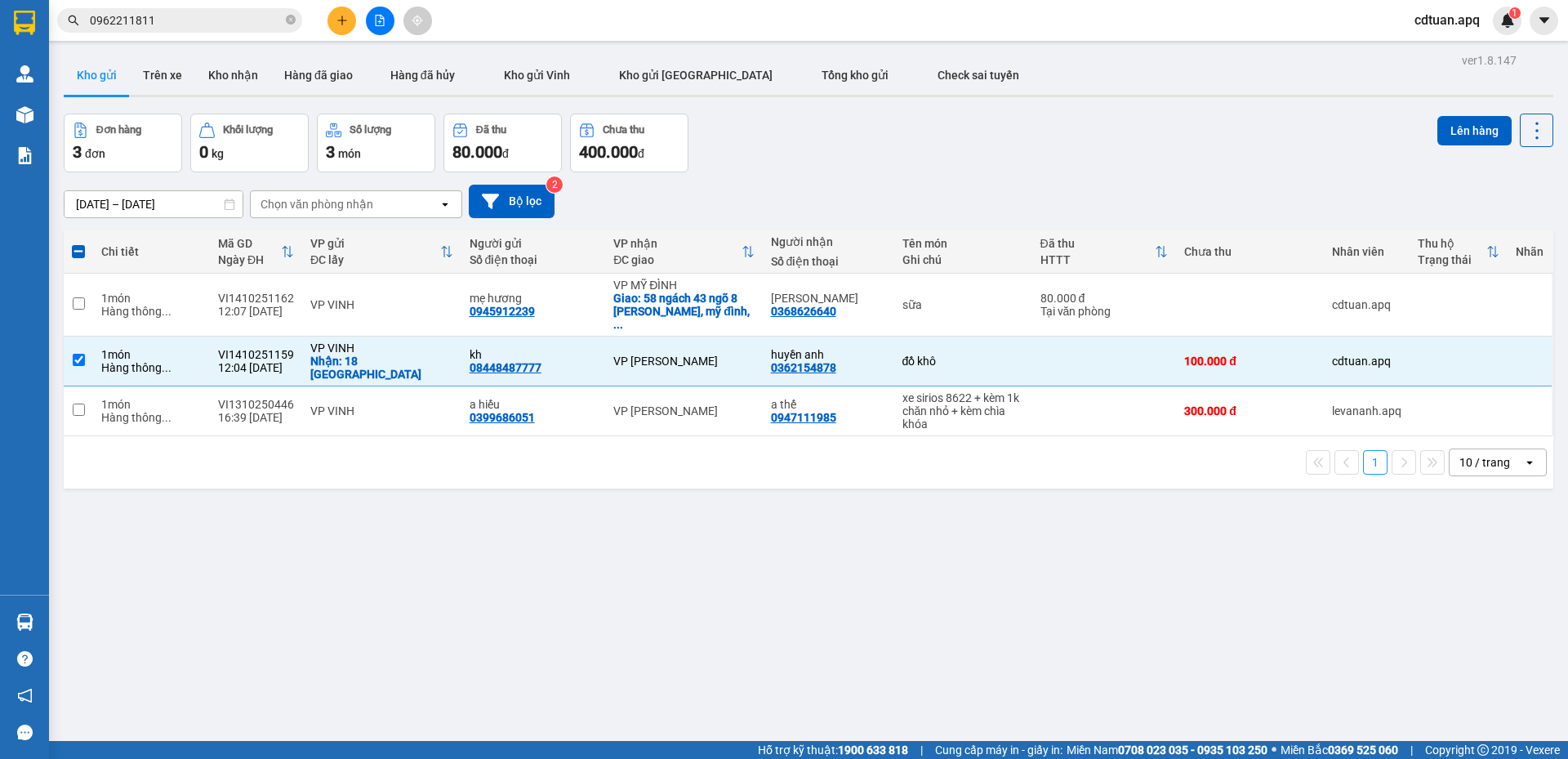
click at [1116, 69] on div "Kho gửi Trên xe Kho nhận Hàng đã giao Hàng đã hủy Kho gửi [PERSON_NAME] gửi Hà …" at bounding box center [809, 77] width 1490 height 43
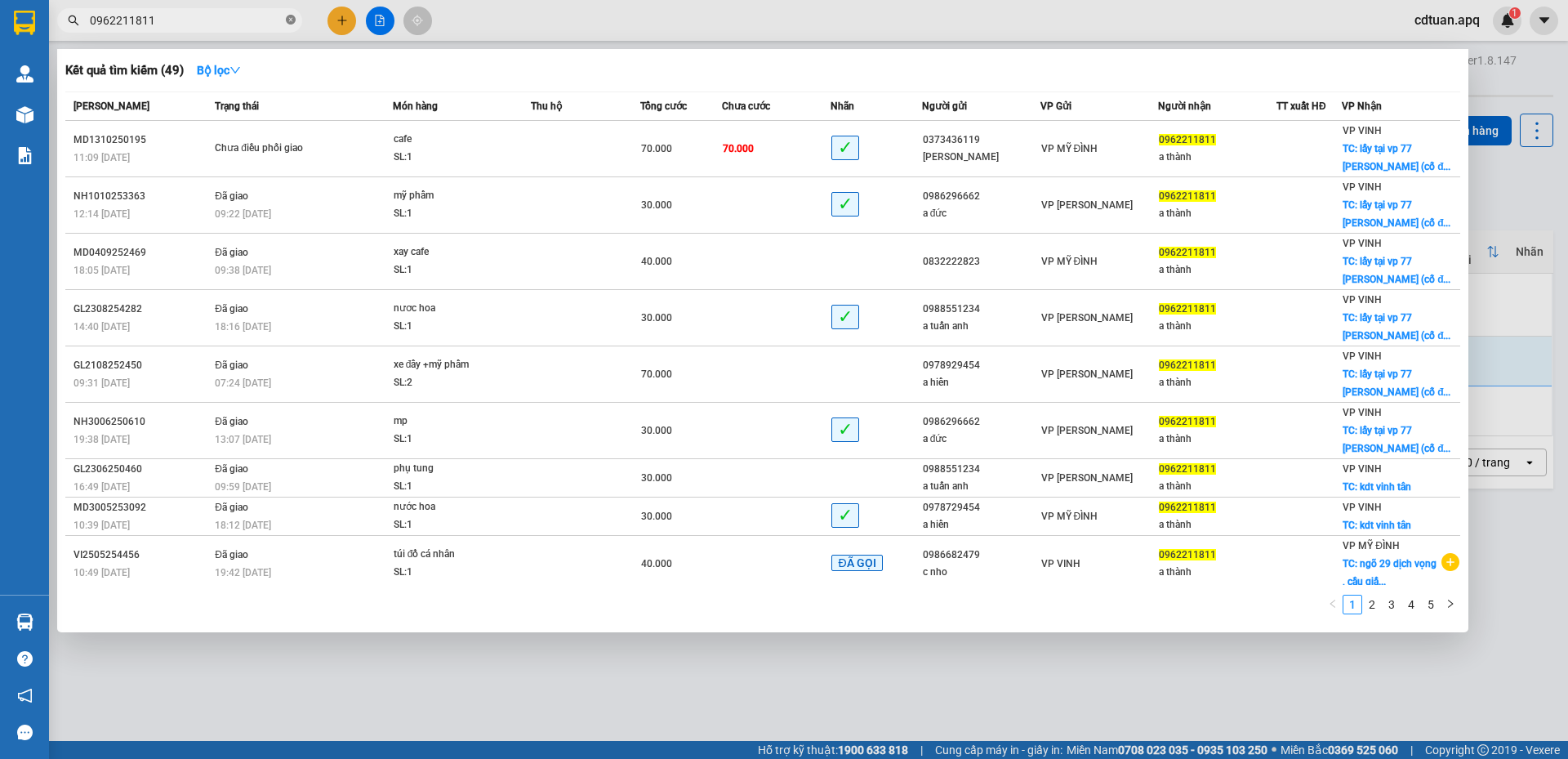
click at [289, 17] on icon "close-circle" at bounding box center [290, 19] width 10 height 10
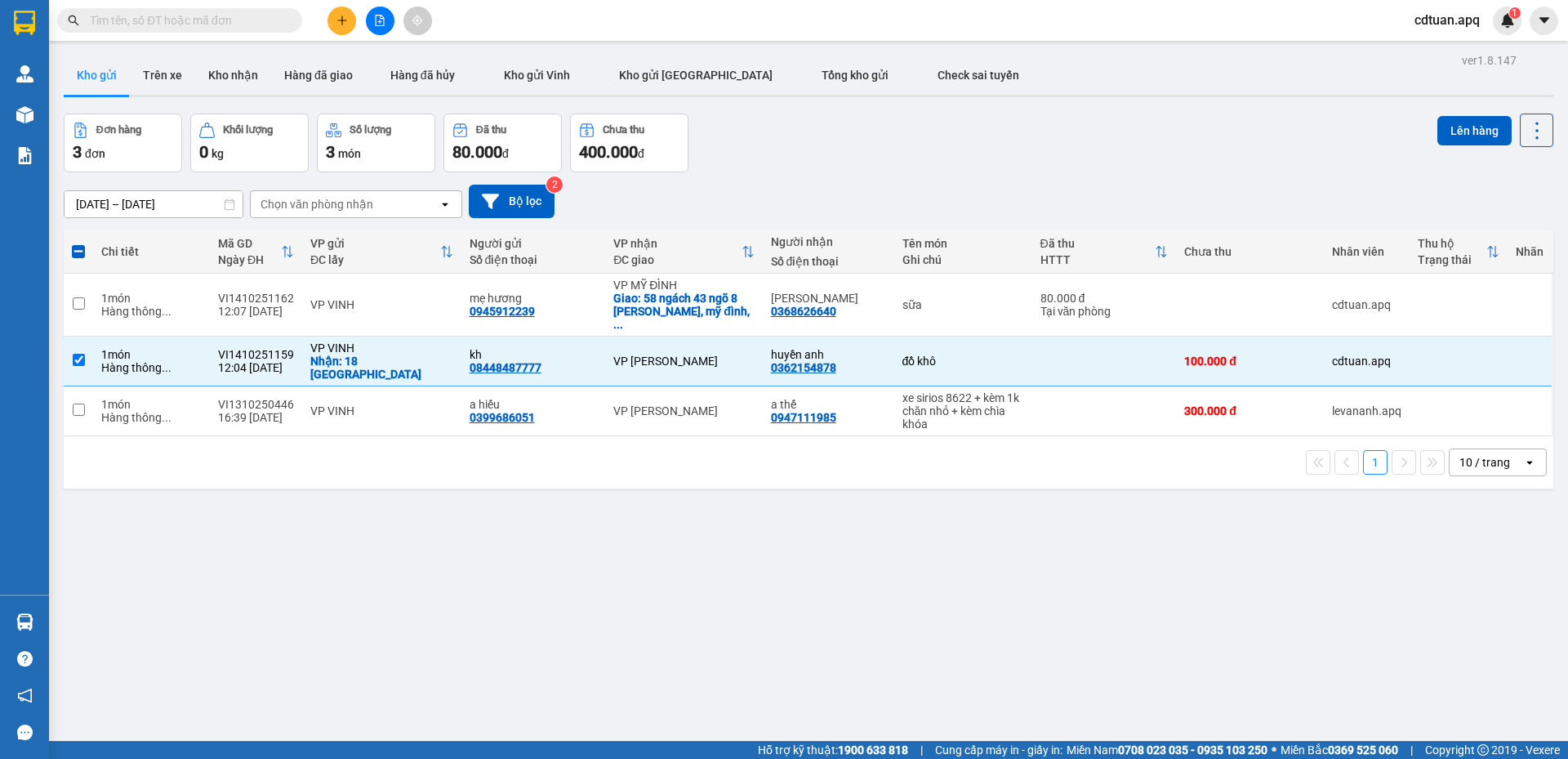
click at [247, 20] on input "text" at bounding box center [186, 20] width 193 height 18
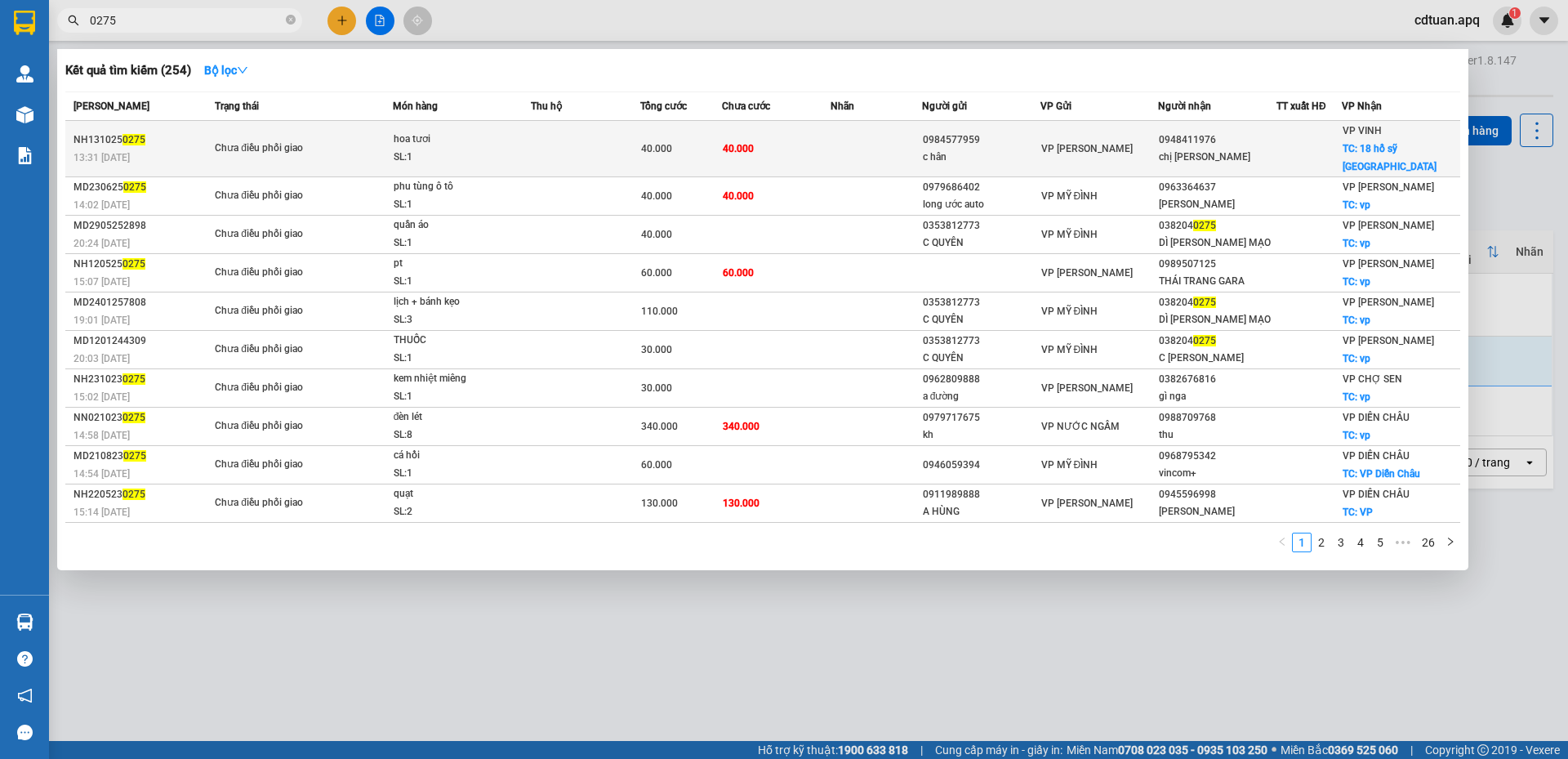
type input "0275"
click at [614, 136] on td at bounding box center [585, 149] width 109 height 56
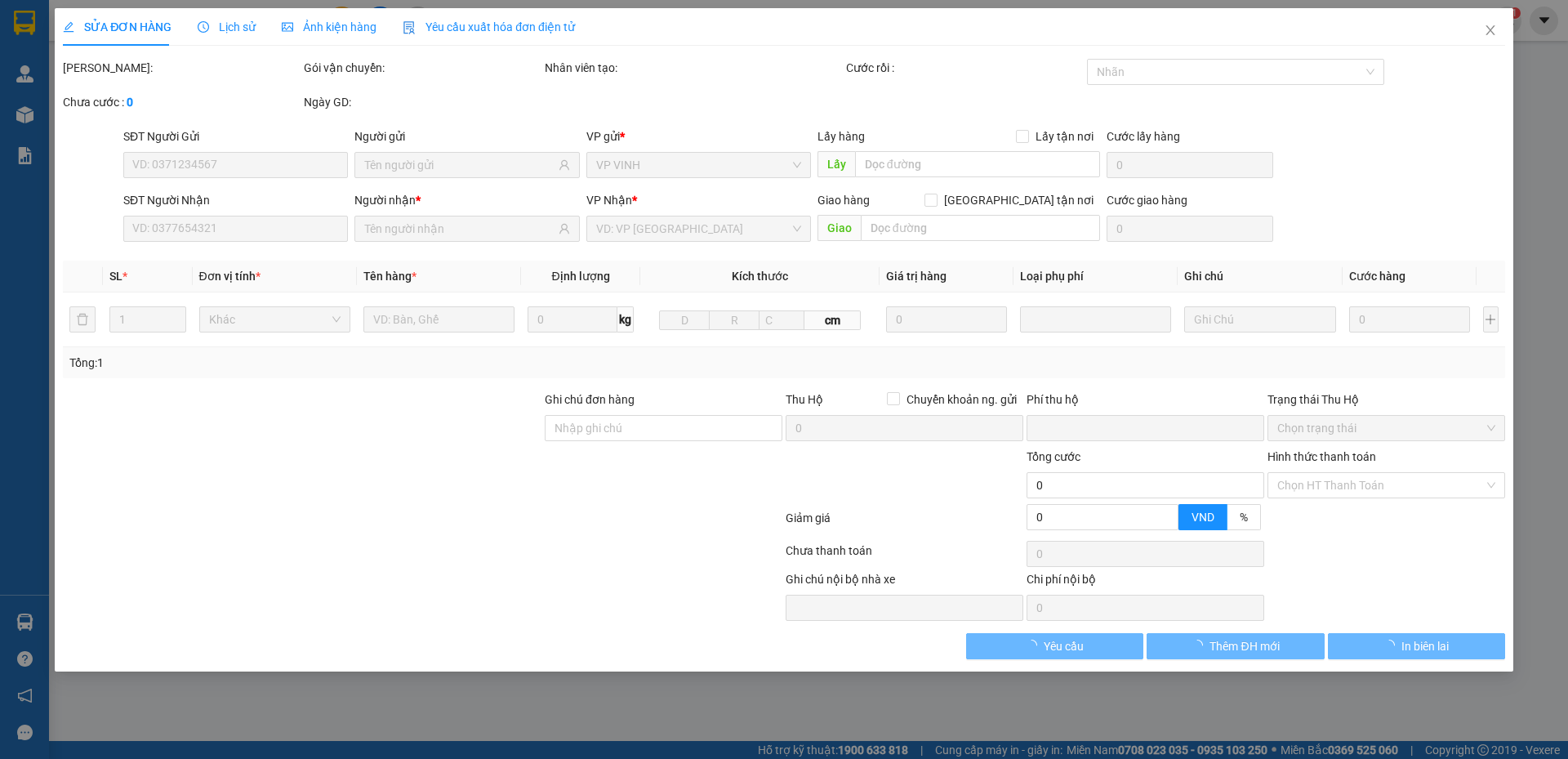
type input "0984577959"
type input "c hân"
type input "0948411976"
type input "chị [PERSON_NAME]"
checkbox input "true"
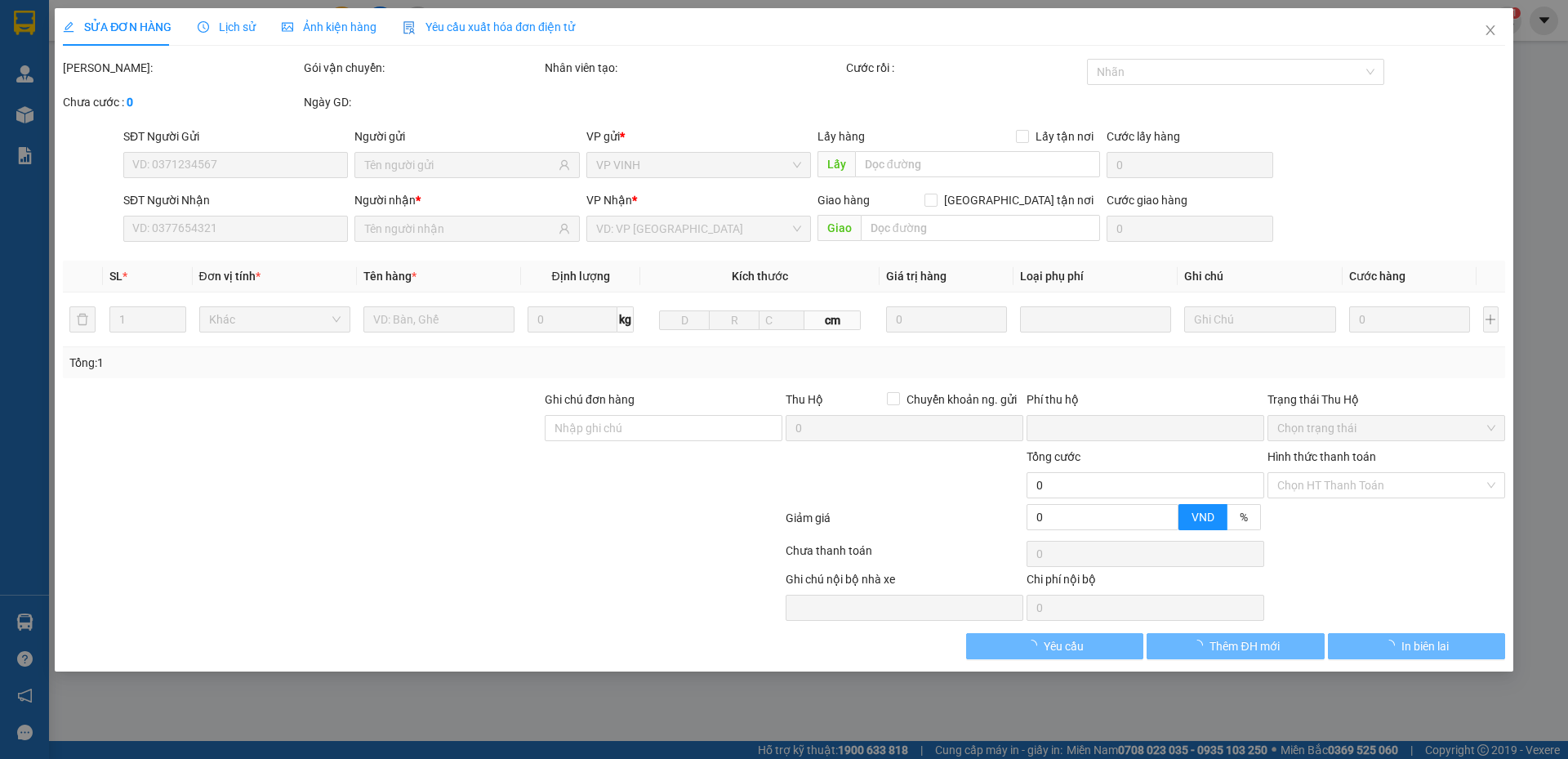
type input "18 hồ sỹ [GEOGRAPHIC_DATA]"
type input "0"
type input "40.000"
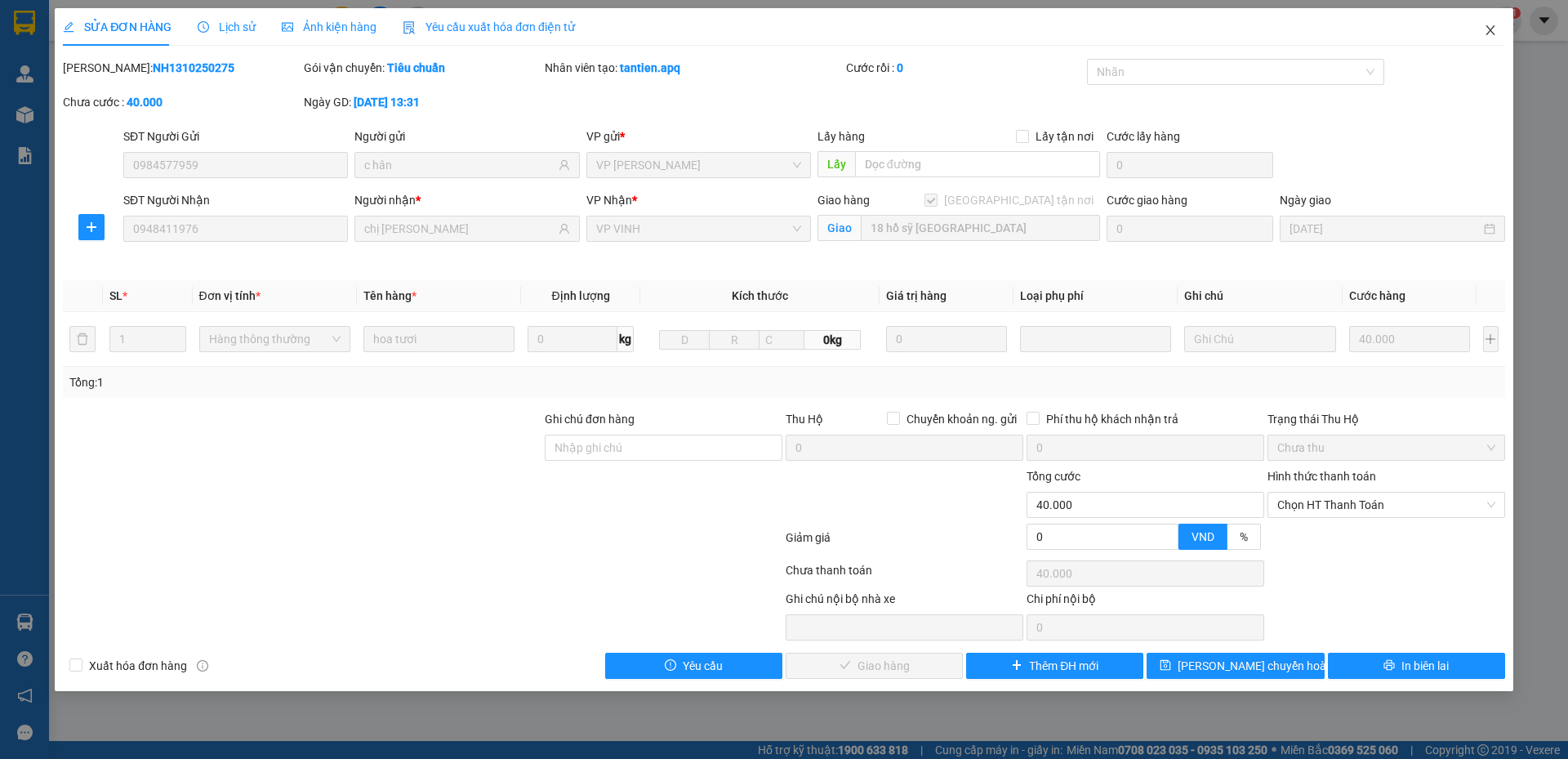
click at [1488, 29] on icon "close" at bounding box center [1490, 29] width 9 height 10
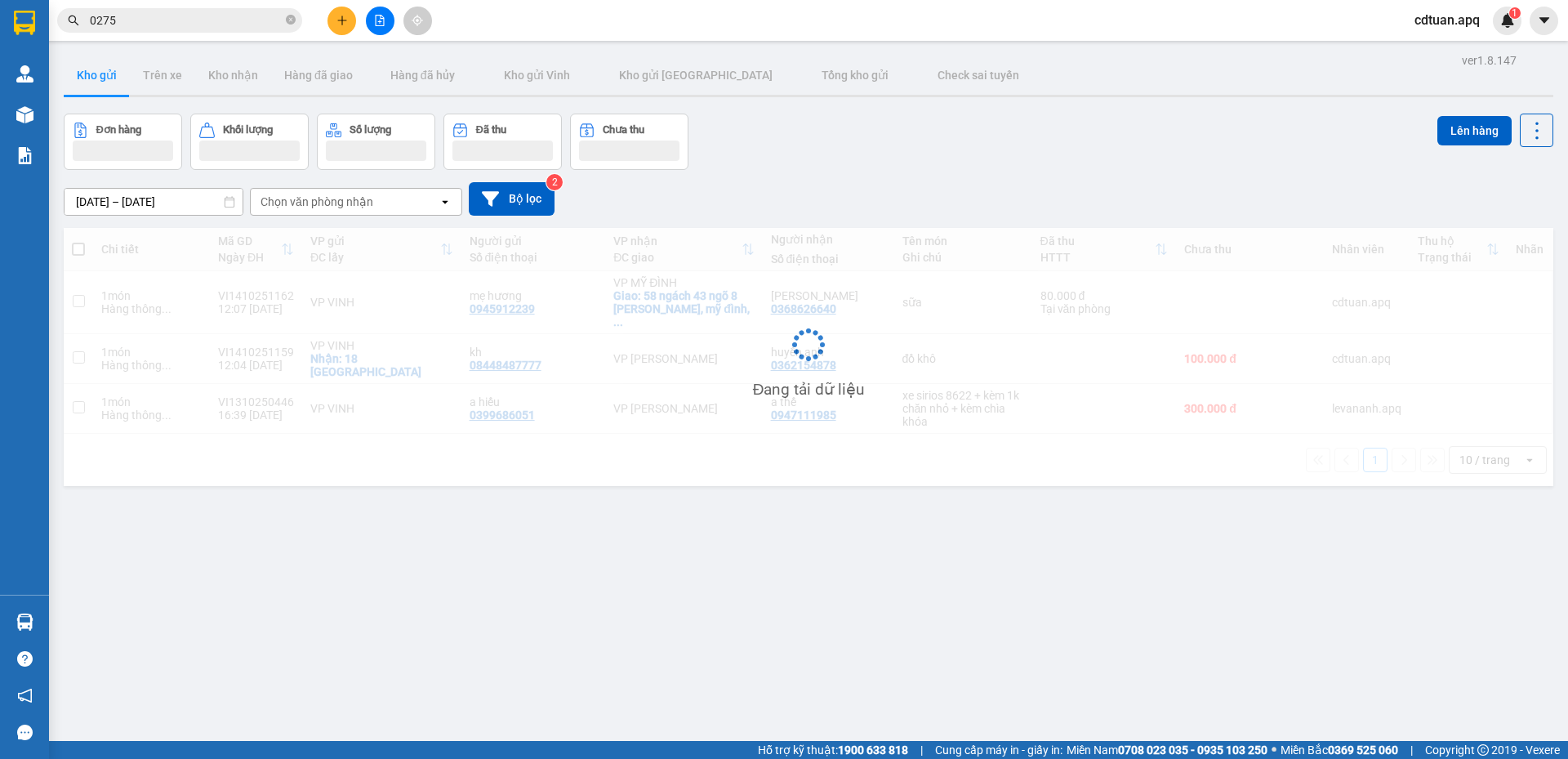
click at [1057, 145] on div "Đơn hàng Khối lượng Số lượng Đã thu Chưa thu Lên hàng" at bounding box center [809, 141] width 1490 height 56
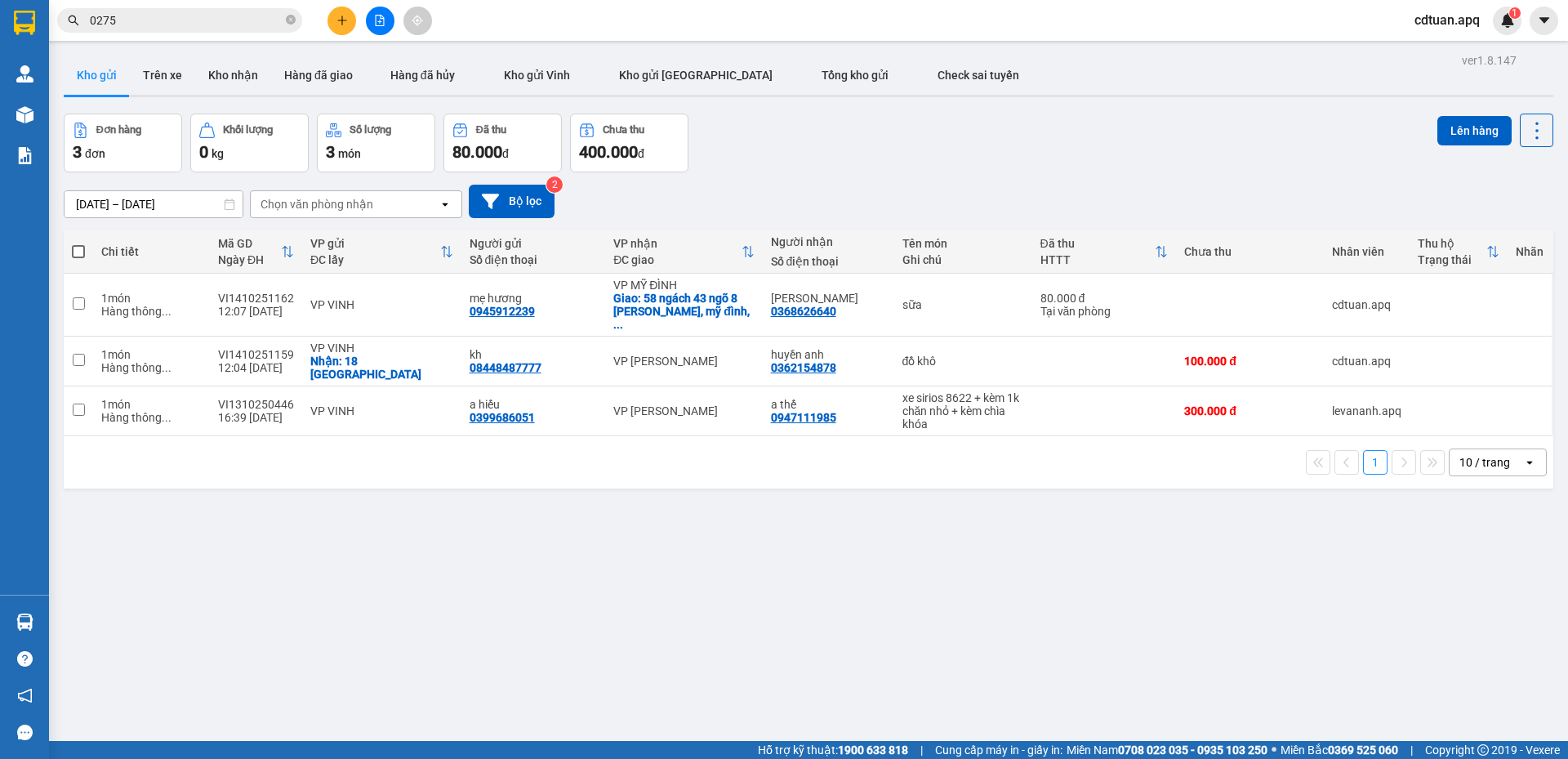
click at [1440, 24] on span "cdtuan.apq" at bounding box center [1448, 20] width 92 height 21
click at [1468, 50] on div "ver 1.8.147 Kho gửi Trên xe Kho nhận Hàng đã giao Hàng đã hủy Kho gửi Vinh Kho …" at bounding box center [808, 428] width 1503 height 759
click at [1448, 29] on span "cdtuan.apq" at bounding box center [1448, 20] width 92 height 21
click at [1461, 53] on span "Đăng xuất" at bounding box center [1461, 50] width 68 height 18
